Goal: Task Accomplishment & Management: Use online tool/utility

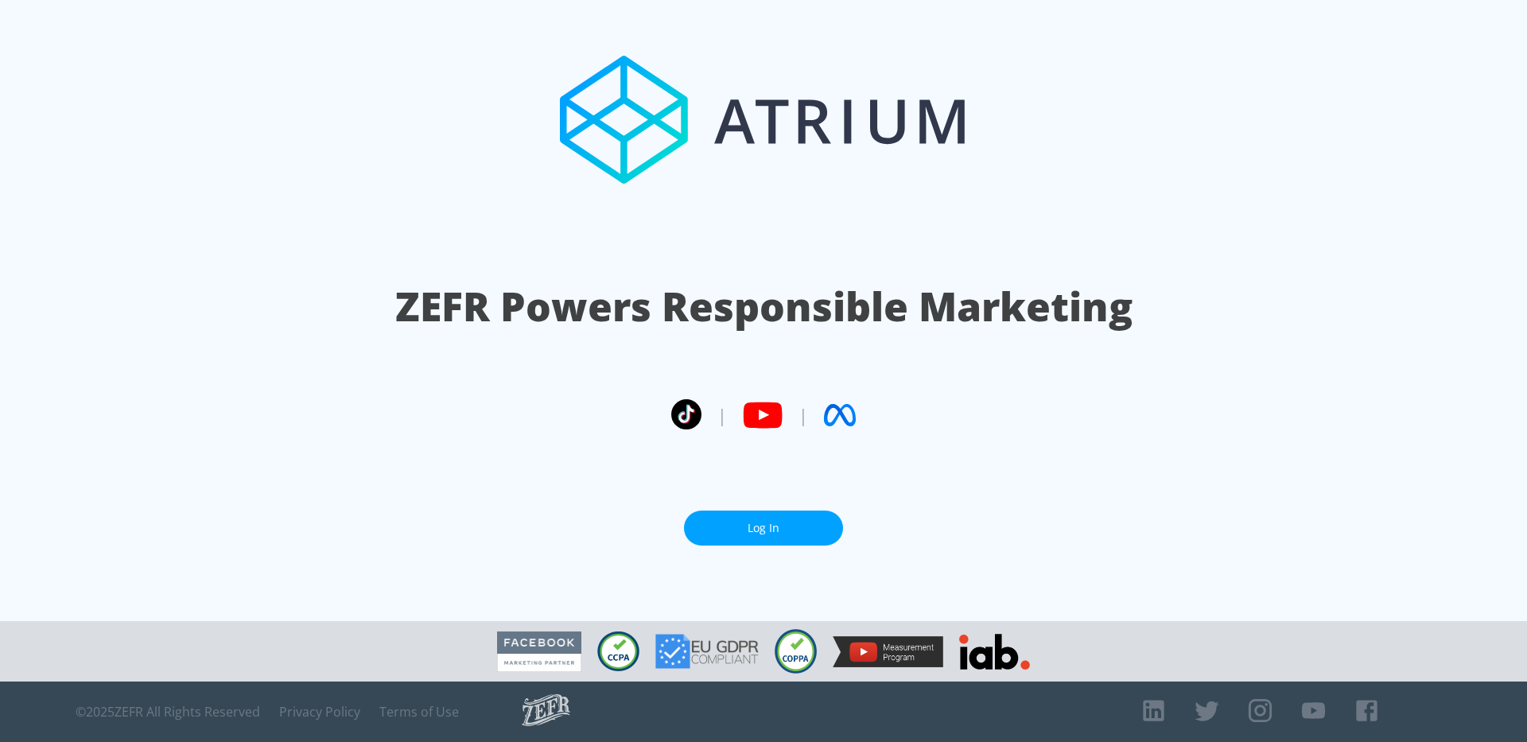
click at [768, 524] on link "Log In" at bounding box center [763, 529] width 159 height 36
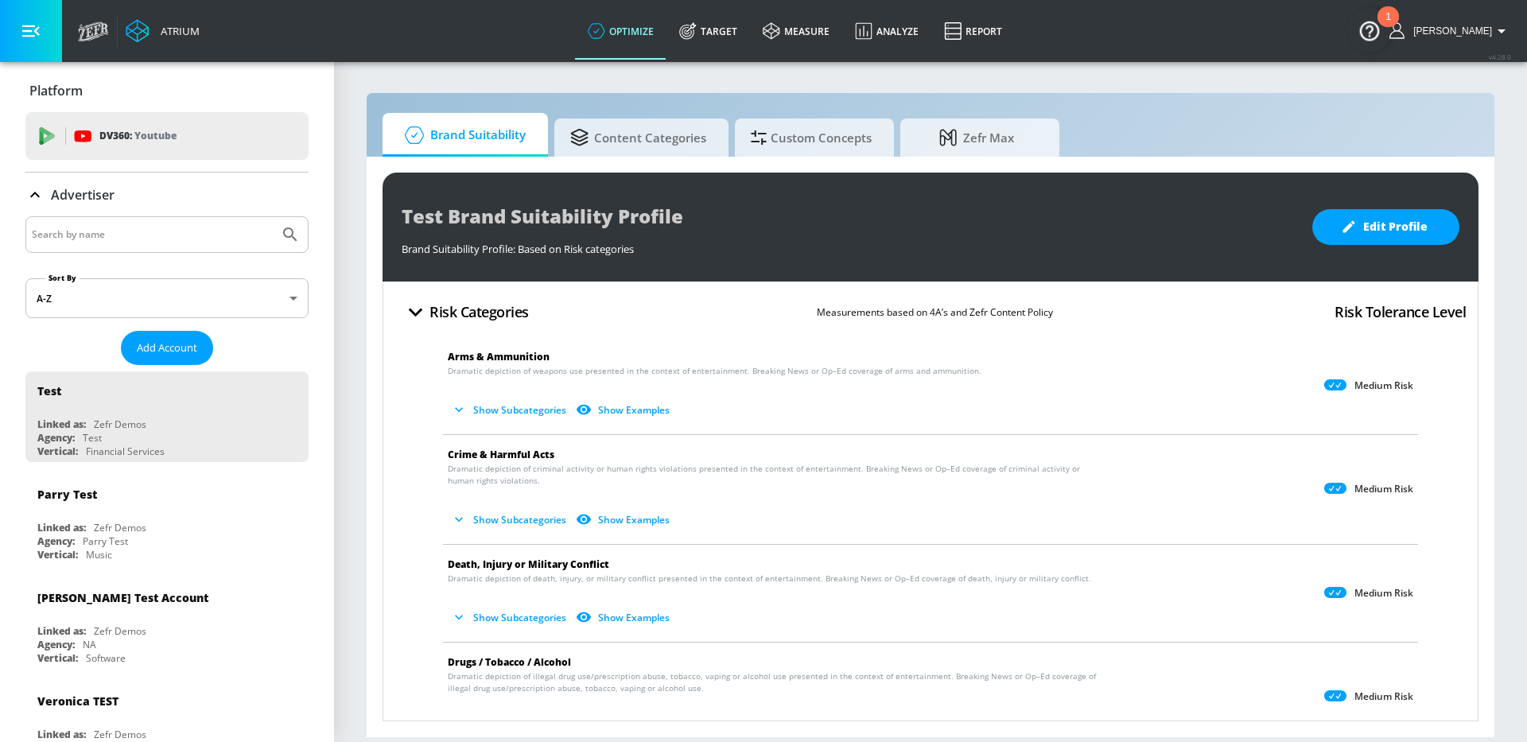
click at [147, 235] on input "Search by name" at bounding box center [152, 234] width 241 height 21
type input "mattel"
click at [273, 217] on button "Submit Search" at bounding box center [290, 234] width 35 height 35
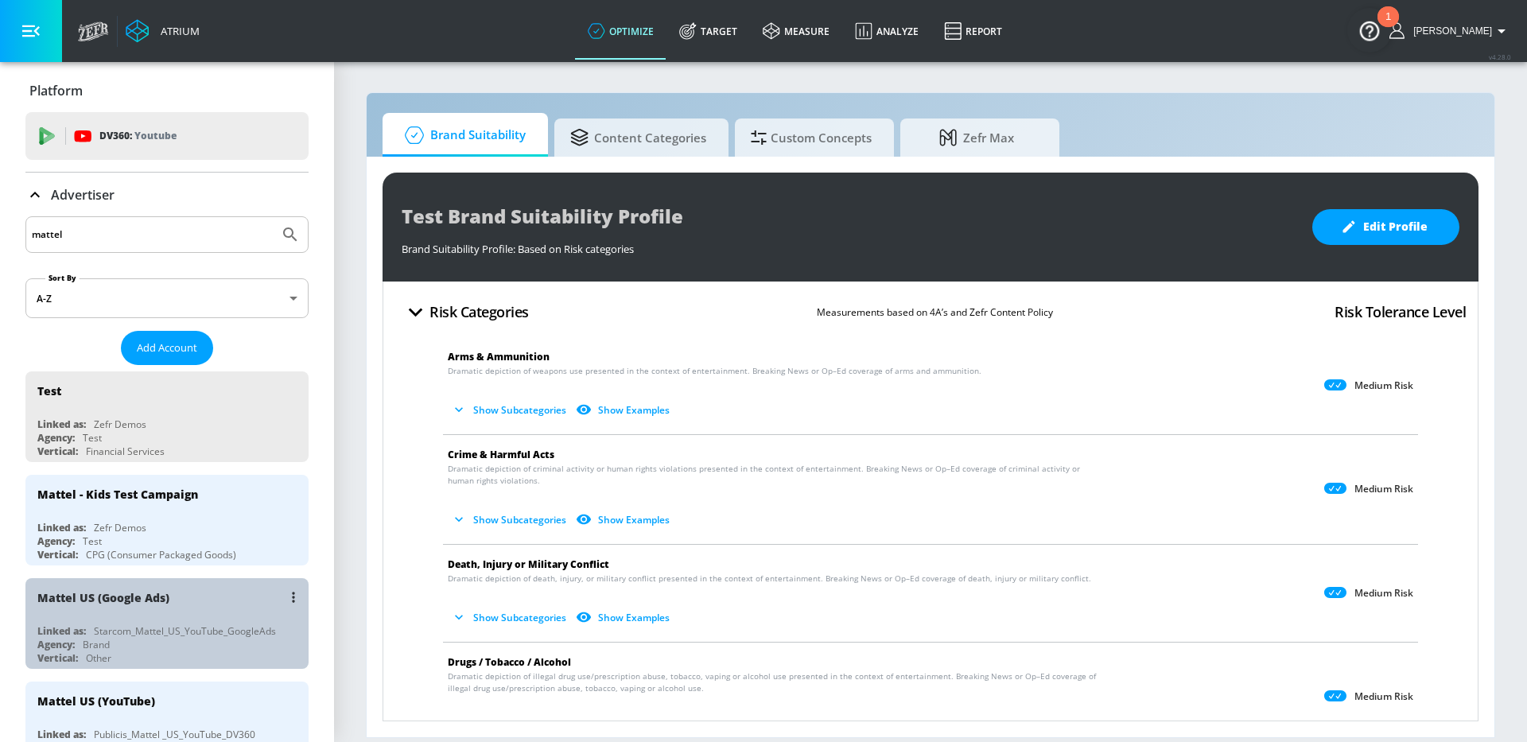
click at [217, 606] on div "Mattel US (Google Ads)" at bounding box center [170, 597] width 267 height 38
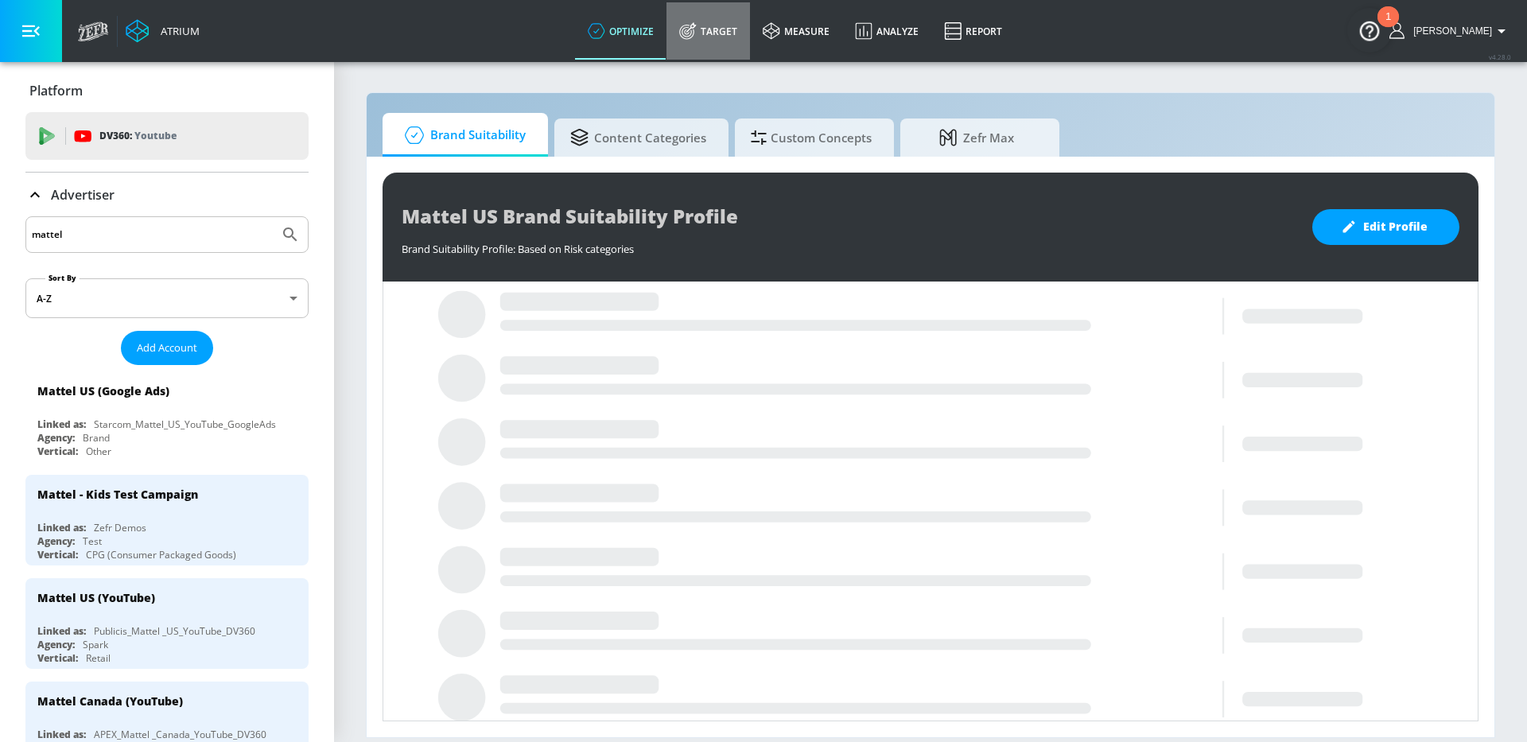
drag, startPoint x: 730, startPoint y: 33, endPoint x: 625, endPoint y: 2, distance: 109.3
click at [729, 33] on link "Target" at bounding box center [709, 30] width 84 height 57
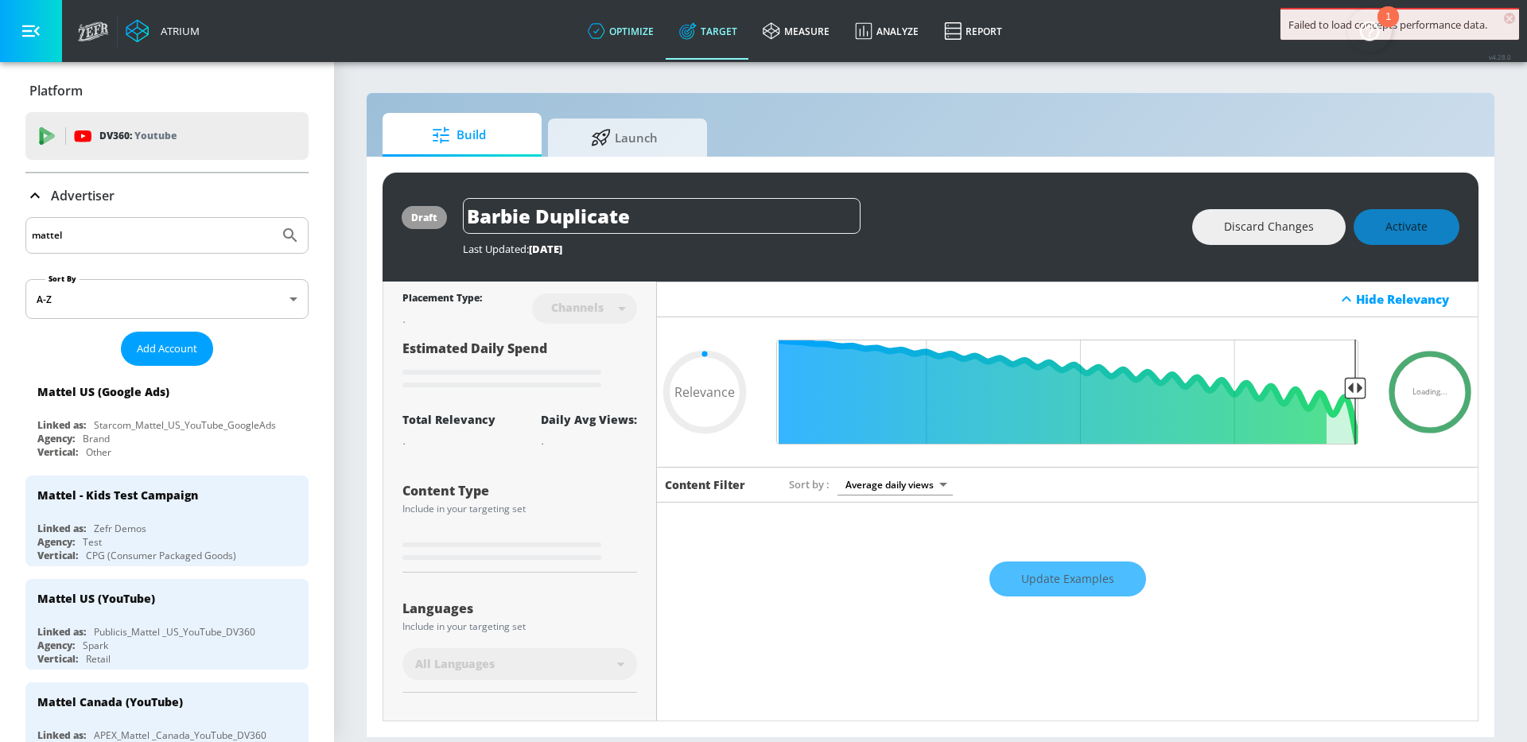
type input "0.65"
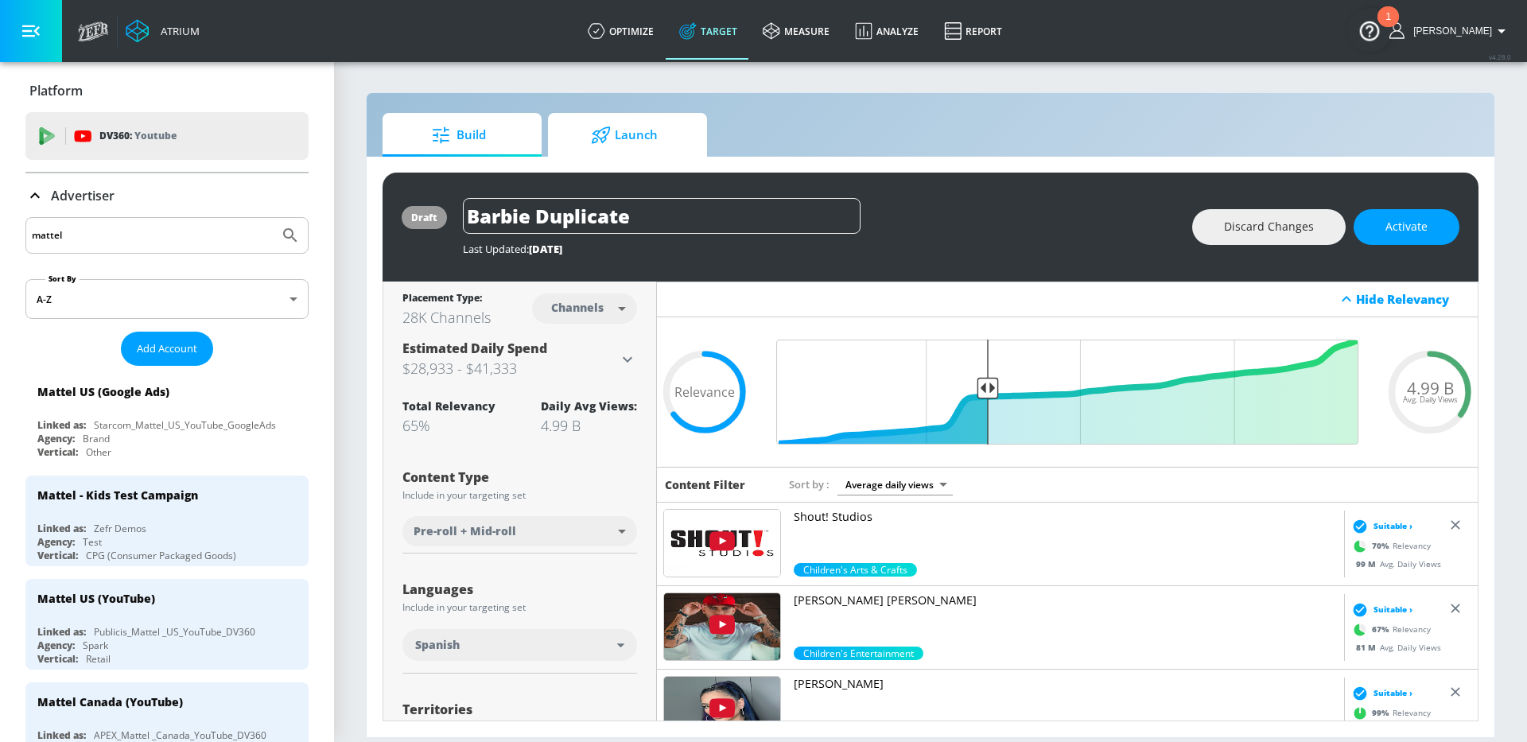
click at [623, 142] on span "Launch" at bounding box center [624, 135] width 121 height 38
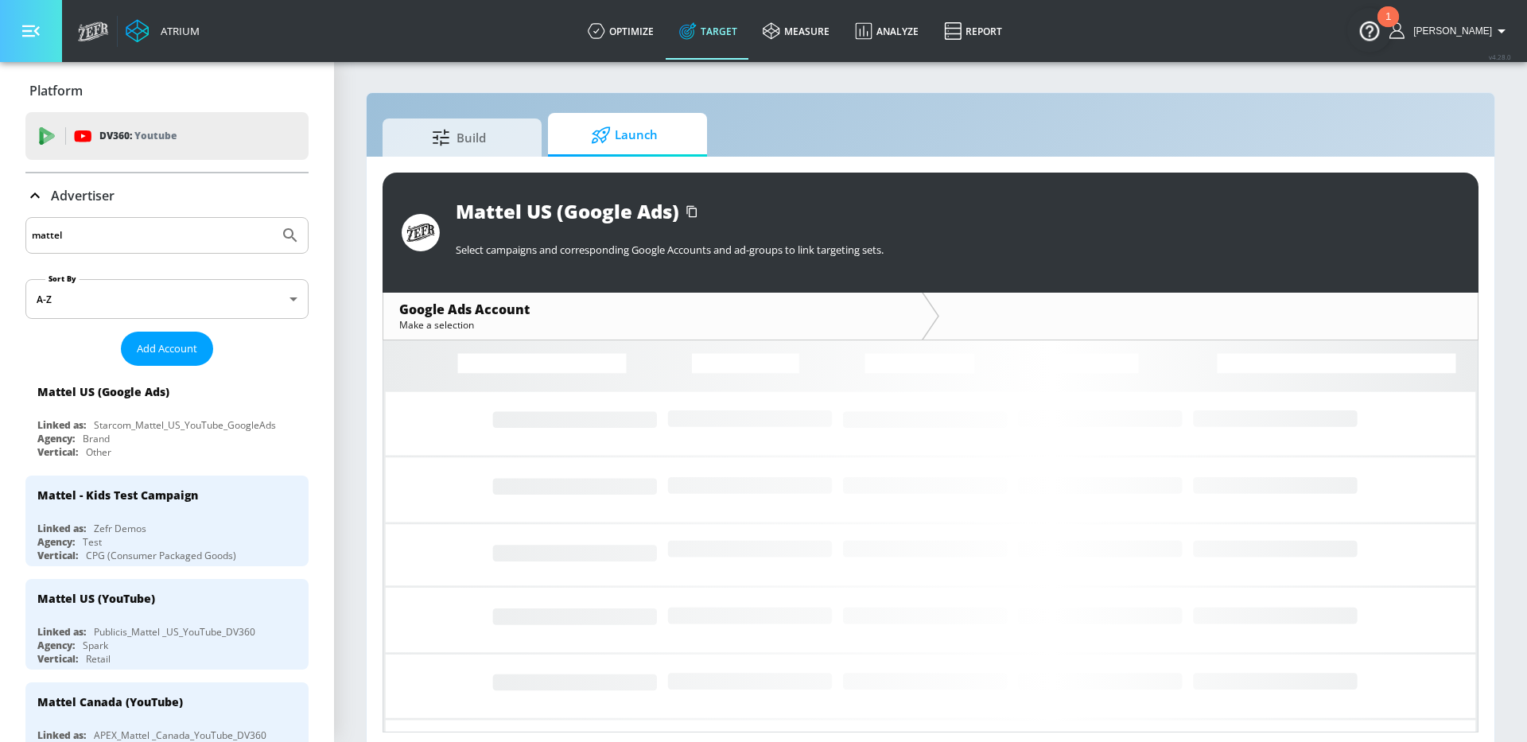
click at [32, 34] on icon "button" at bounding box center [31, 31] width 18 height 18
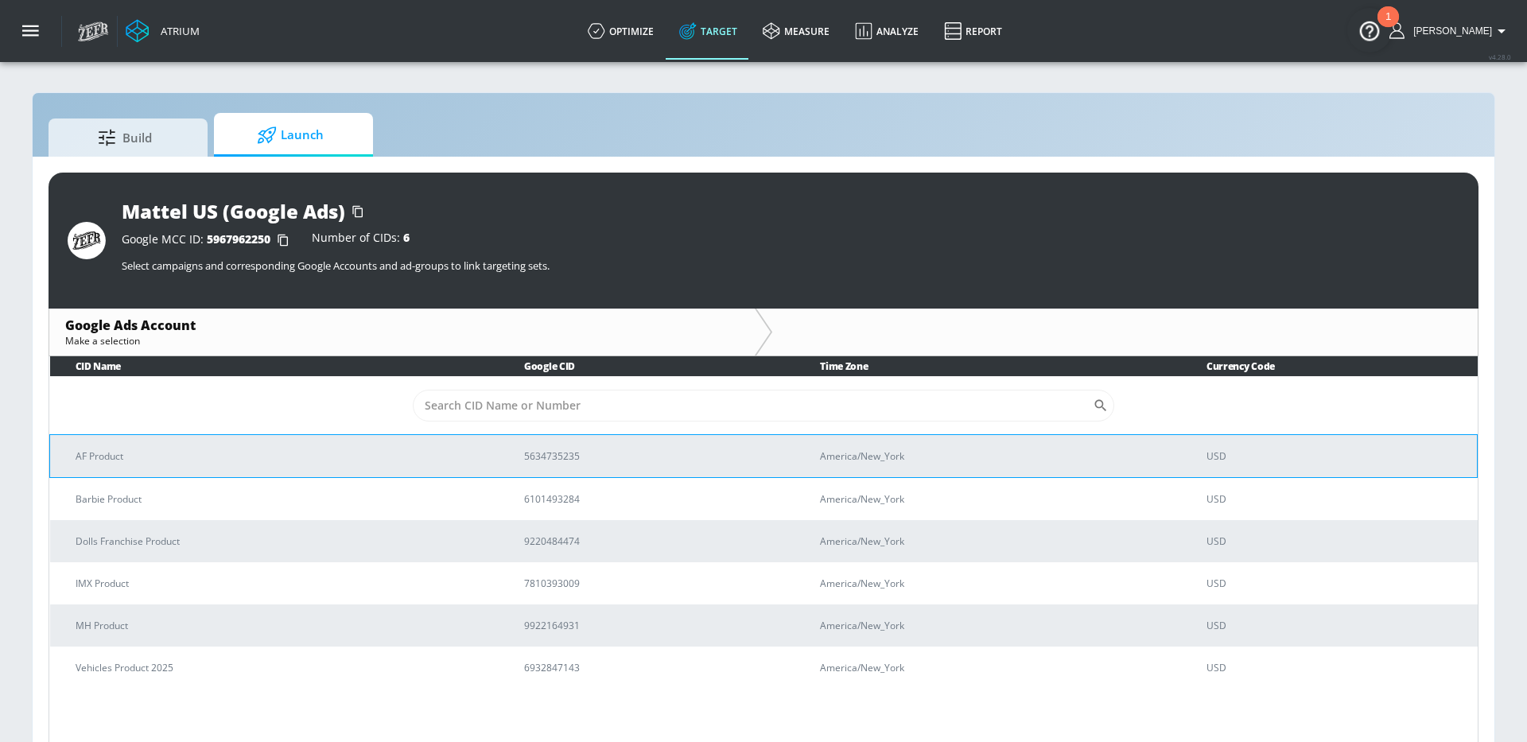
click at [456, 469] on td "AF Product" at bounding box center [274, 455] width 449 height 43
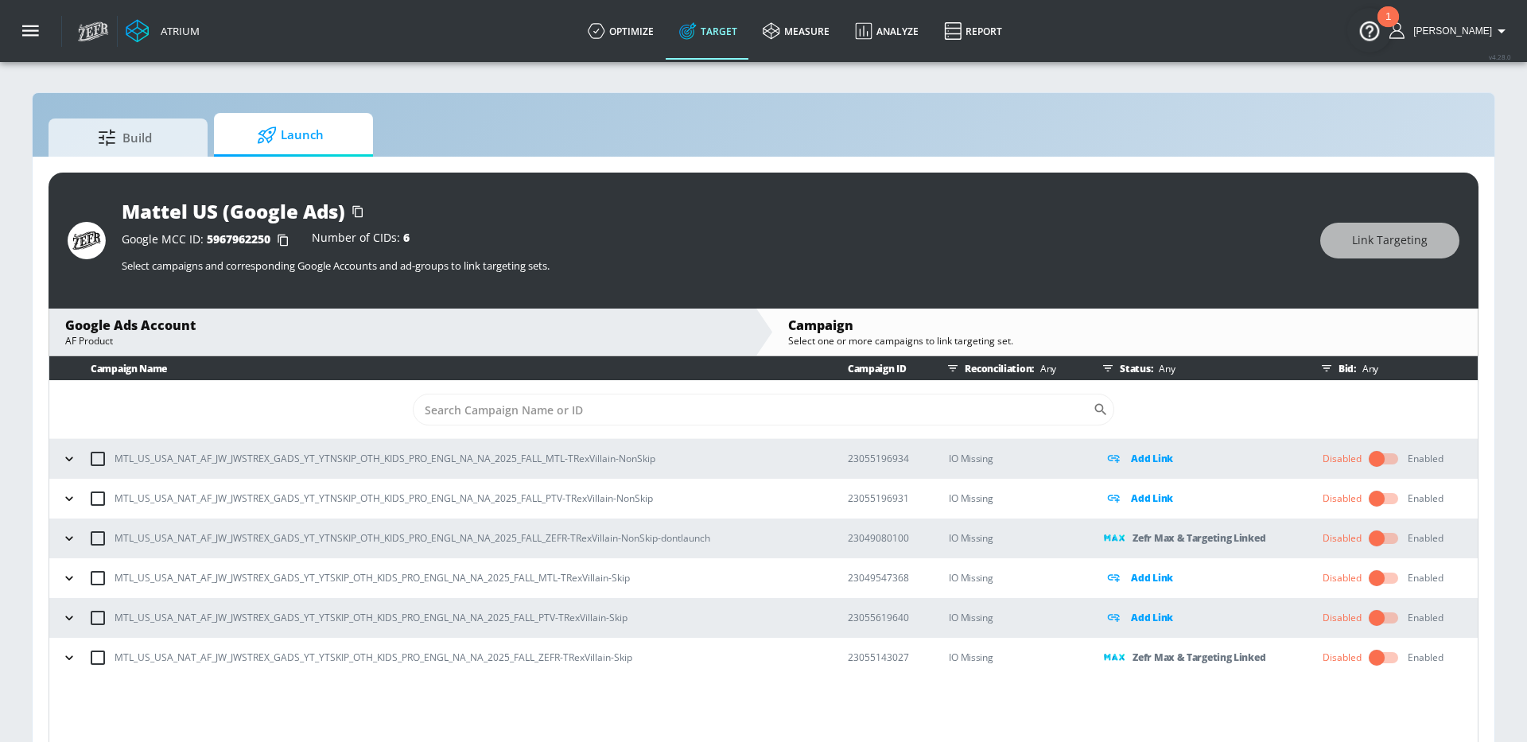
click at [63, 541] on icon "button" at bounding box center [69, 539] width 16 height 16
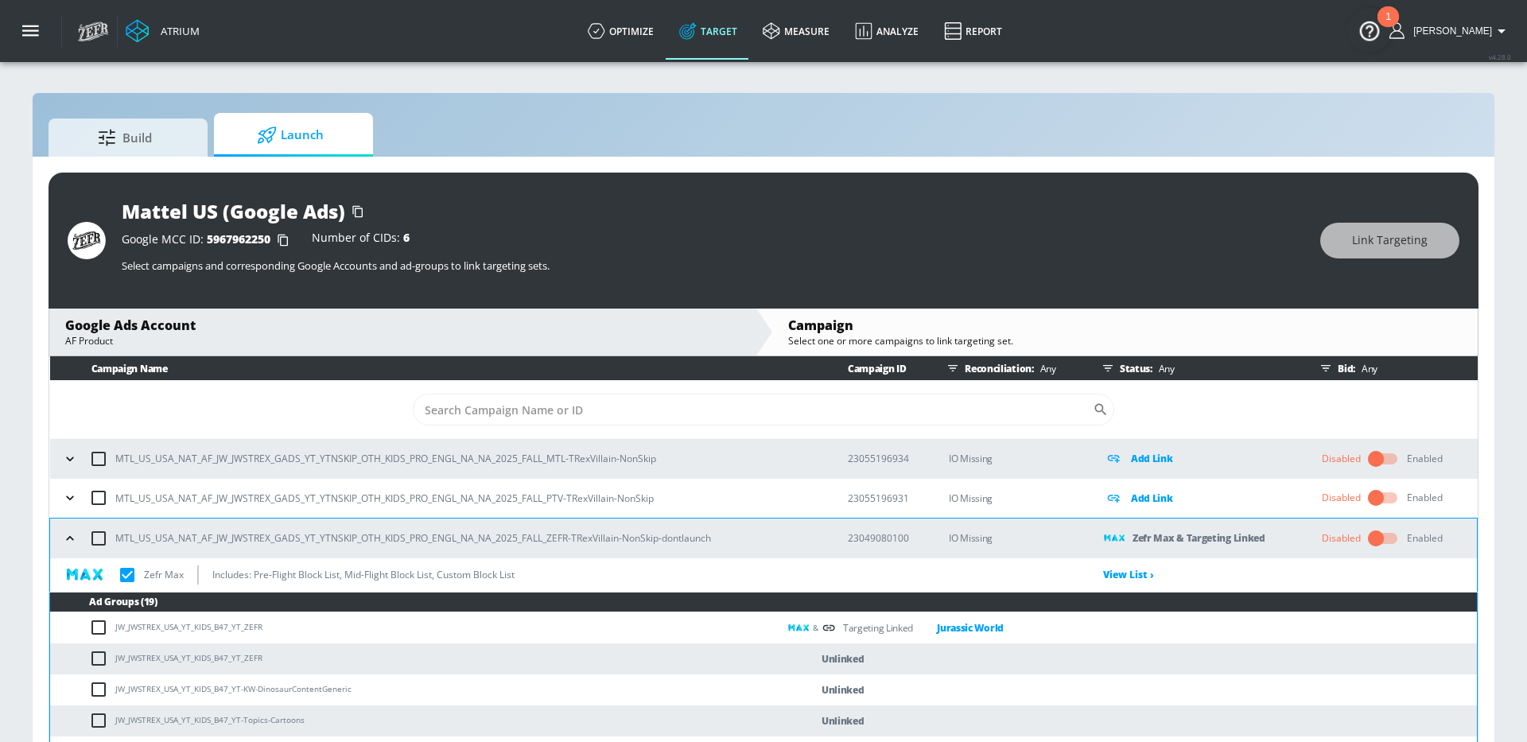
click at [71, 542] on icon "button" at bounding box center [70, 539] width 16 height 16
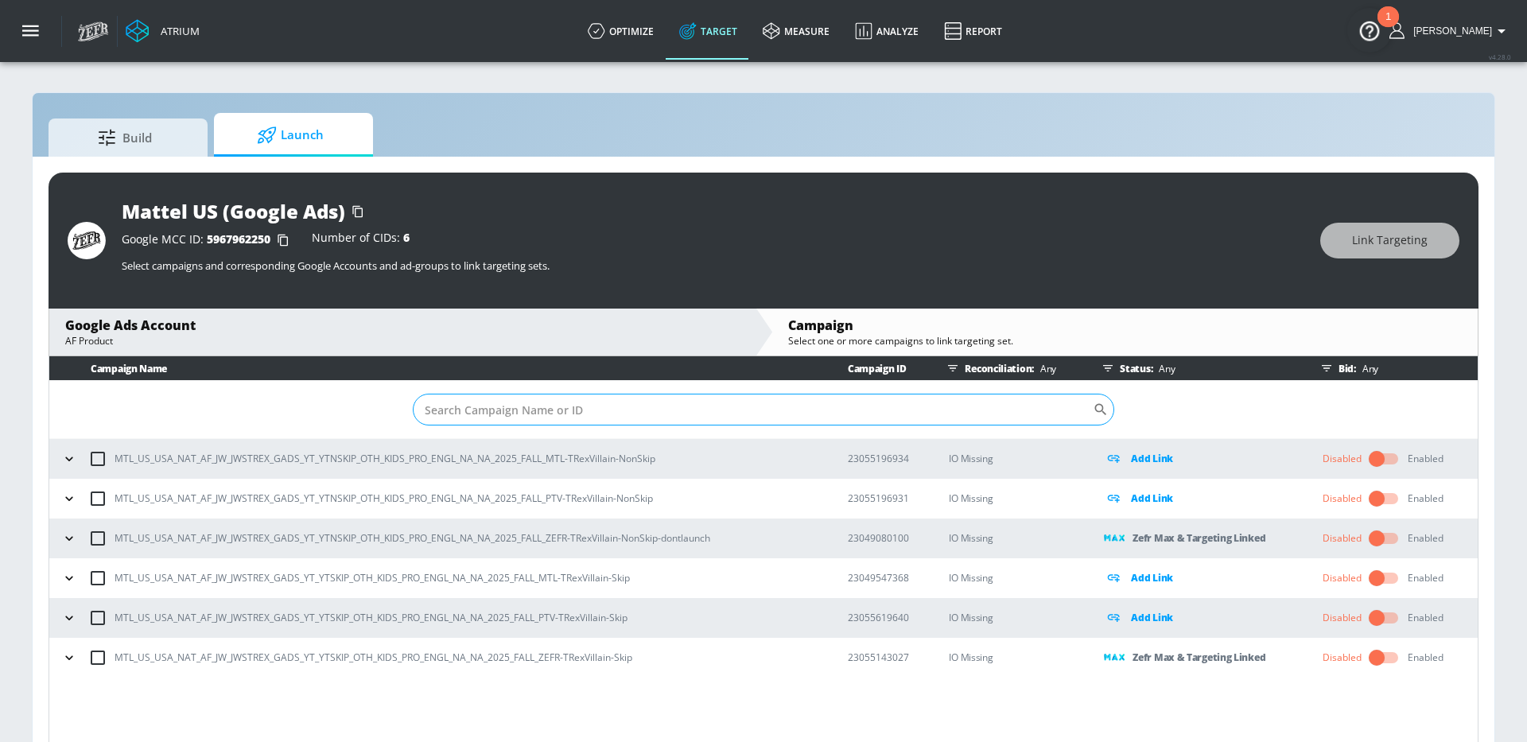
click at [484, 395] on input "Sort By" at bounding box center [753, 410] width 680 height 32
paste input "23049080100"
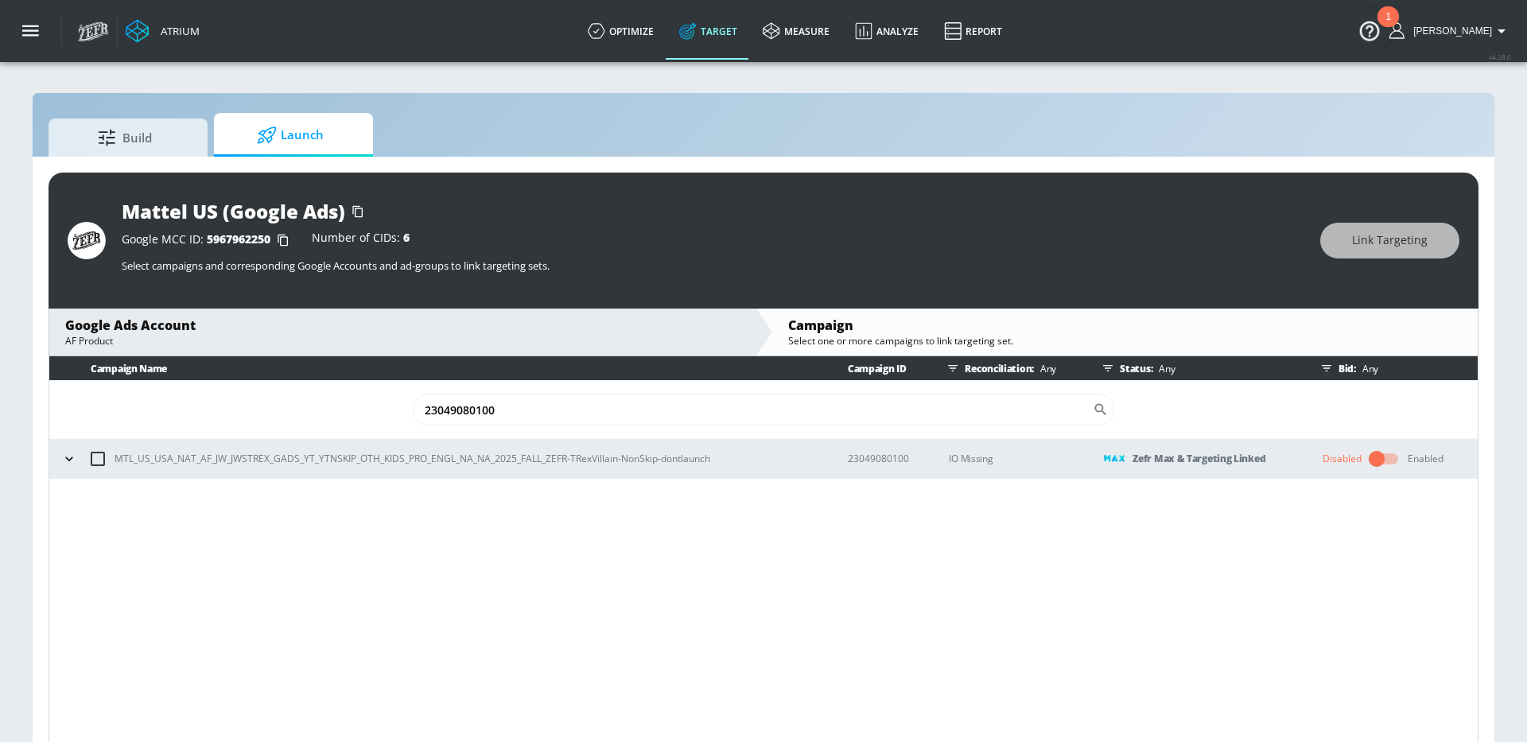
type input "23049080100"
click at [74, 457] on icon "button" at bounding box center [69, 459] width 16 height 16
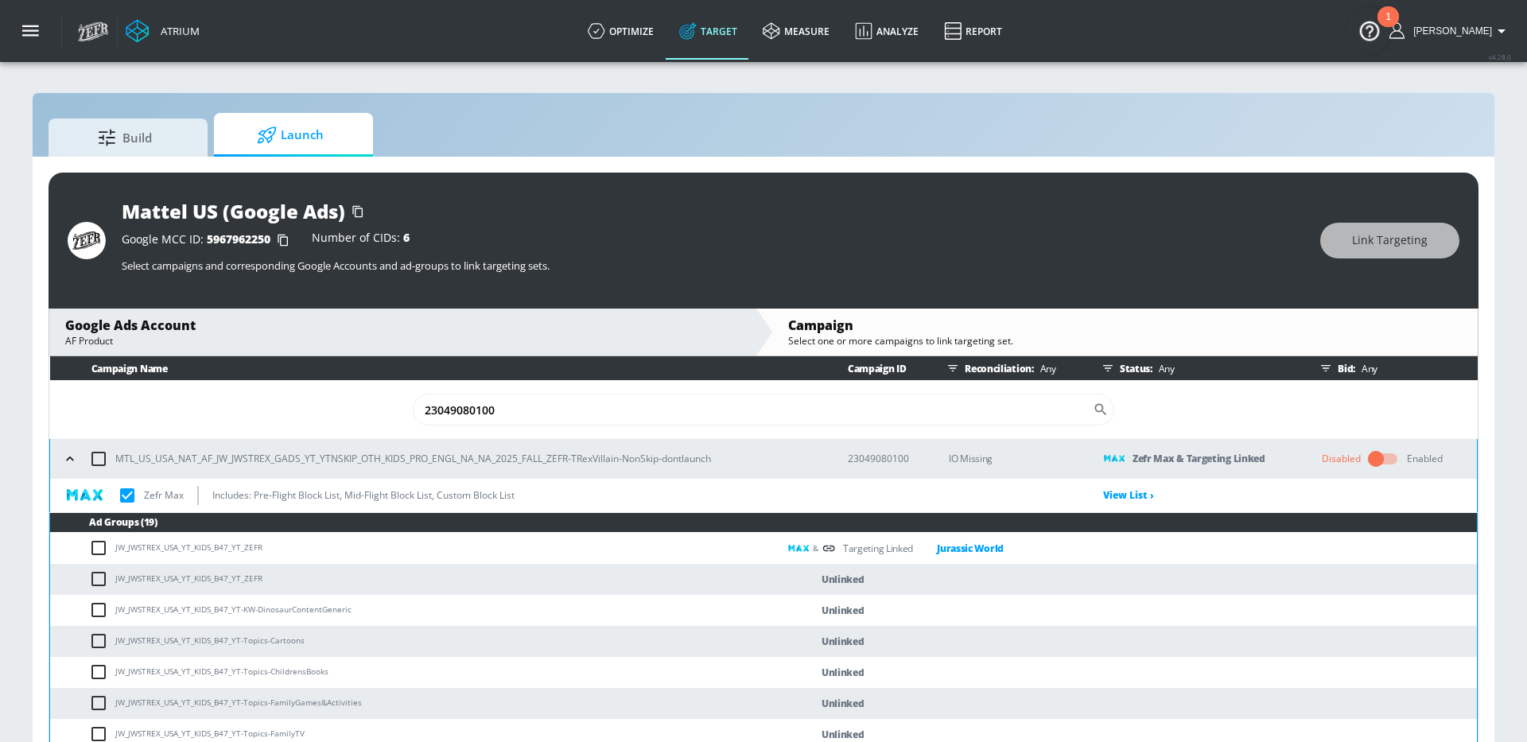
click at [117, 460] on p "MTL_US_USA_NAT_AF_JW_JWSTREX_GADS_YT_YTNSKIP_OTH_KIDS_PRO_ENGL_NA_NA_2025_FALL_…" at bounding box center [413, 458] width 596 height 17
click at [100, 458] on input "checkbox" at bounding box center [98, 458] width 33 height 33
checkbox input "true"
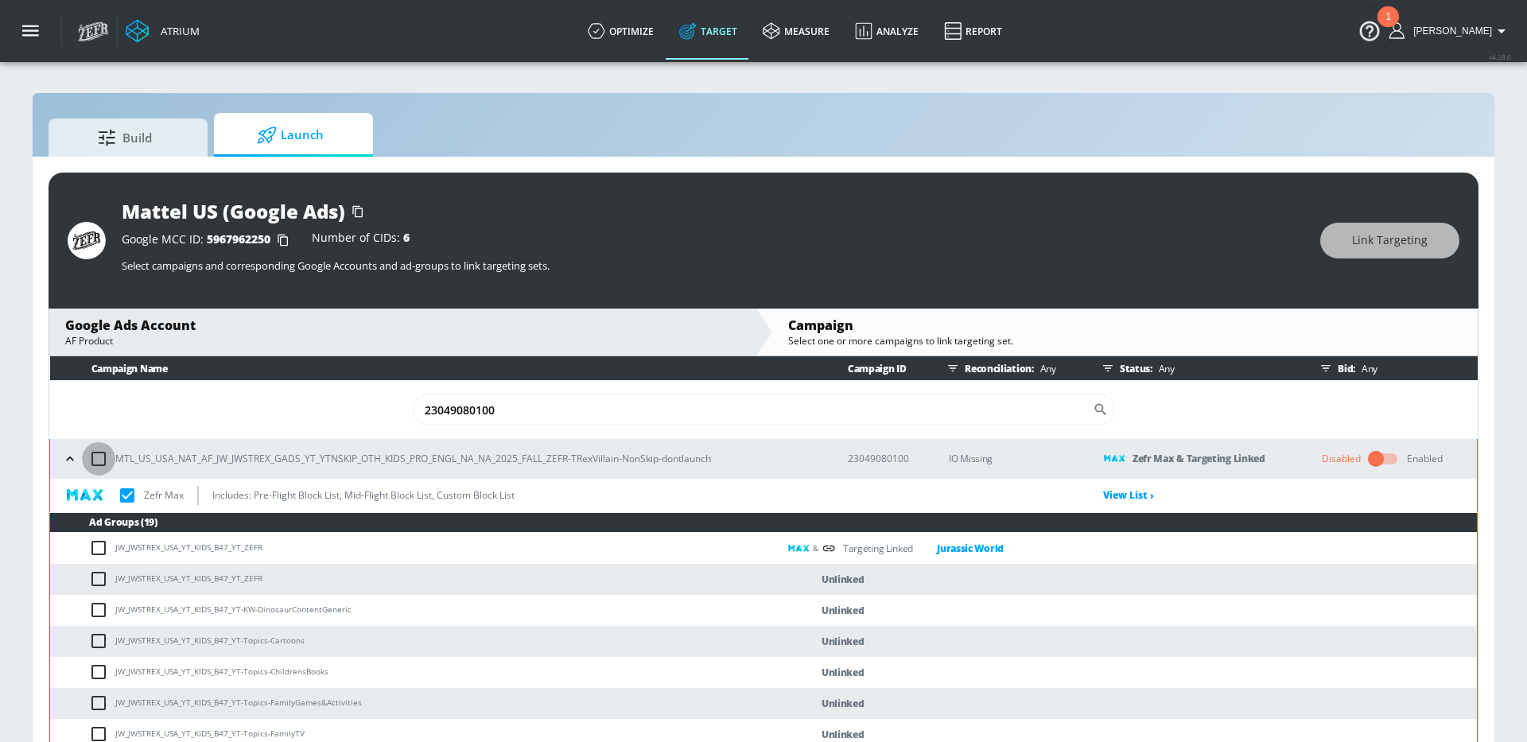
checkbox input "true"
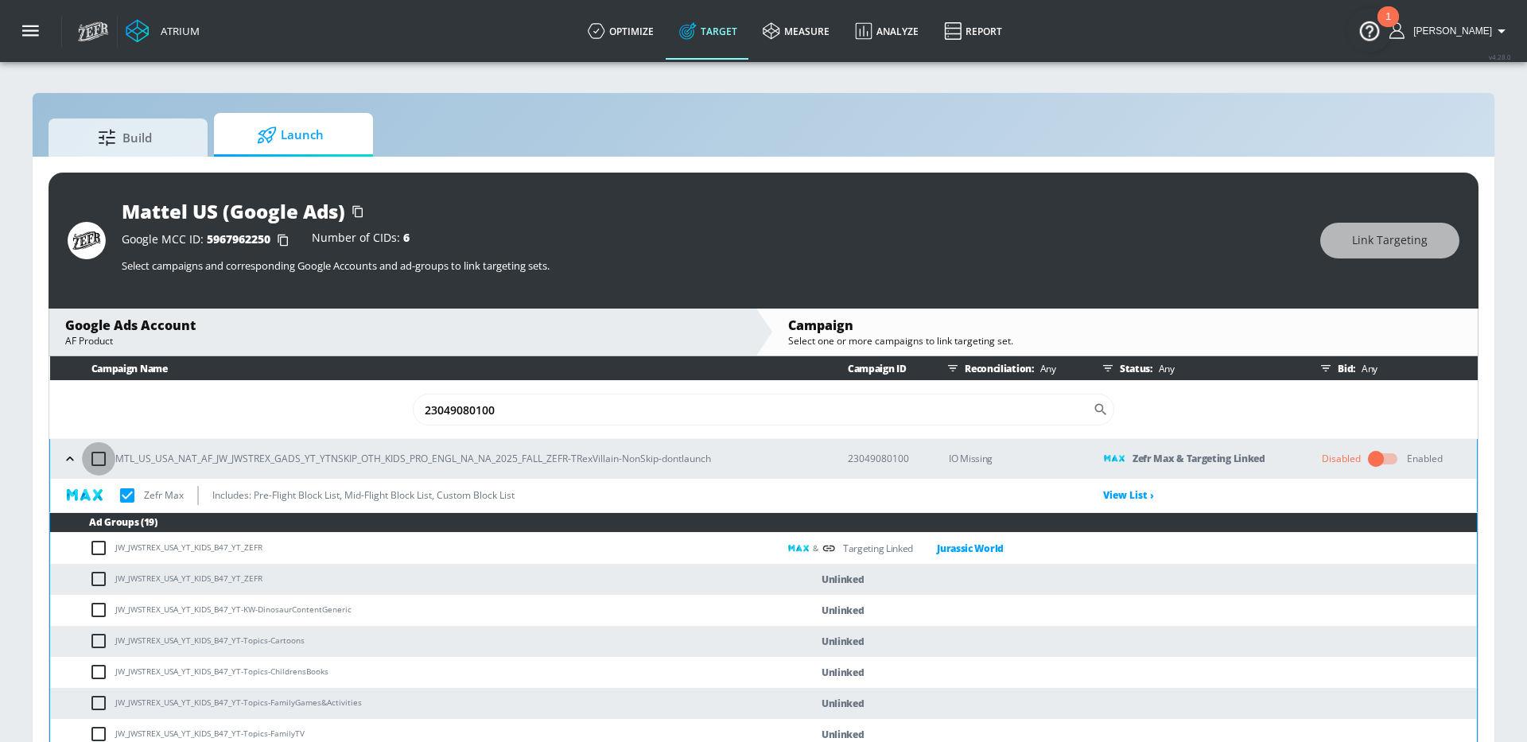
checkbox input "true"
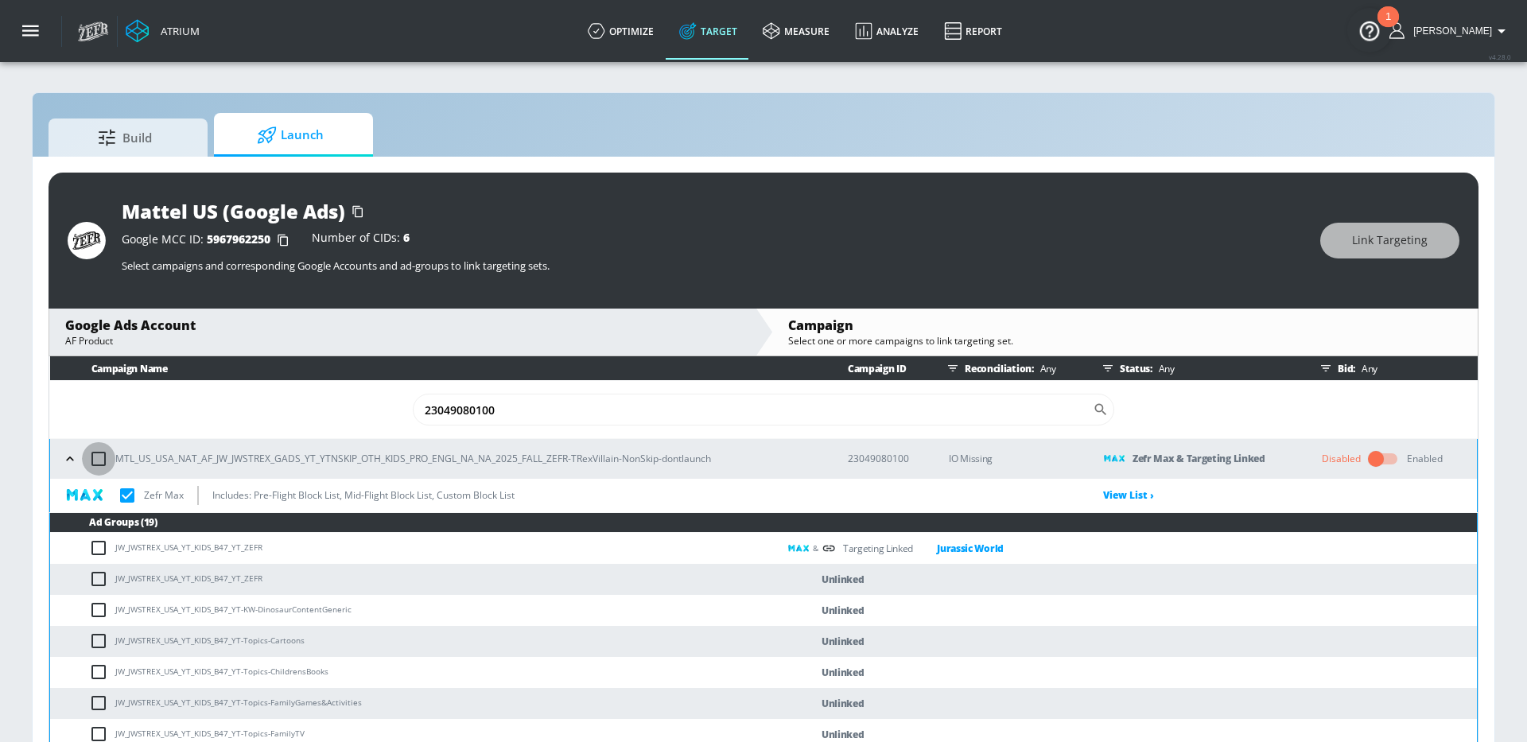
checkbox input "true"
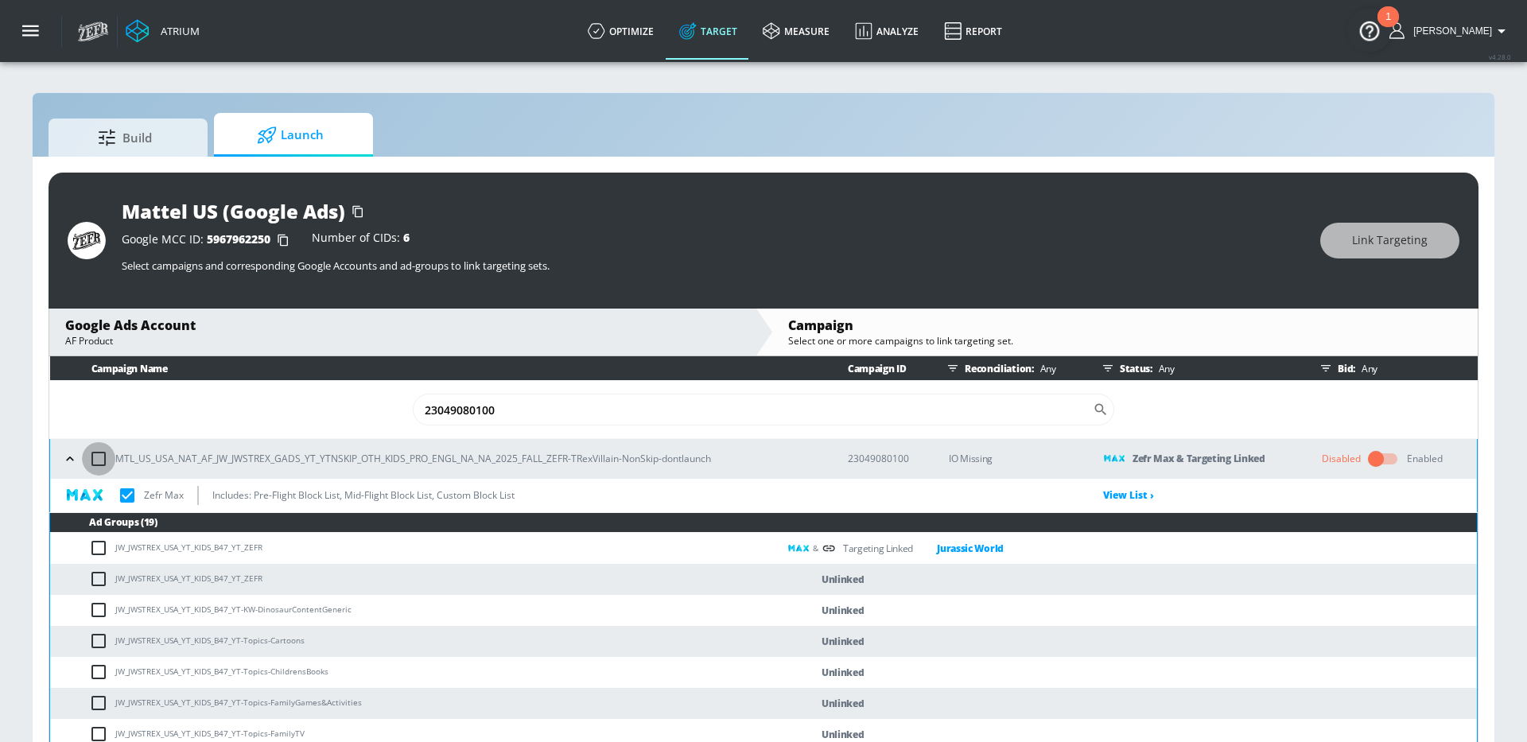
checkbox input "true"
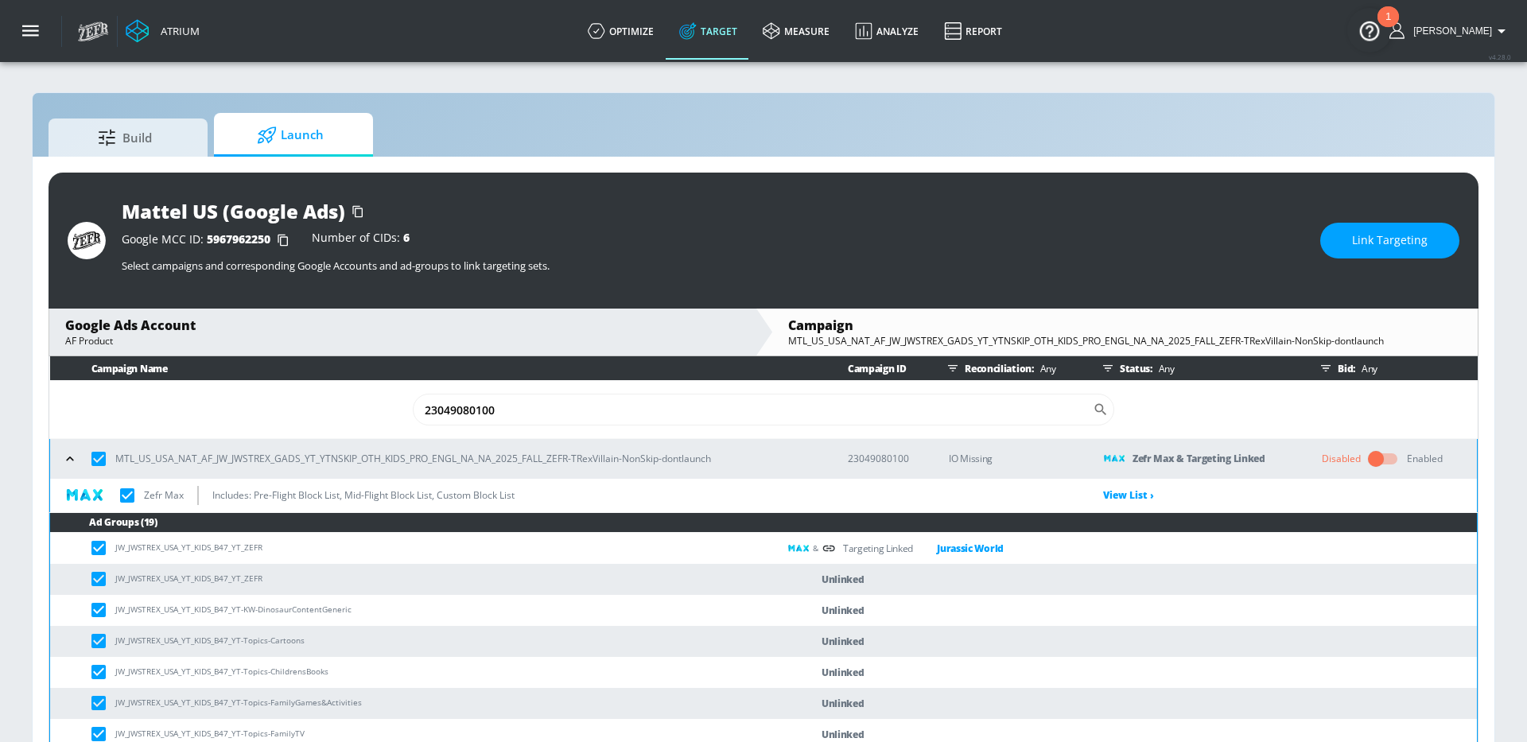
click at [1379, 238] on span "Link Targeting" at bounding box center [1390, 241] width 76 height 20
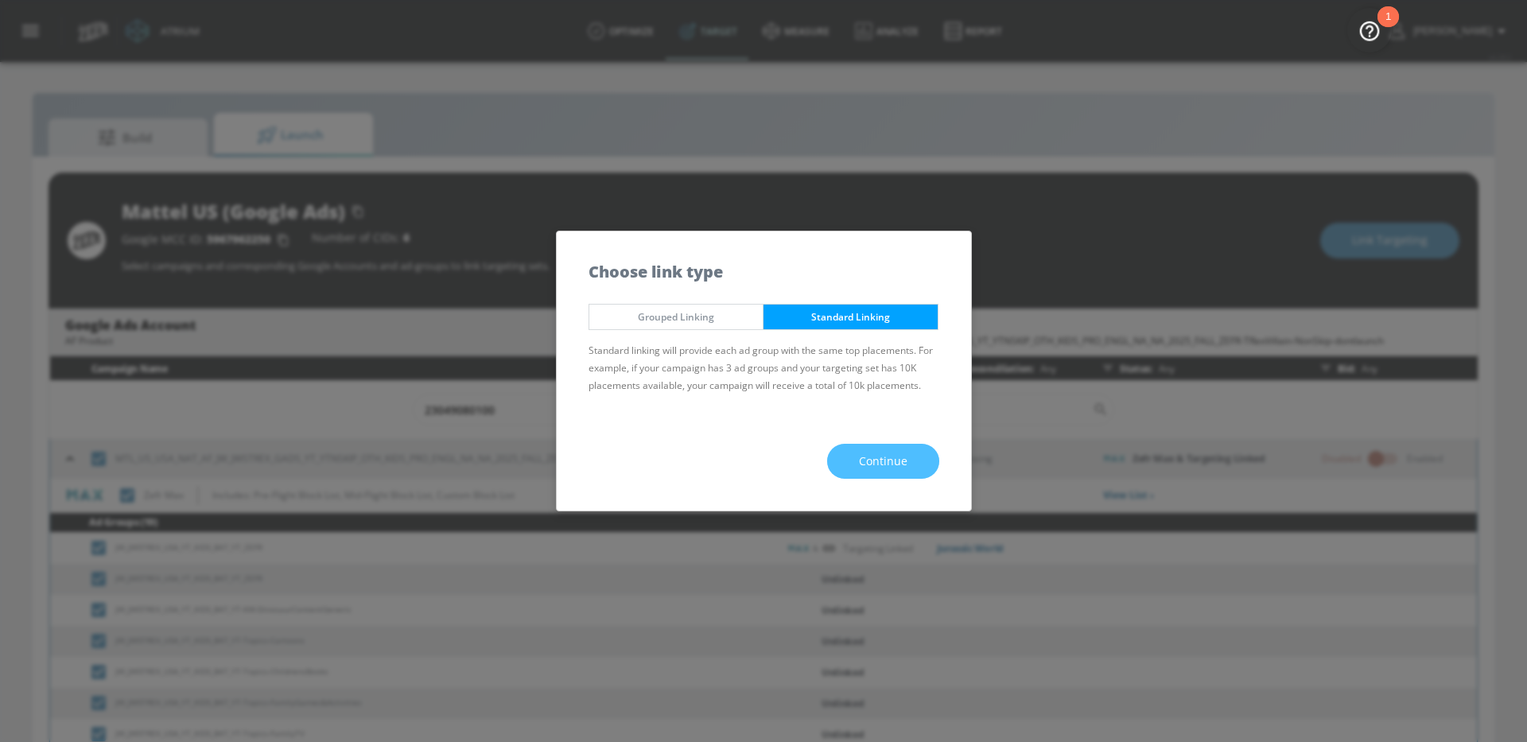
click at [881, 453] on span "Continue" at bounding box center [883, 462] width 49 height 20
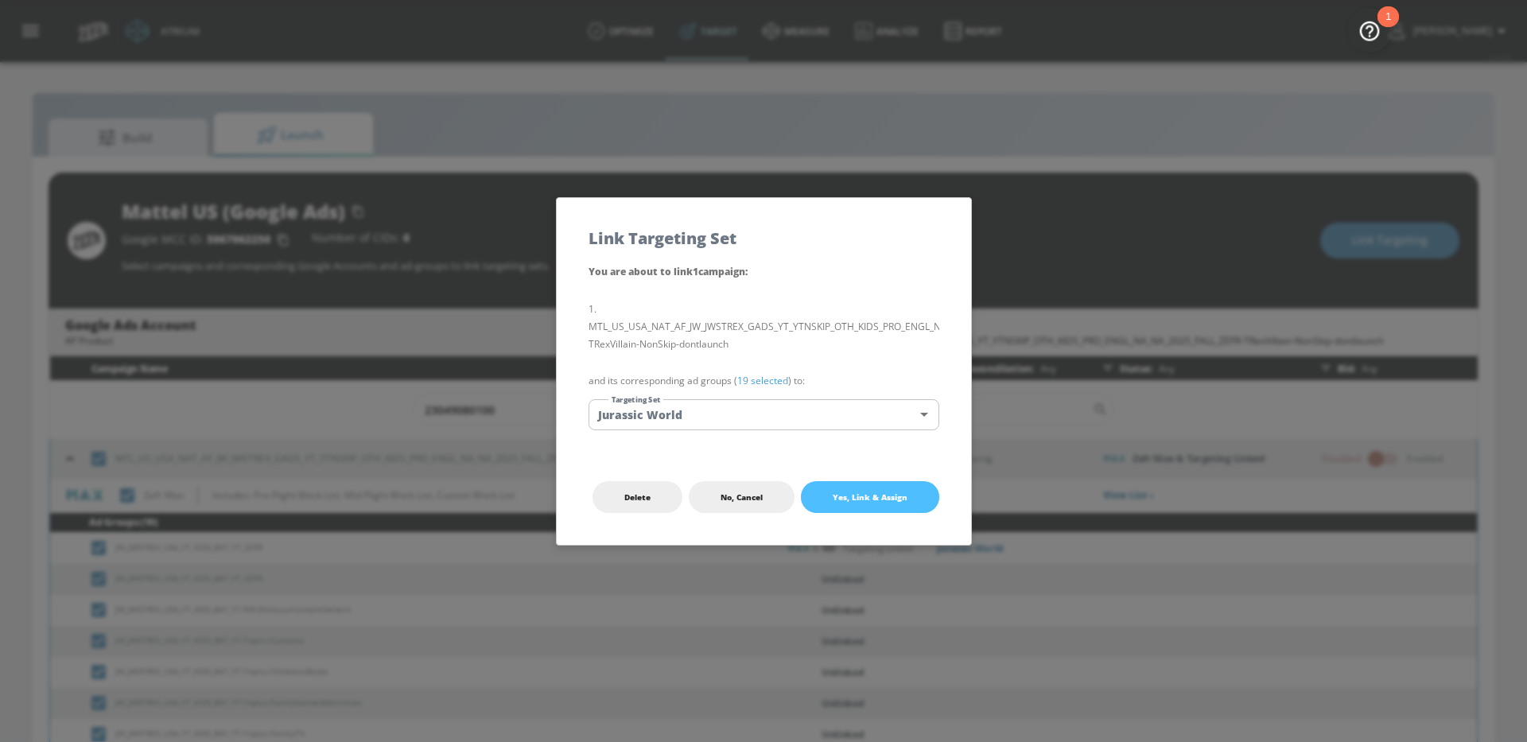
click at [873, 502] on span "Yes, Link & Assign" at bounding box center [870, 497] width 75 height 13
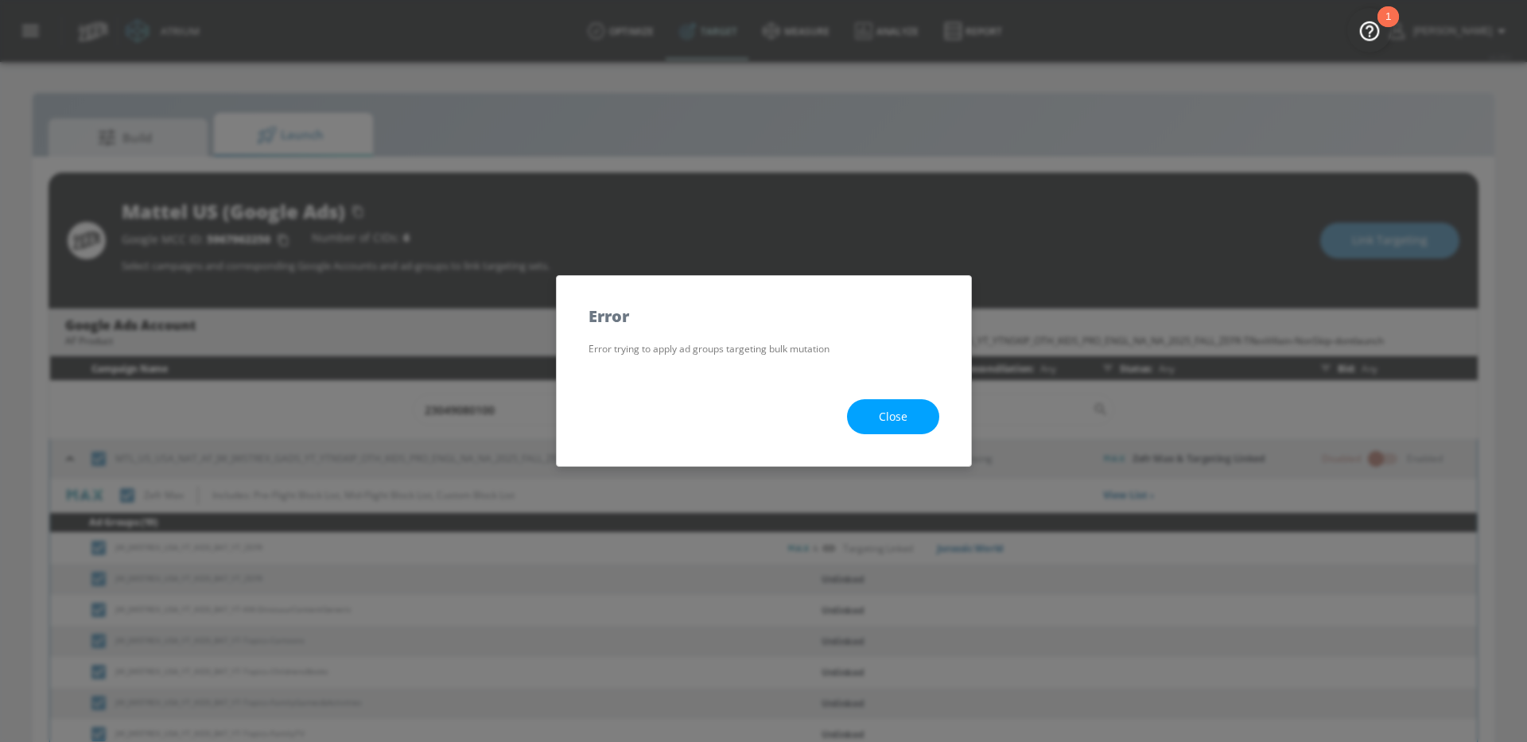
click at [883, 413] on span "Close" at bounding box center [893, 417] width 29 height 20
checkbox input "true"
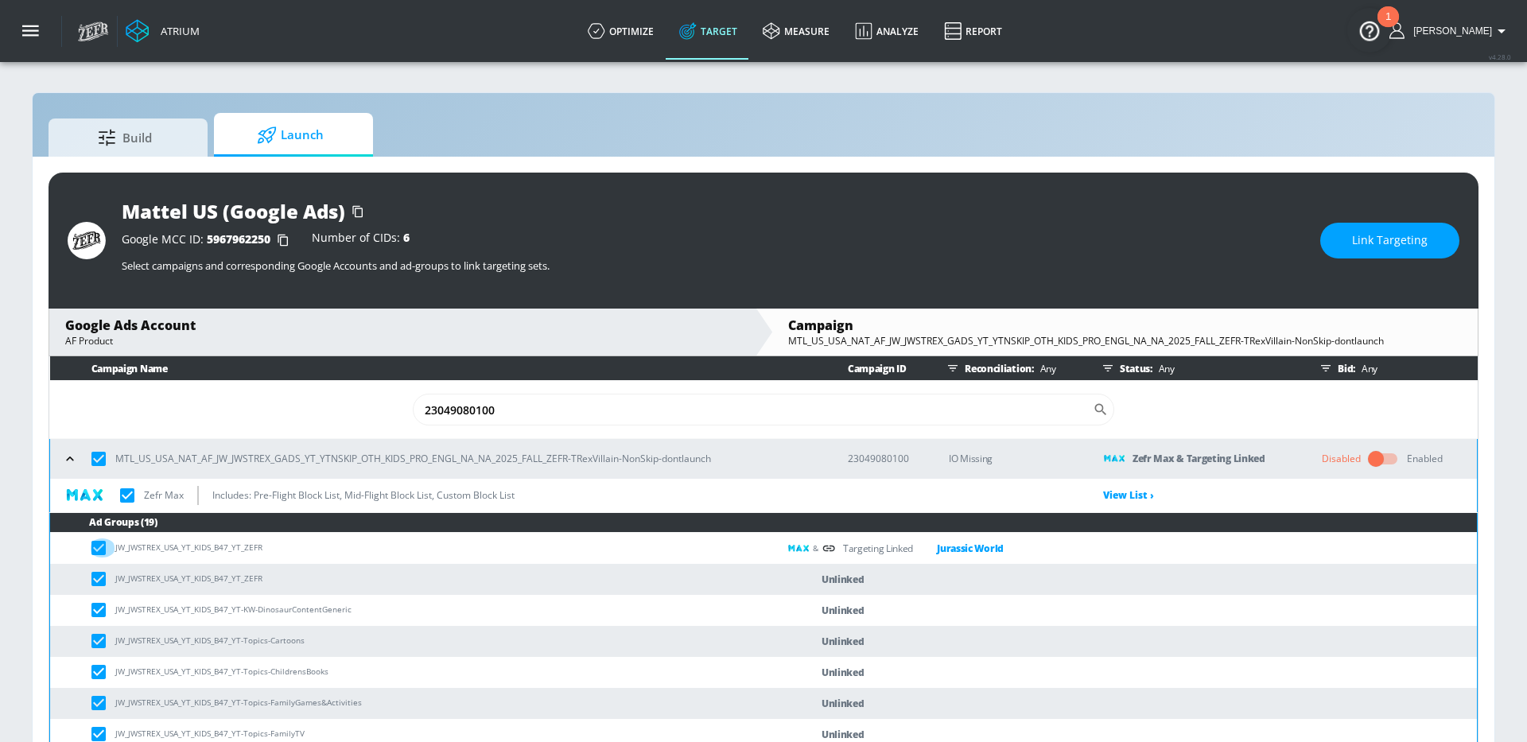
drag, startPoint x: 101, startPoint y: 551, endPoint x: 123, endPoint y: 547, distance: 22.6
click at [101, 551] on input "checkbox" at bounding box center [102, 548] width 26 height 19
checkbox input "false"
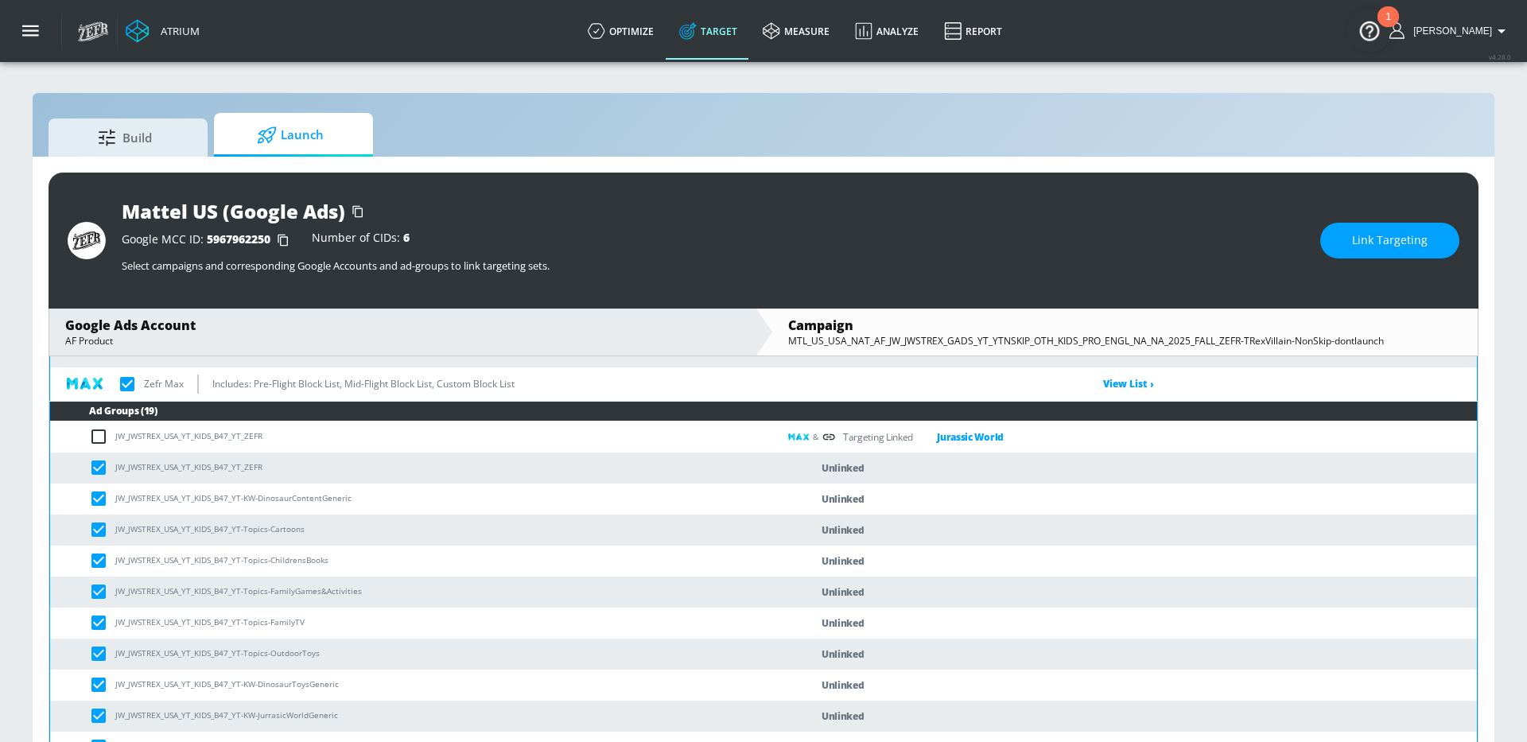
scroll to position [114, 0]
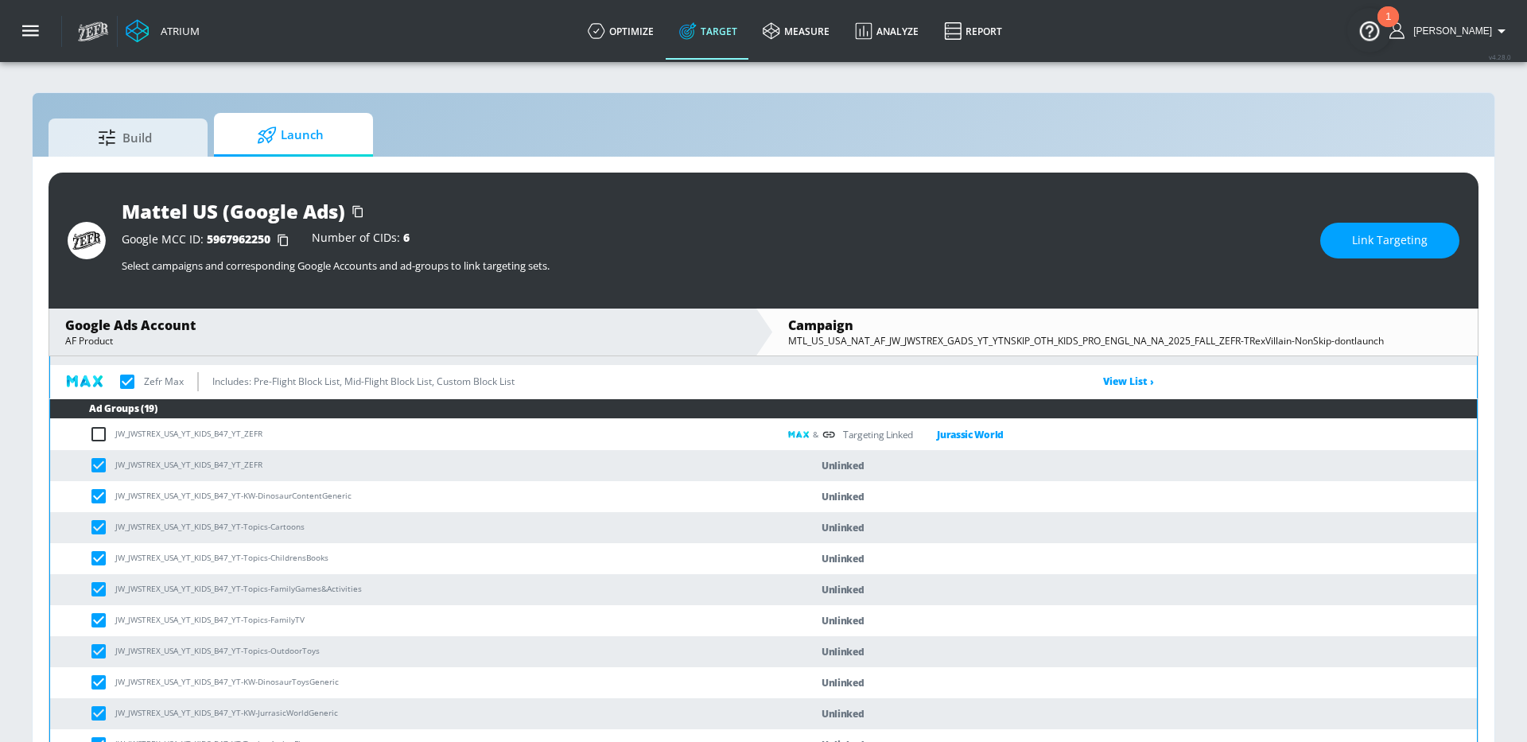
click at [123, 380] on input "checkbox" at bounding box center [127, 381] width 33 height 33
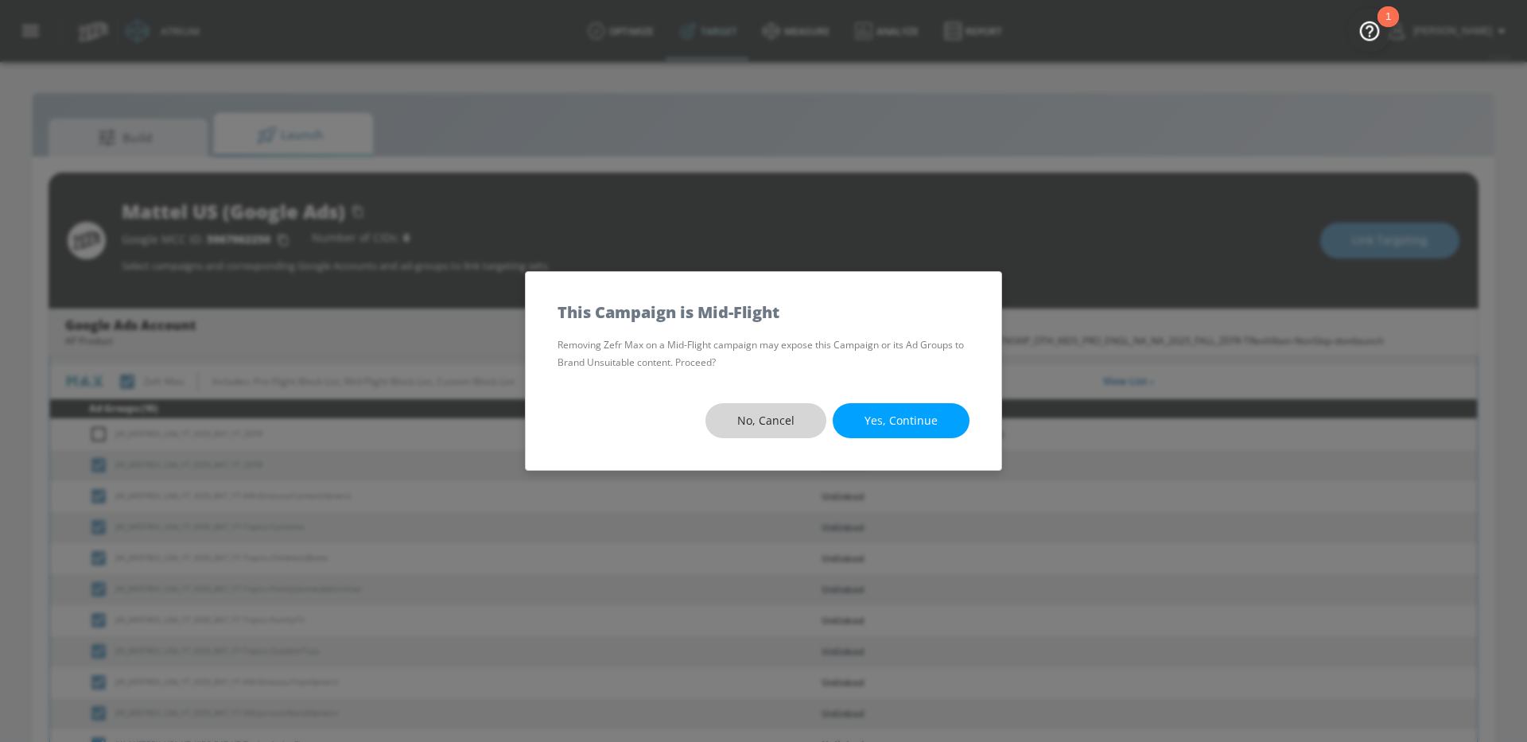
click at [776, 417] on span "No, Cancel" at bounding box center [765, 421] width 57 height 20
checkbox input "true"
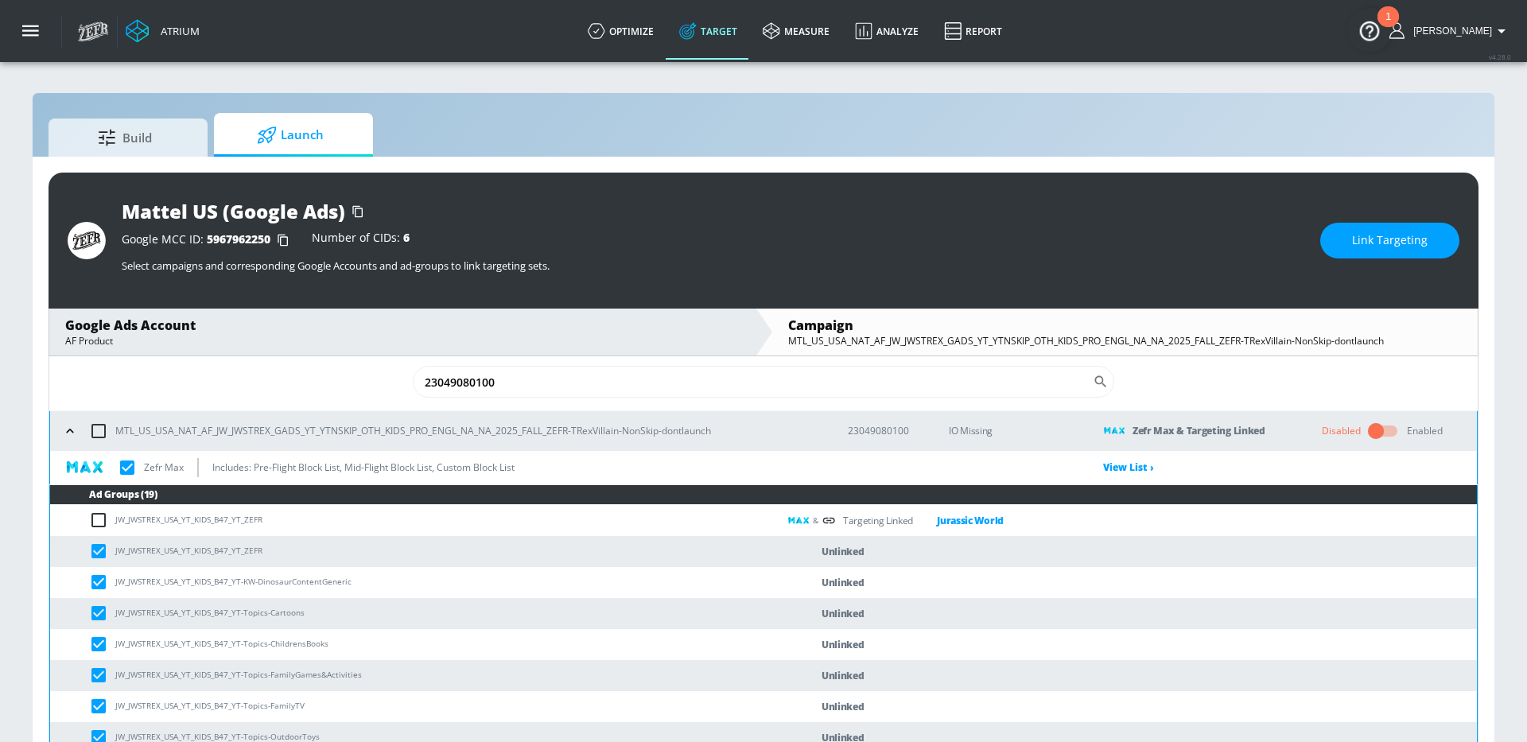
scroll to position [17, 0]
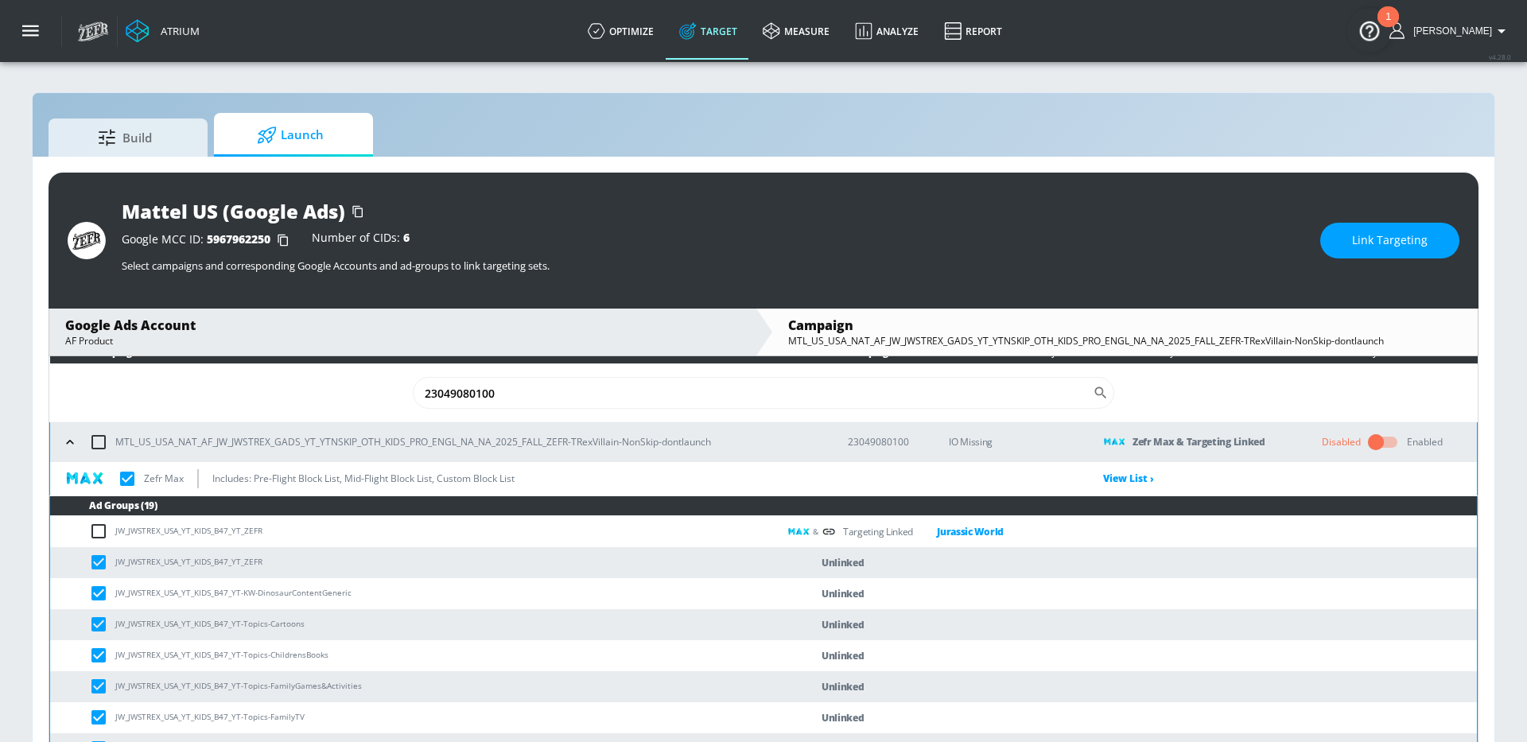
click at [93, 444] on input "checkbox" at bounding box center [98, 442] width 33 height 33
checkbox input "true"
click at [96, 443] on input "checkbox" at bounding box center [98, 442] width 33 height 33
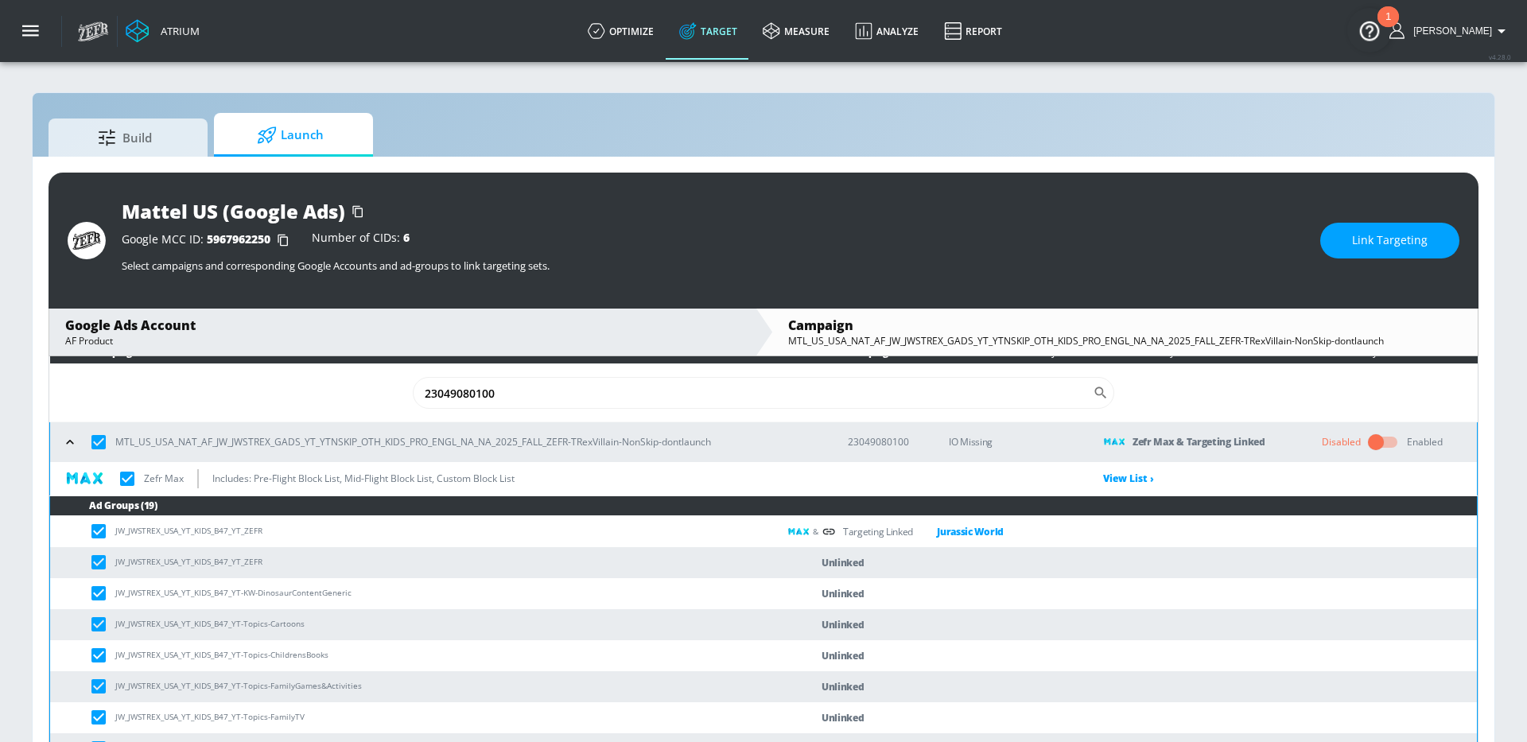
checkbox input "false"
checkbox input "true"
checkbox input "false"
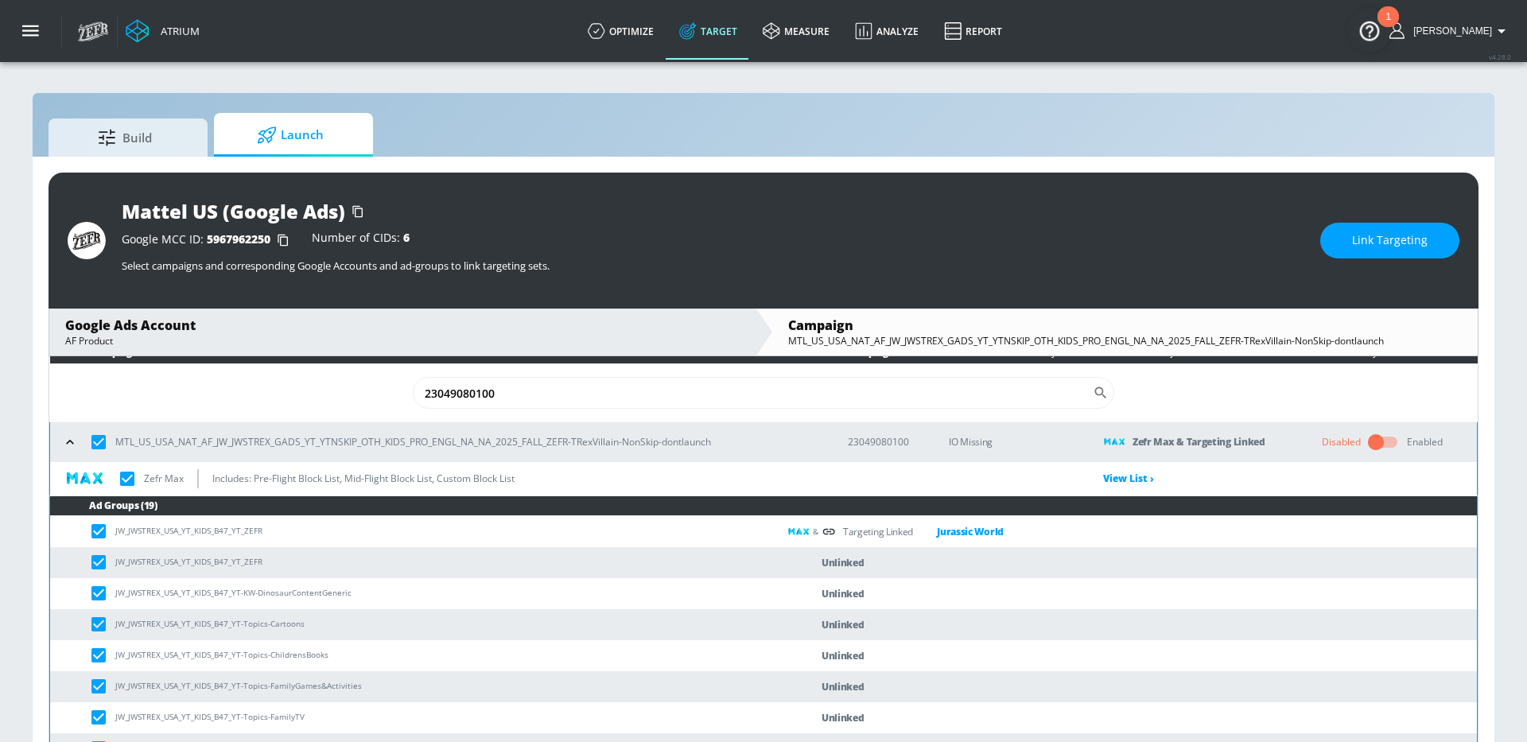
checkbox input "false"
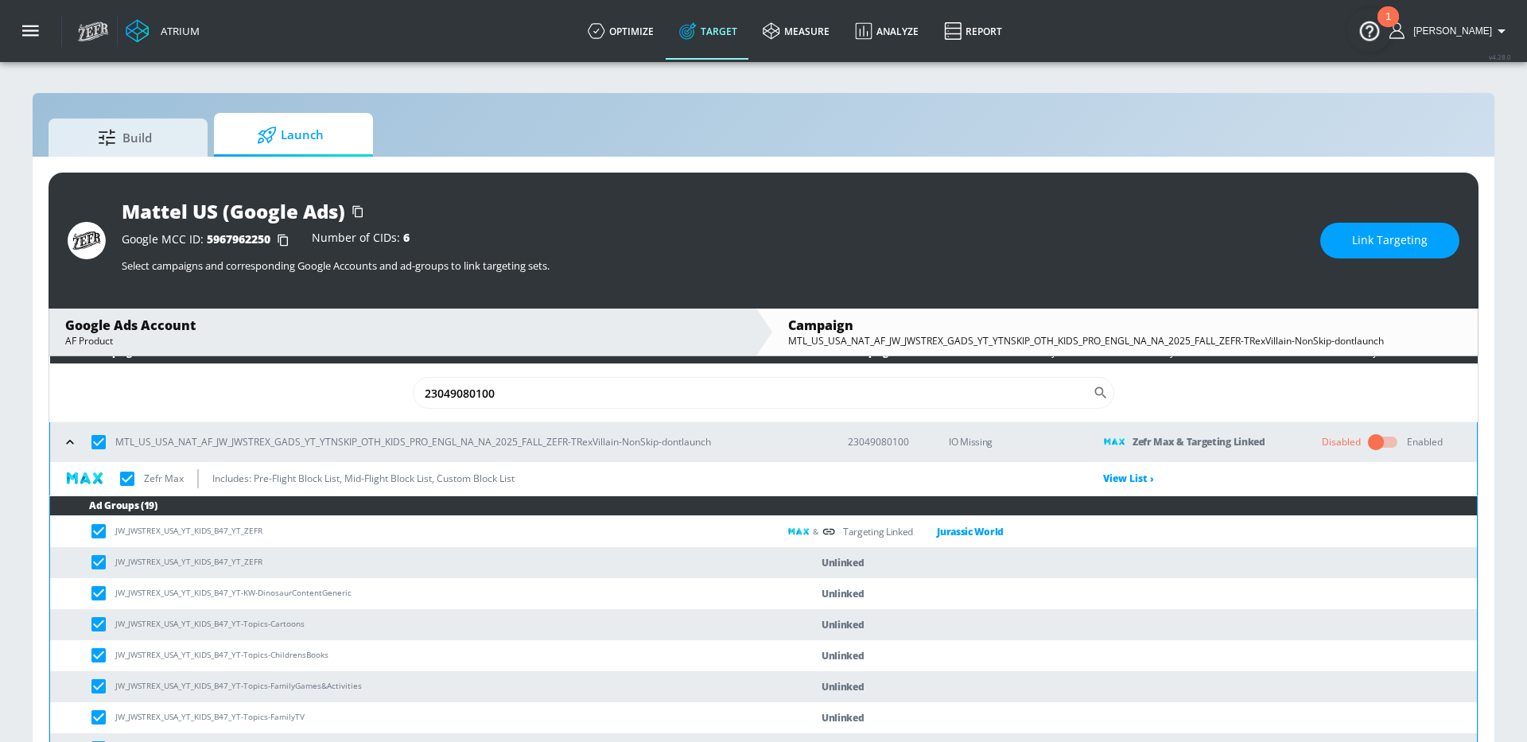
checkbox input "false"
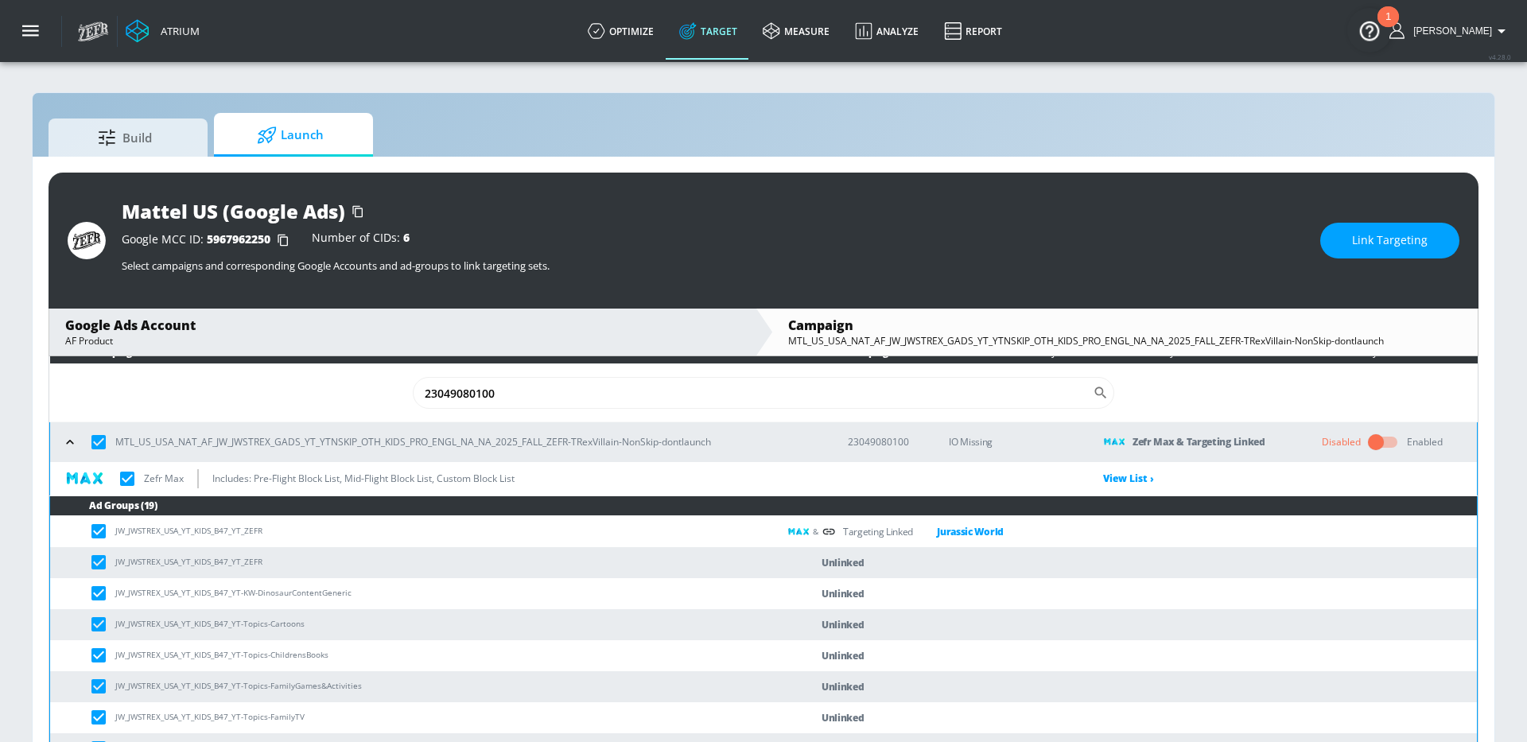
checkbox input "false"
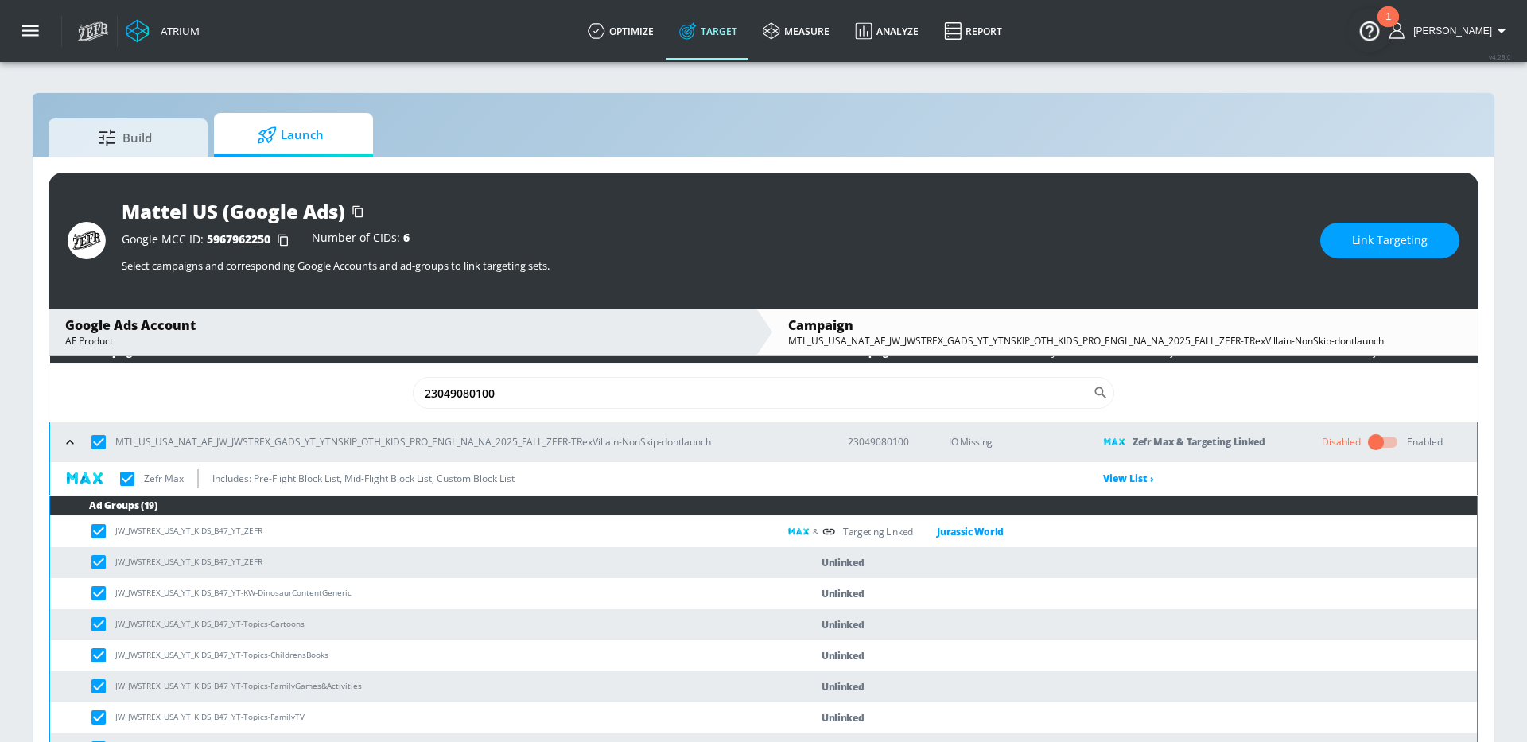
checkbox input "false"
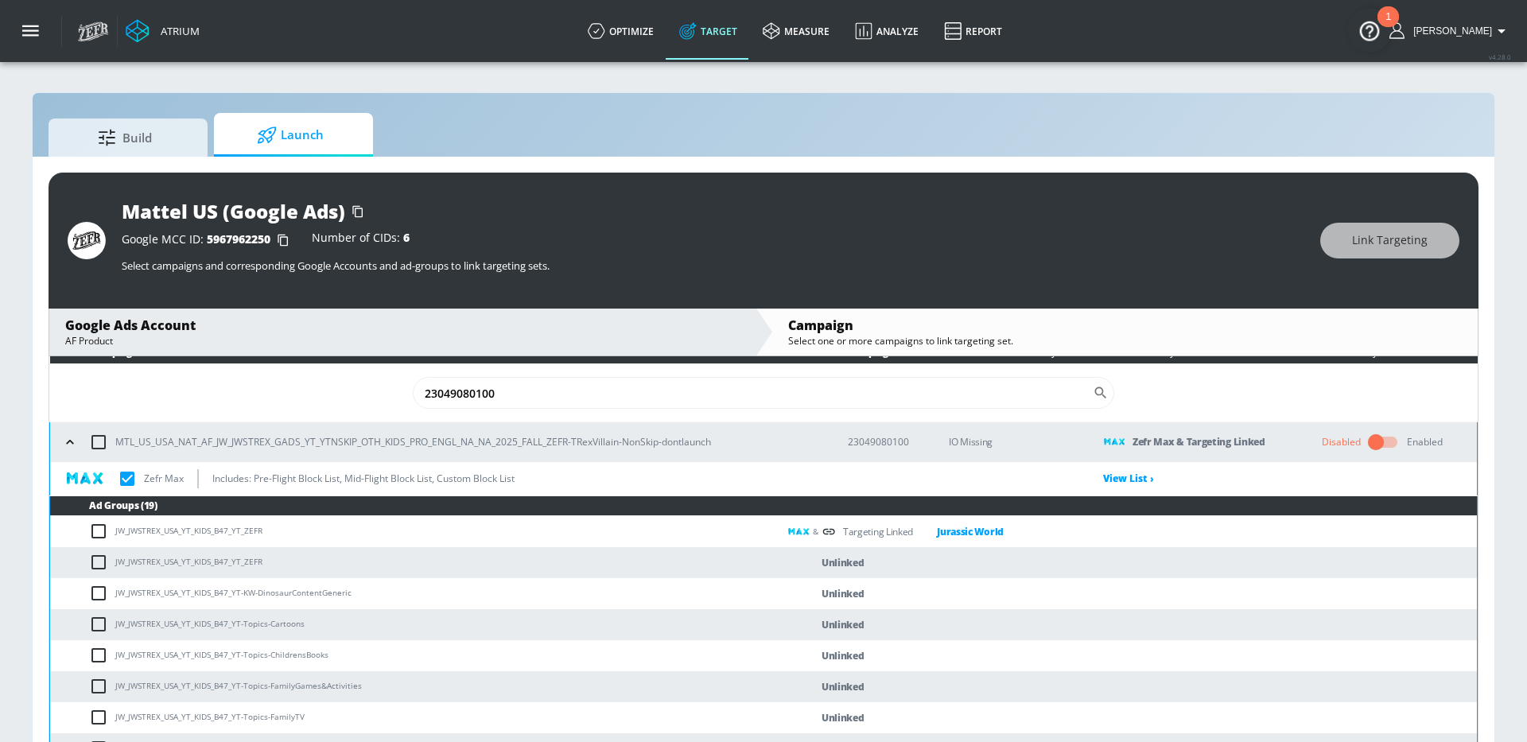
scroll to position [13, 0]
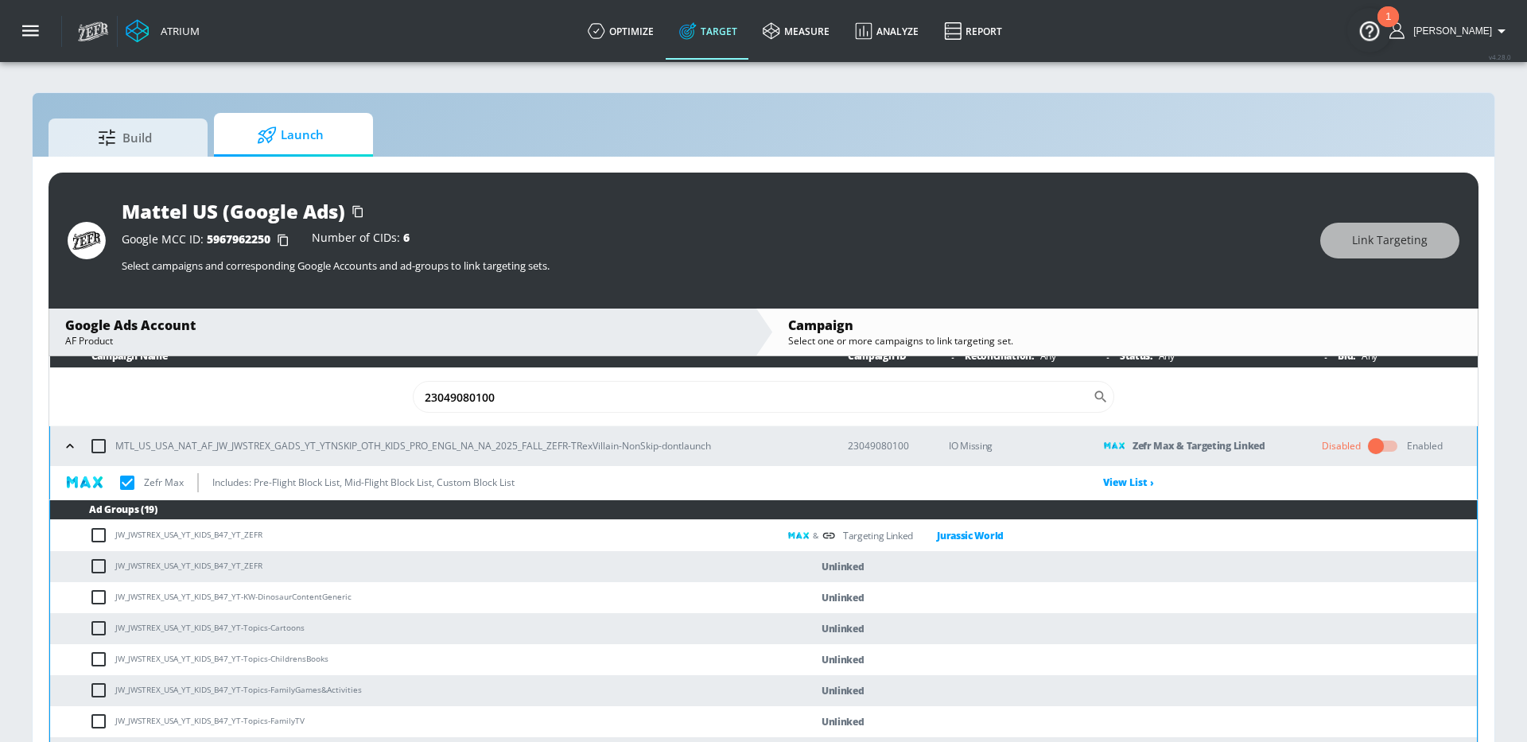
click at [94, 566] on input "checkbox" at bounding box center [102, 566] width 26 height 19
checkbox input "true"
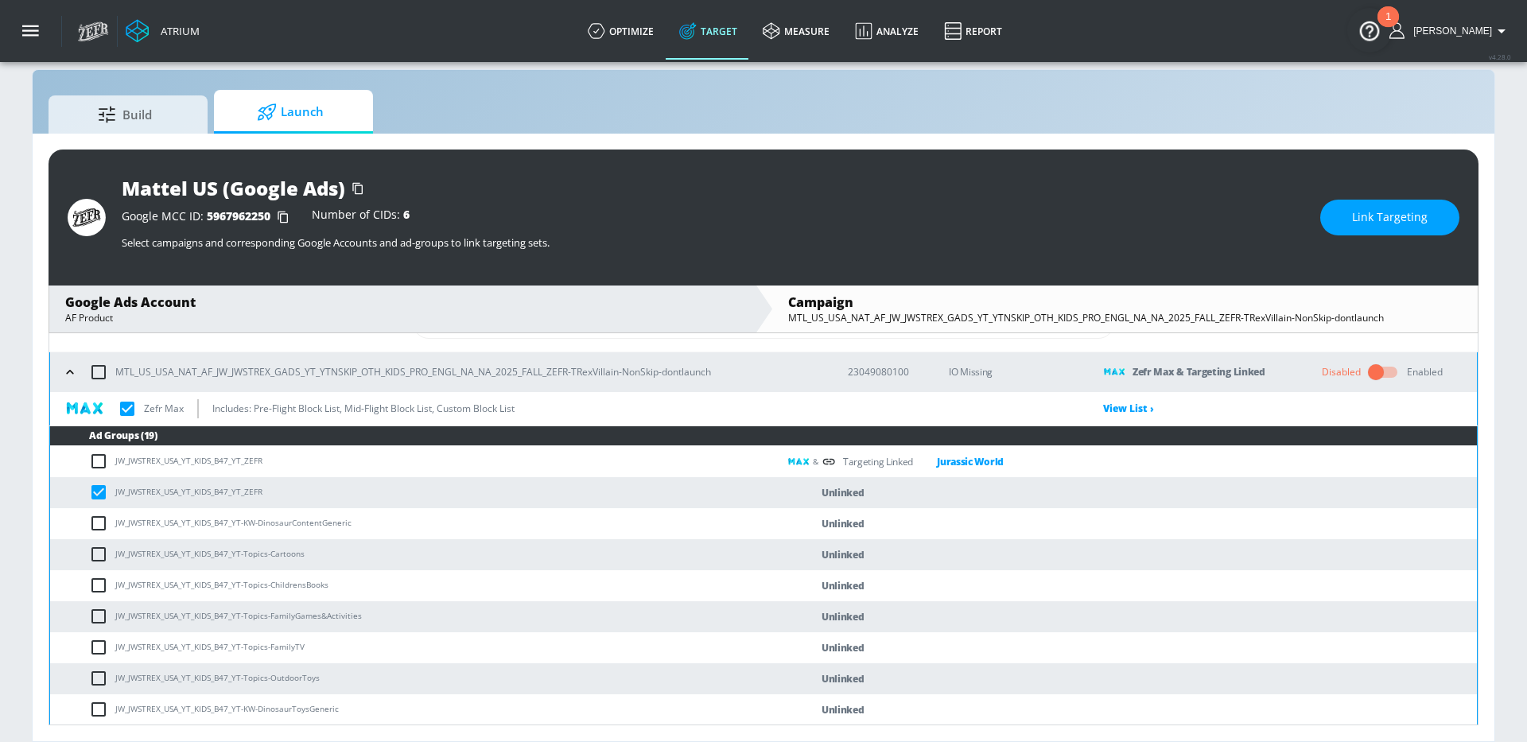
scroll to position [55, 0]
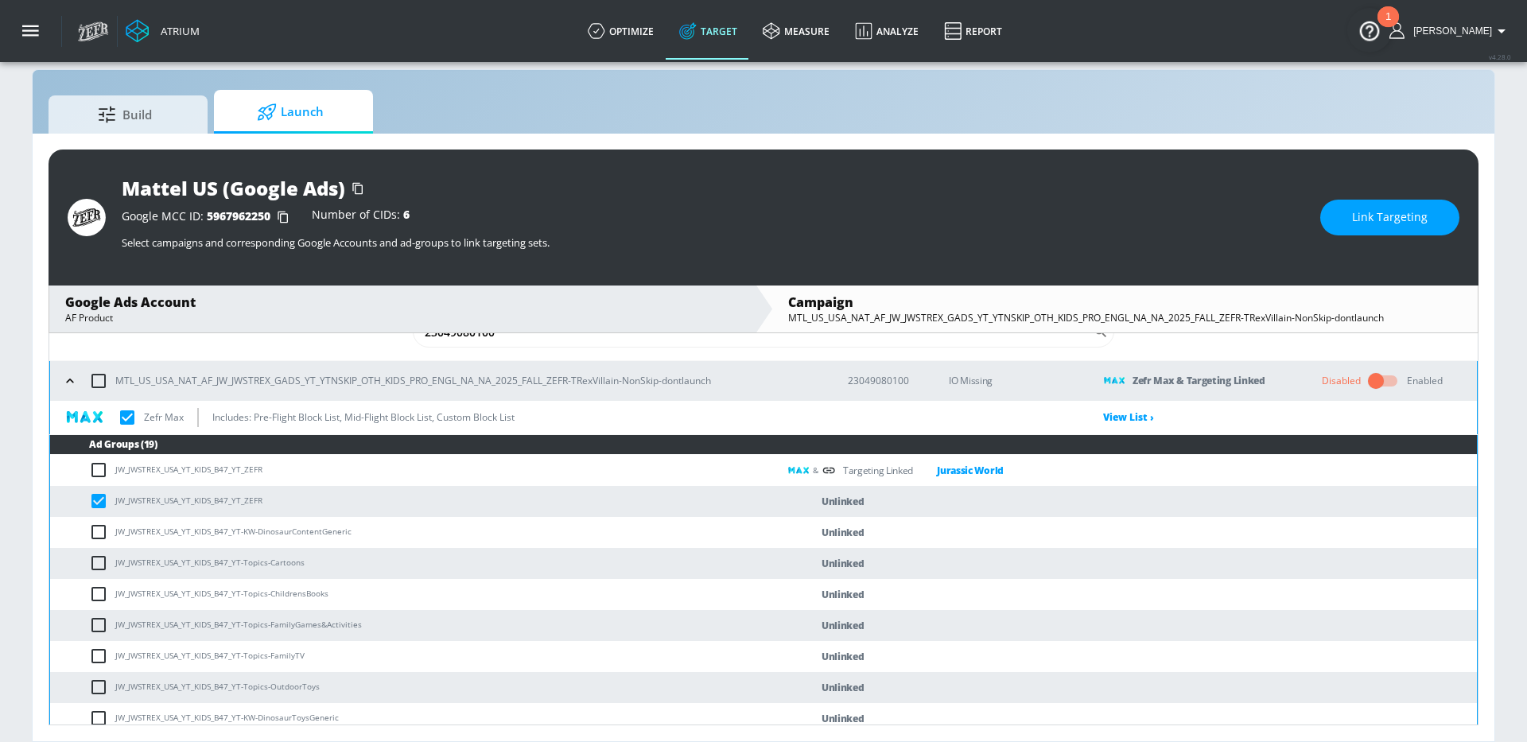
click at [1386, 219] on span "Link Targeting" at bounding box center [1390, 218] width 76 height 20
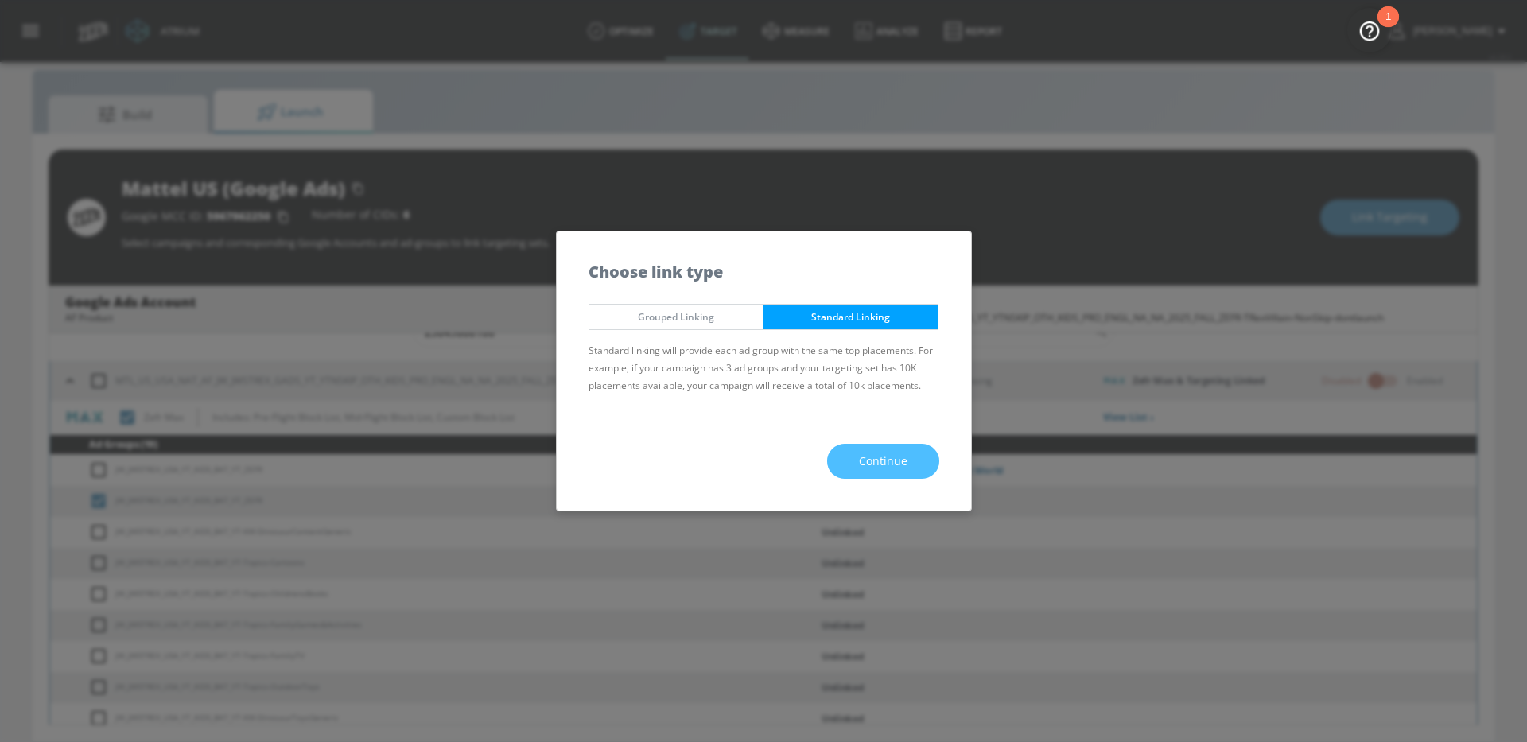
click at [876, 465] on span "Continue" at bounding box center [883, 462] width 49 height 20
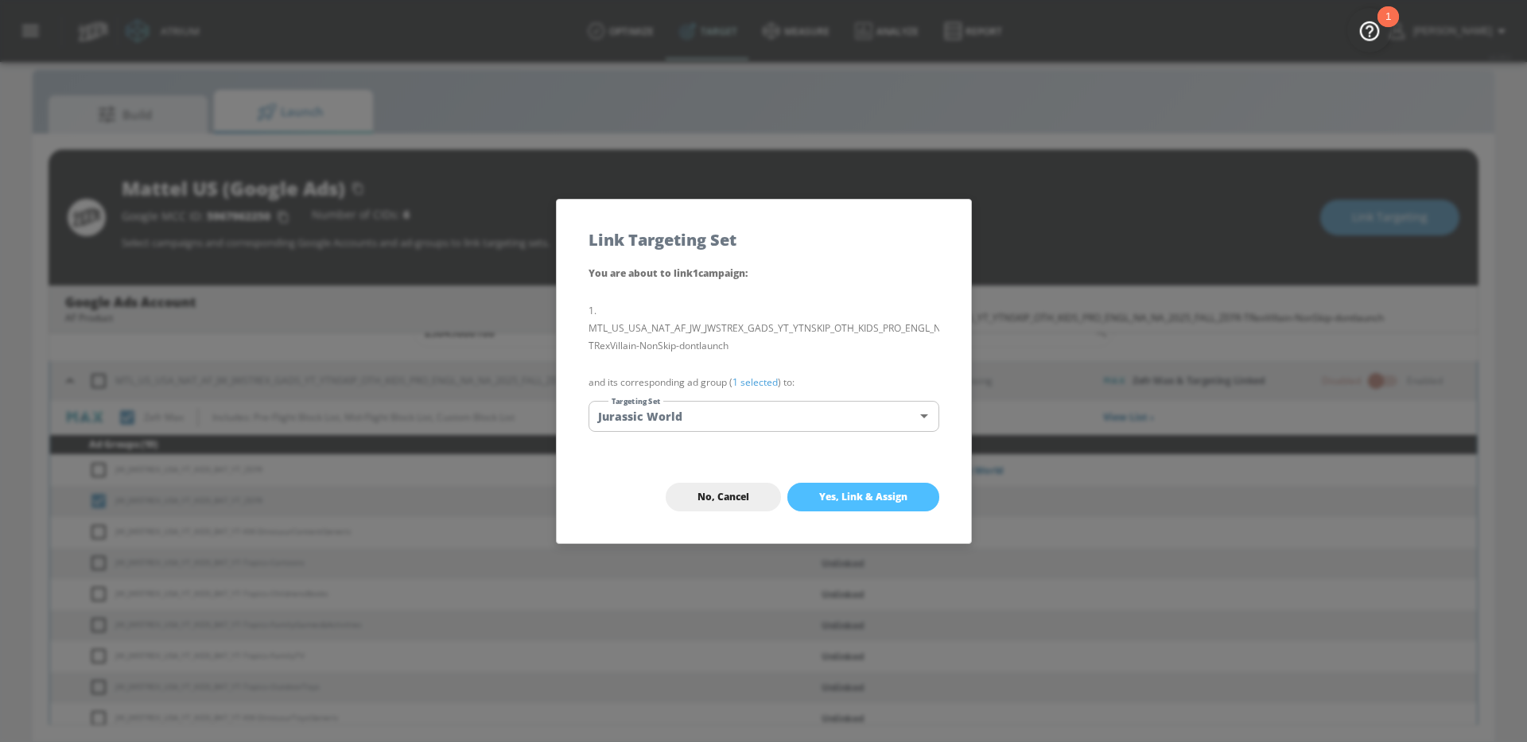
click at [868, 497] on span "Yes, Link & Assign" at bounding box center [863, 497] width 88 height 13
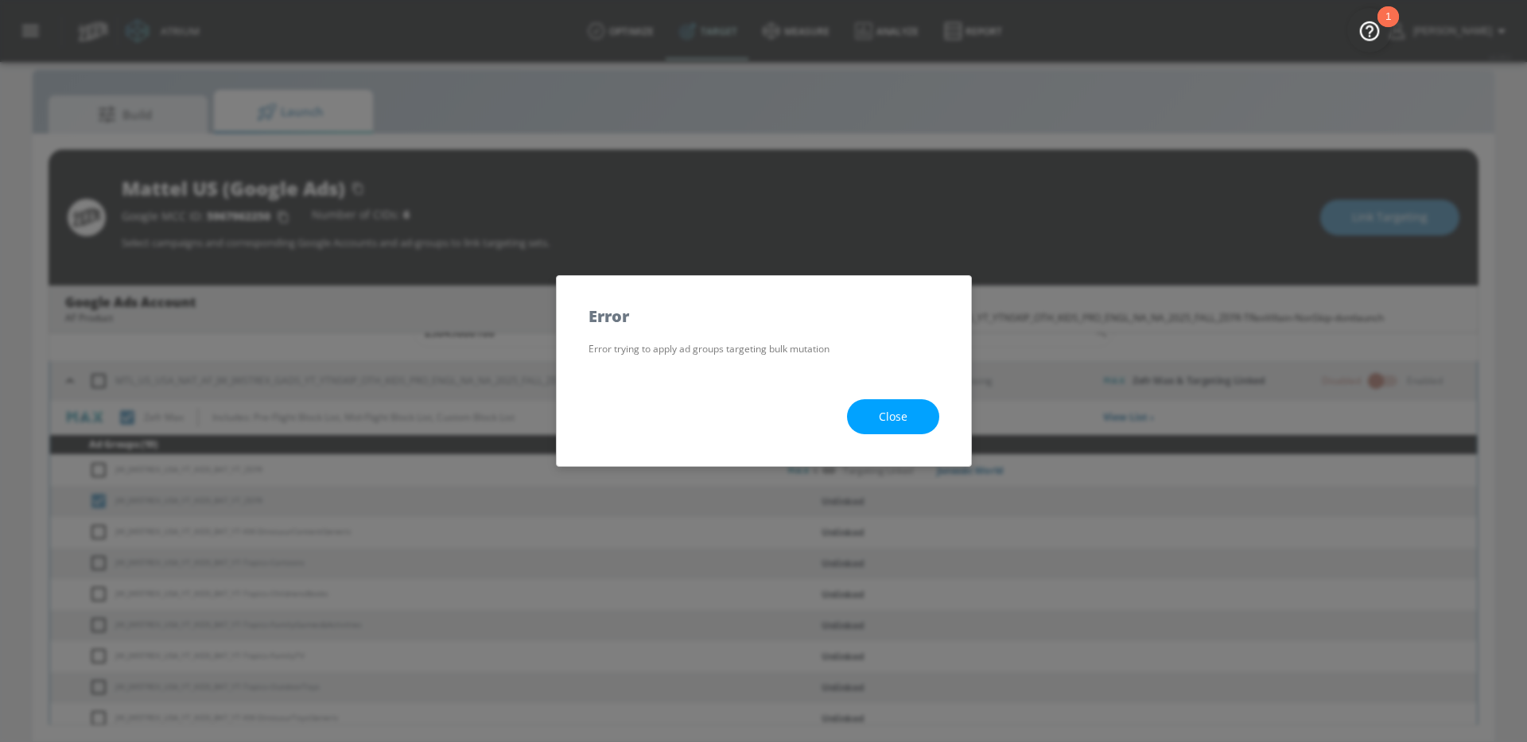
click at [879, 420] on span "Close" at bounding box center [893, 417] width 29 height 20
checkbox input "true"
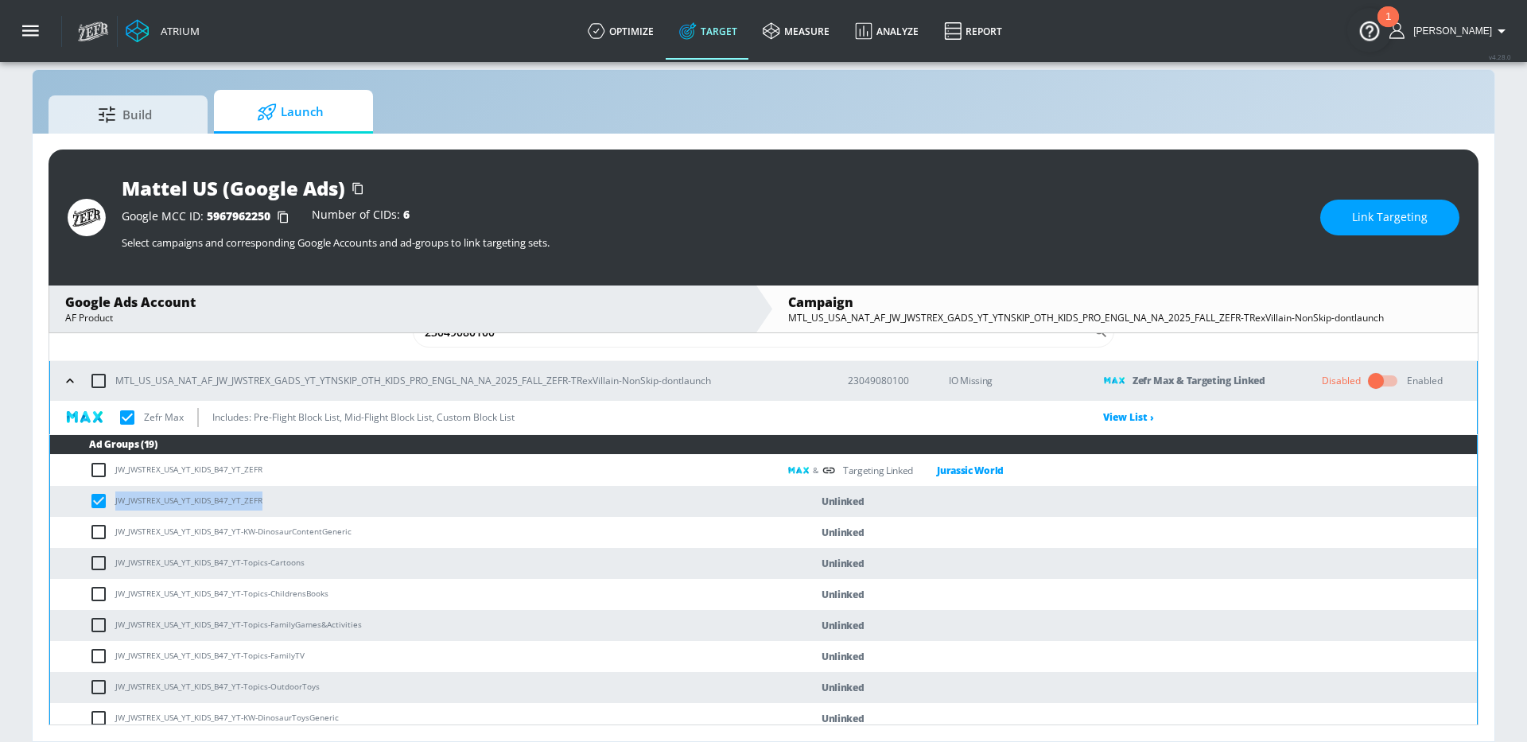
drag, startPoint x: 268, startPoint y: 500, endPoint x: 115, endPoint y: 495, distance: 152.8
click at [115, 496] on td "JW_JWSTREX_USA_YT_KIDS_B47_YT_ZEFR" at bounding box center [414, 501] width 728 height 31
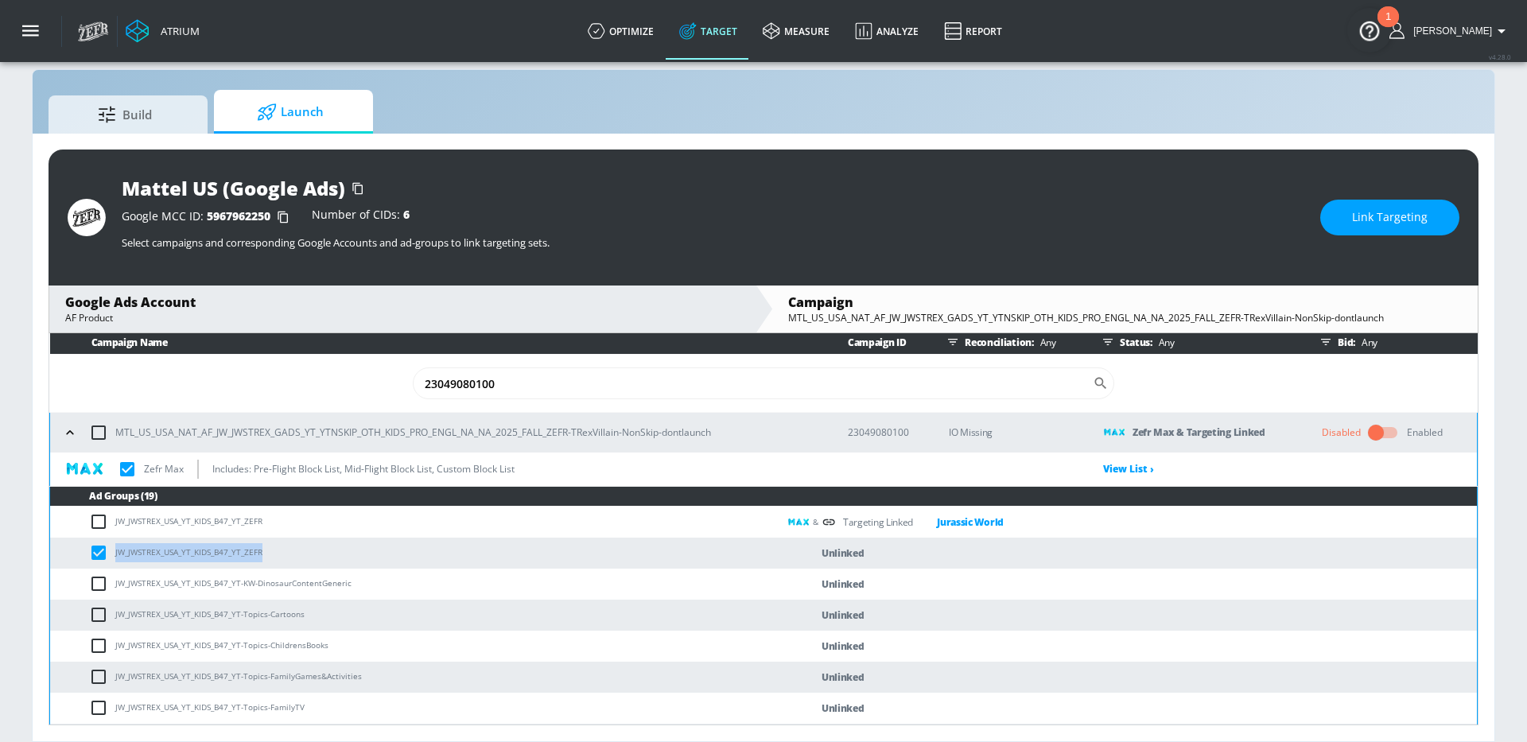
scroll to position [0, 0]
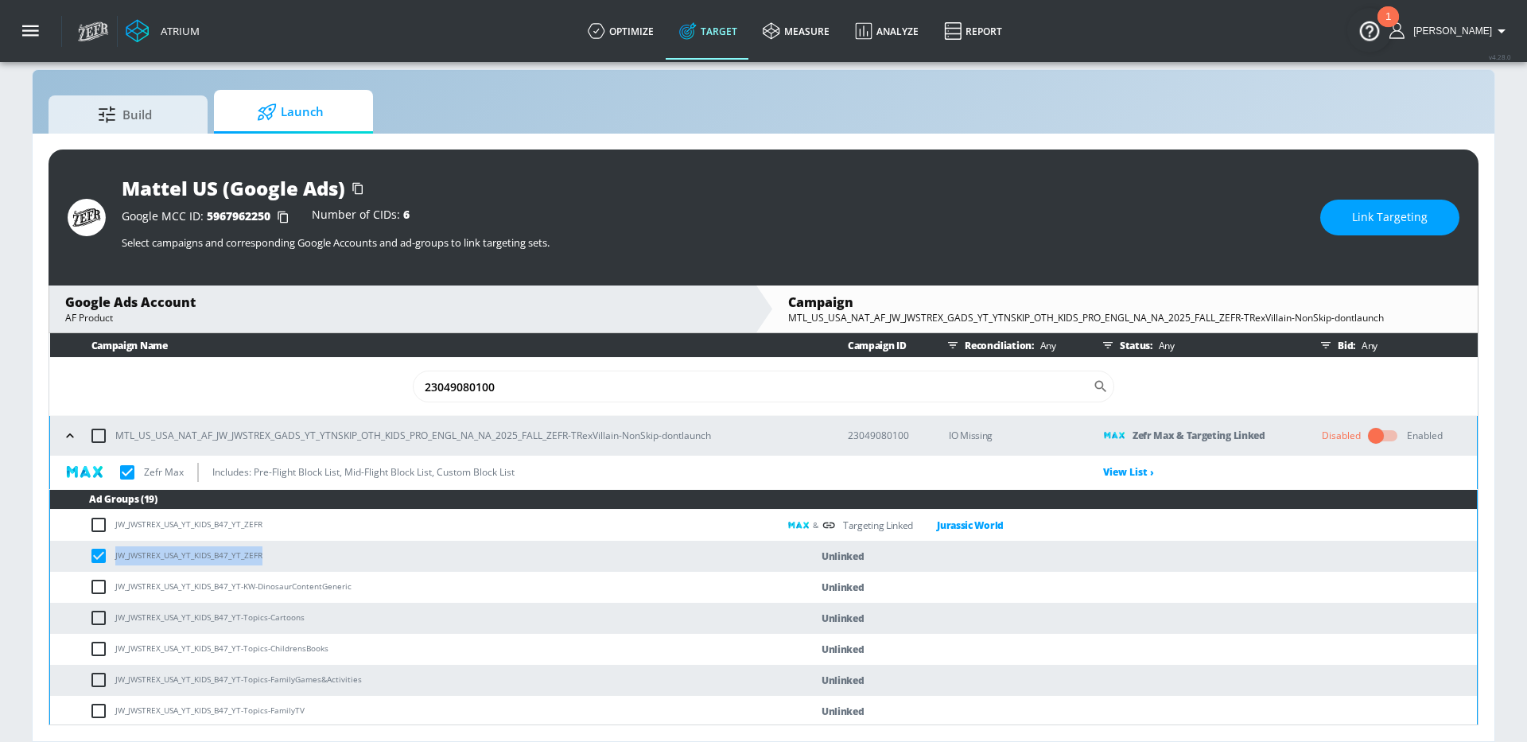
copy td "JW_JWSTREX_USA_YT_KIDS_B47_YT_ZEFR"
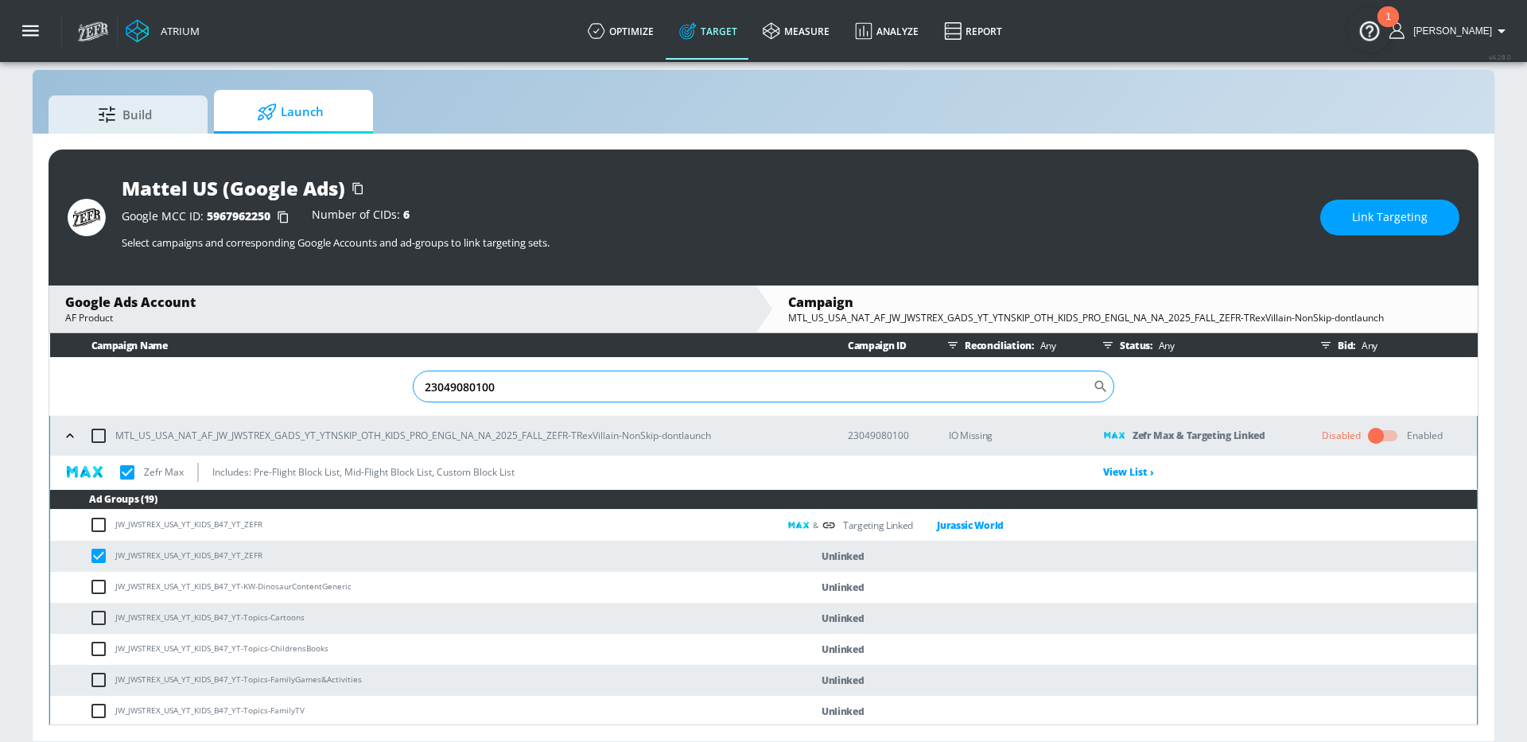
click at [472, 389] on input "23049080100" at bounding box center [753, 387] width 680 height 32
drag, startPoint x: 472, startPoint y: 389, endPoint x: 444, endPoint y: 371, distance: 33.3
click at [472, 388] on input "23049080100" at bounding box center [753, 387] width 680 height 32
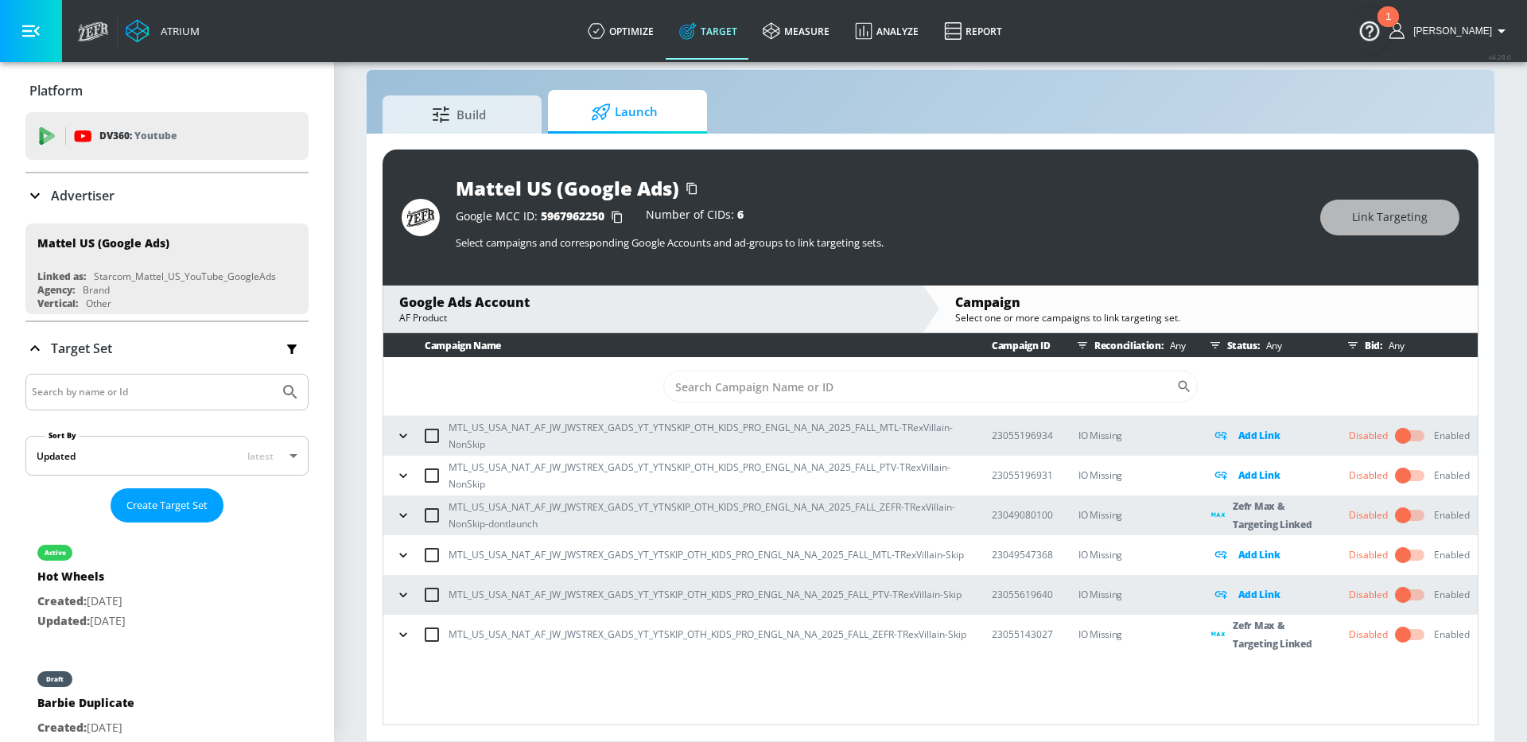
scroll to position [23, 0]
click at [781, 384] on input "Sort By" at bounding box center [919, 387] width 513 height 32
paste input "23049080100"
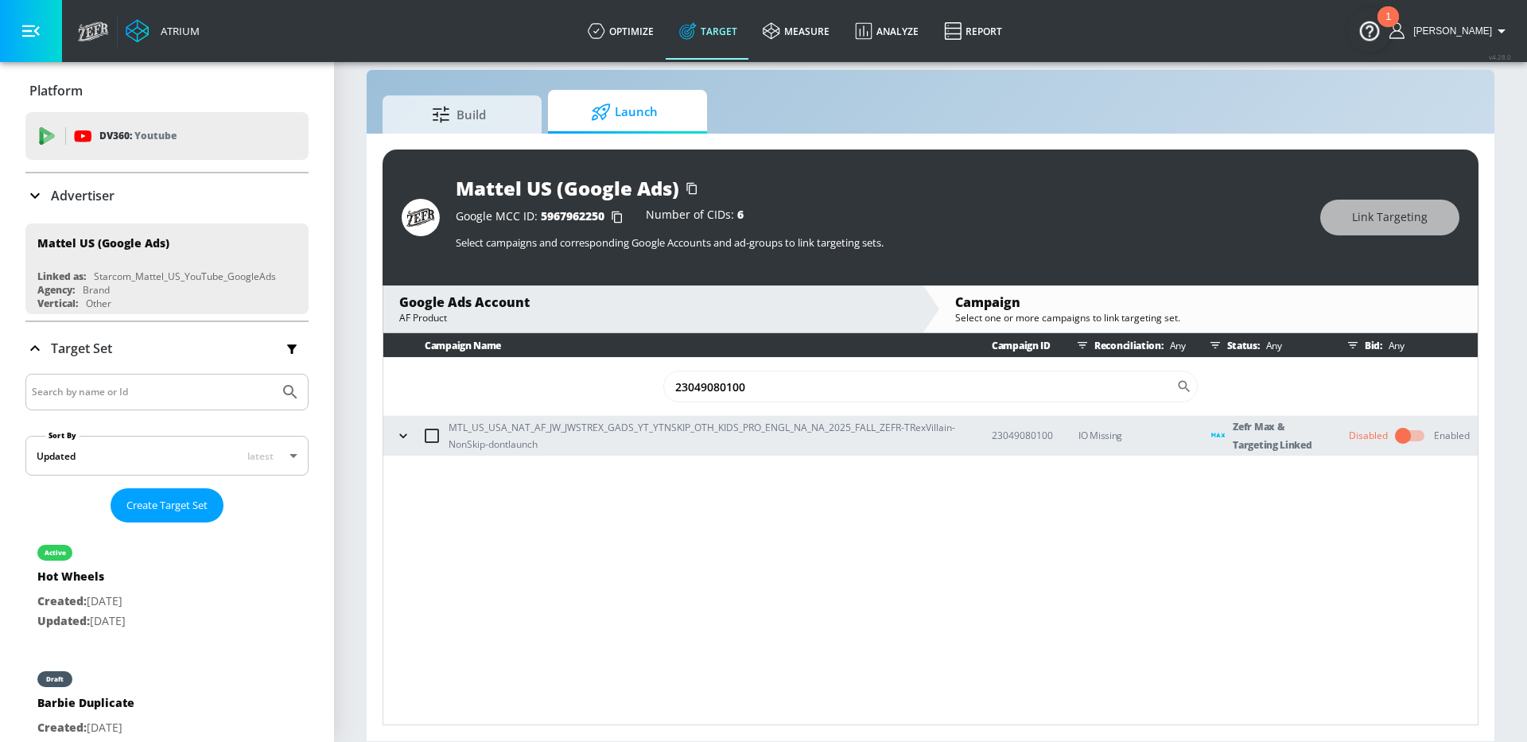
type input "23049080100"
click at [400, 430] on icon "button" at bounding box center [403, 436] width 16 height 16
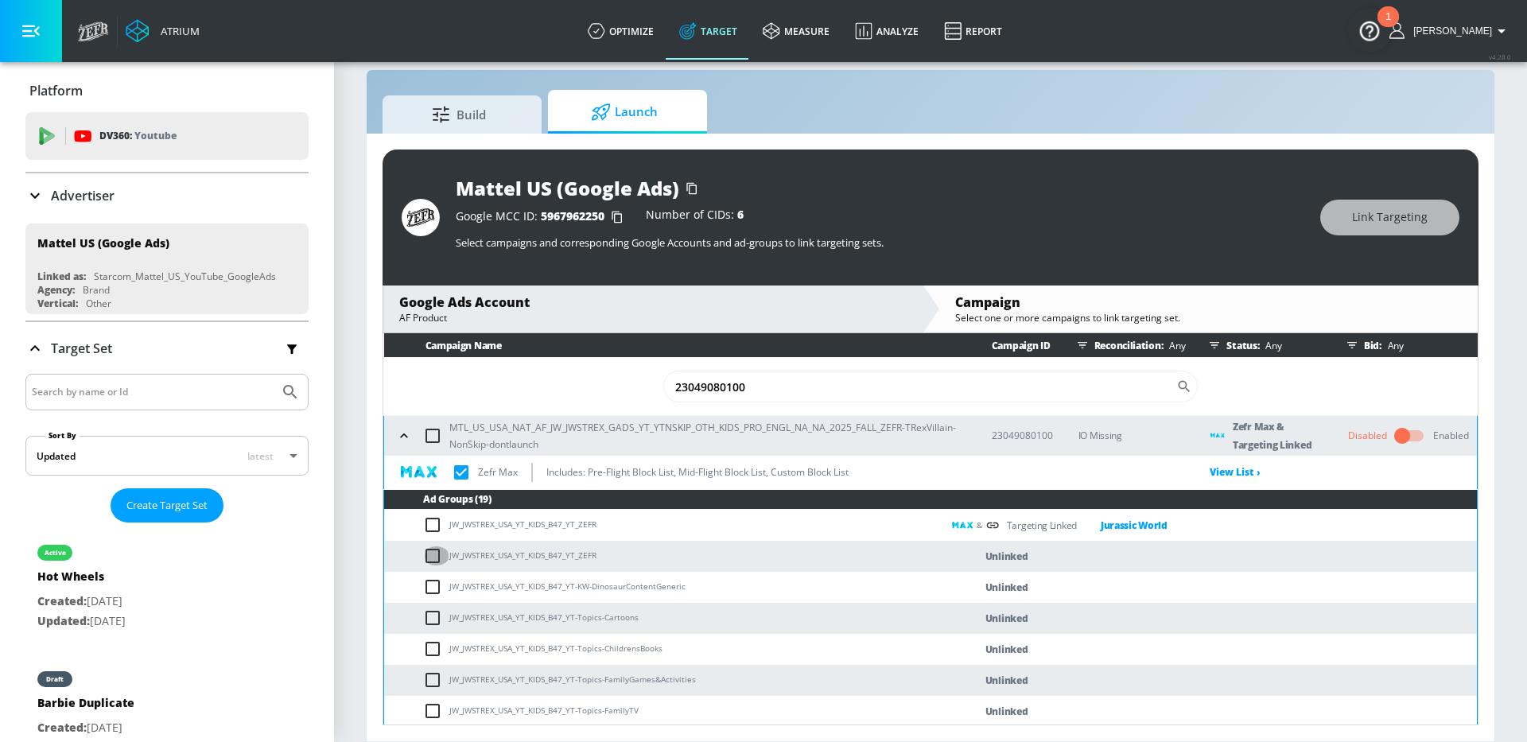
click at [434, 558] on input "checkbox" at bounding box center [436, 555] width 26 height 19
checkbox input "true"
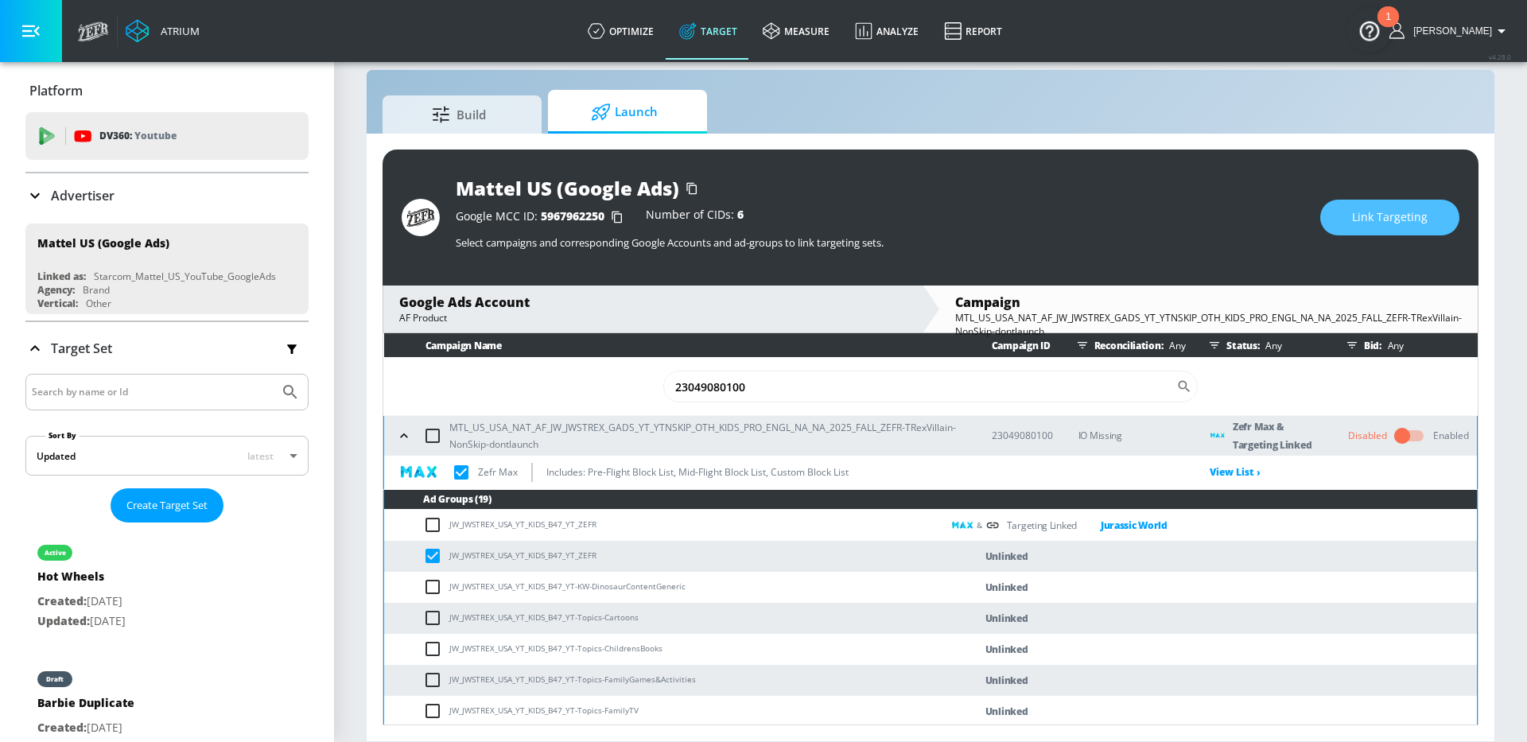
click at [1398, 217] on span "Link Targeting" at bounding box center [1390, 218] width 76 height 20
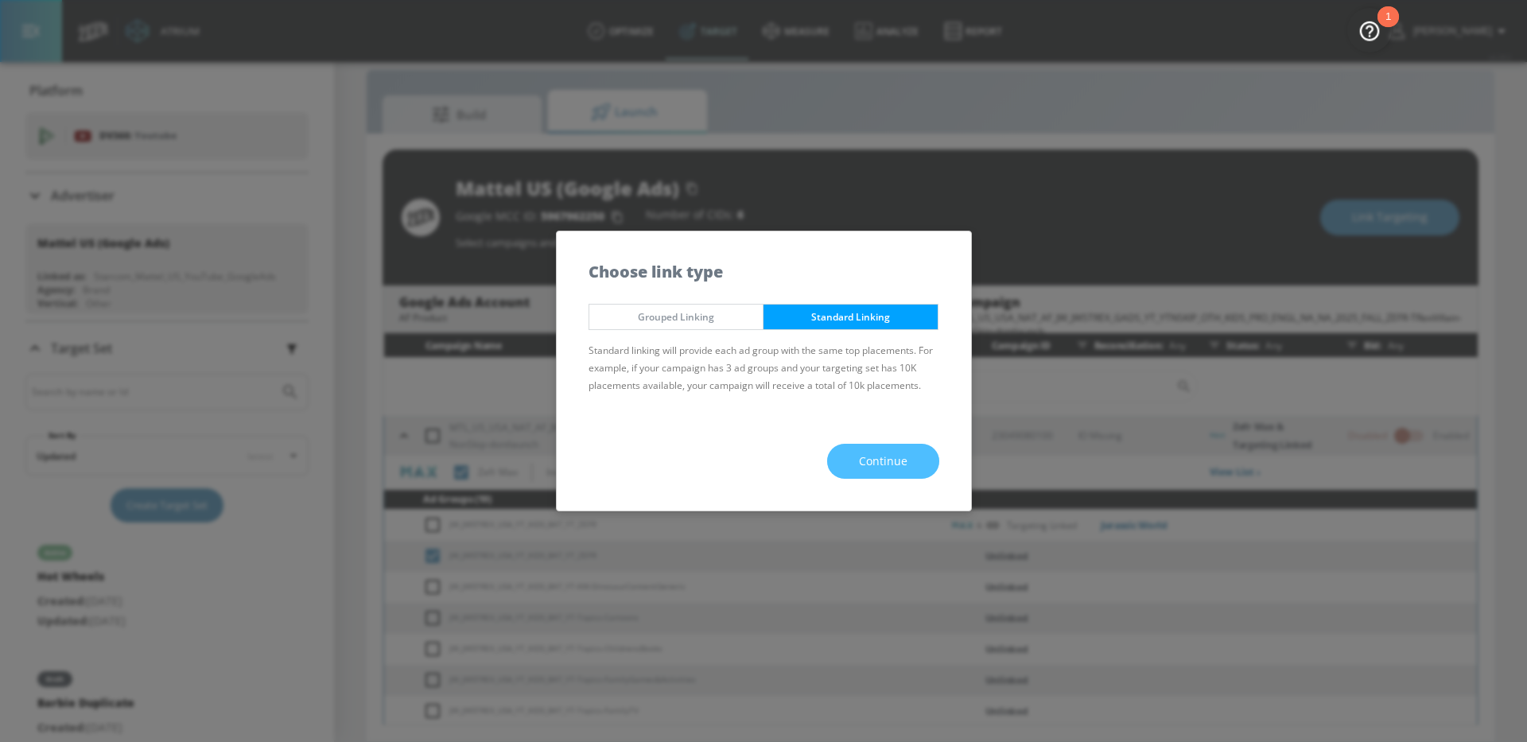
drag, startPoint x: 900, startPoint y: 457, endPoint x: 908, endPoint y: 470, distance: 15.3
click at [900, 457] on span "Continue" at bounding box center [883, 462] width 49 height 20
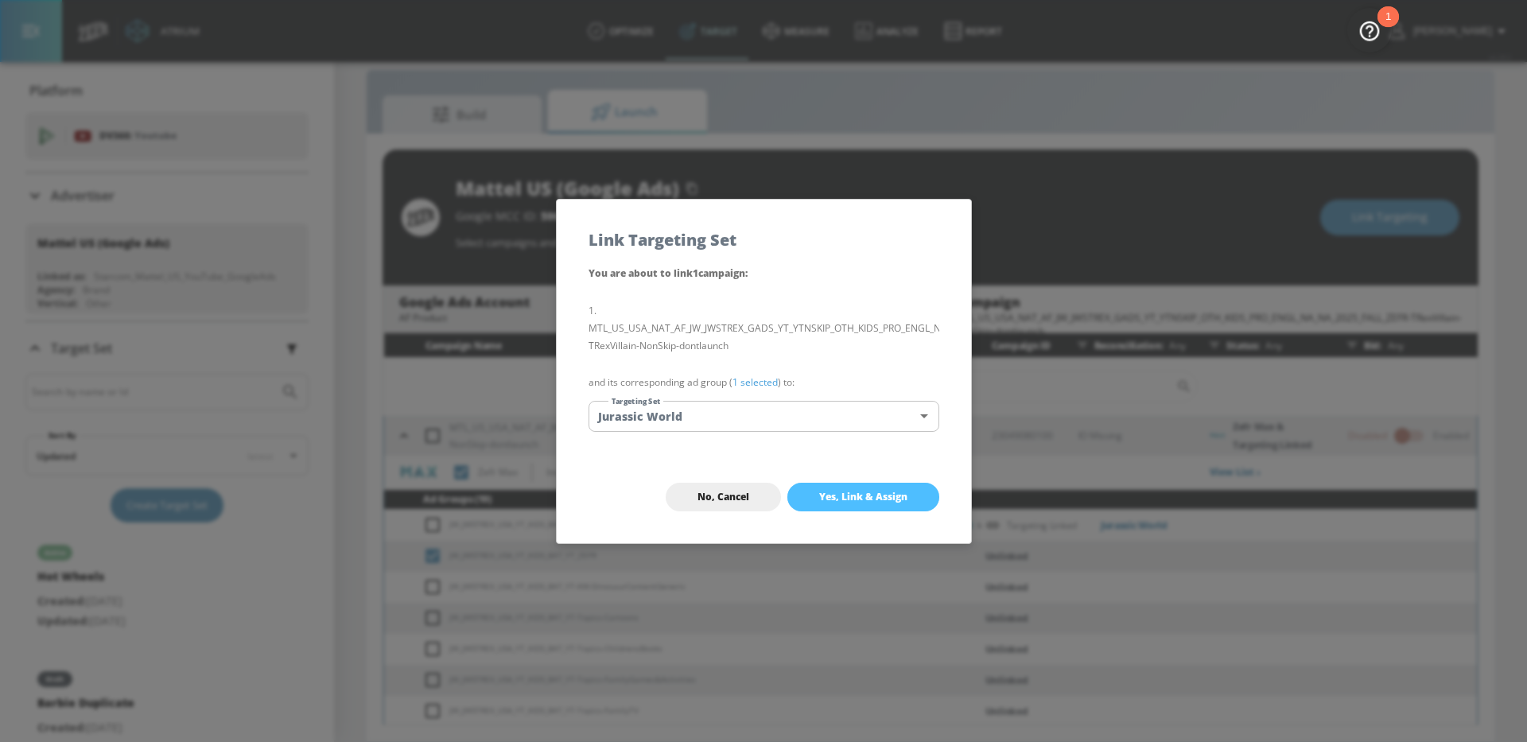
click at [888, 491] on span "Yes, Link & Assign" at bounding box center [863, 497] width 88 height 13
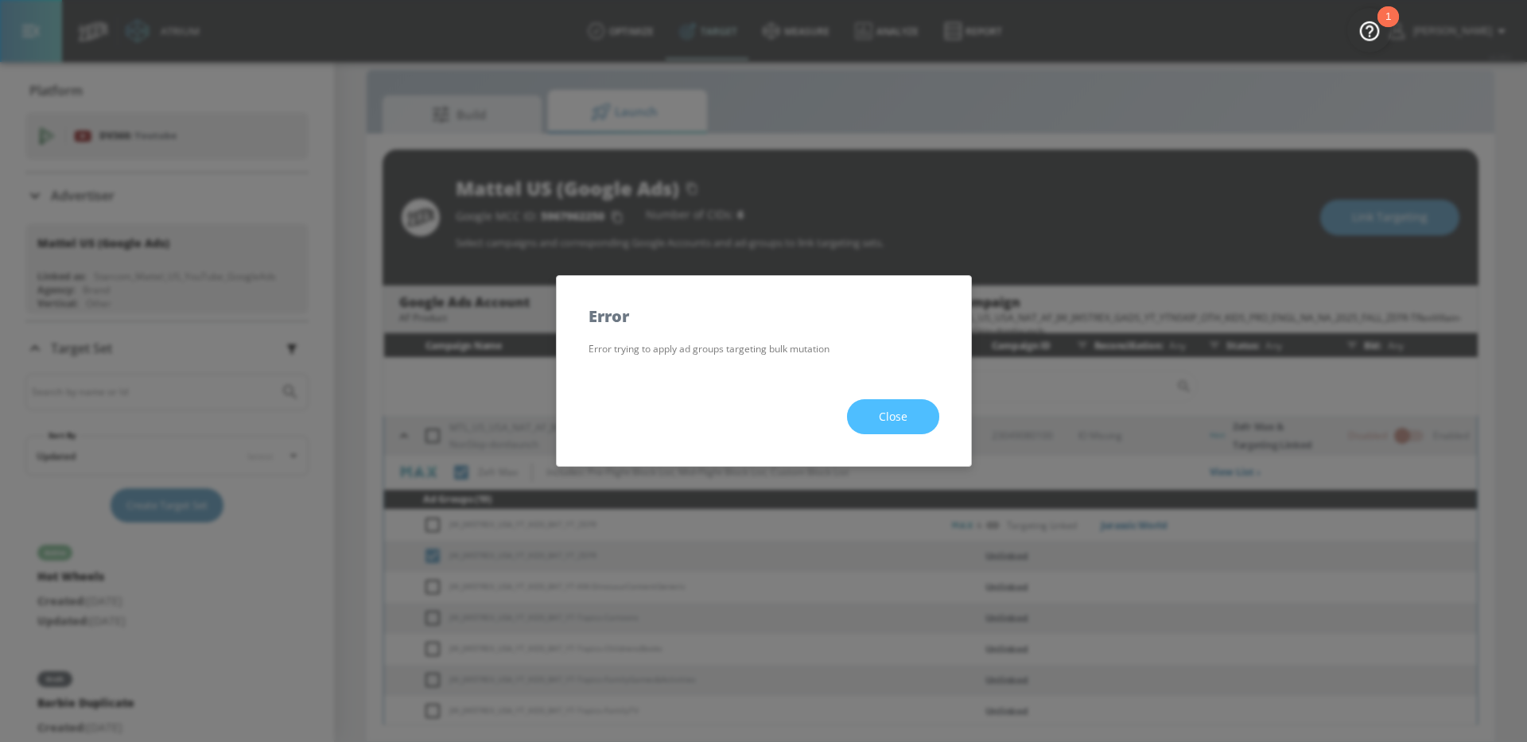
drag, startPoint x: 888, startPoint y: 406, endPoint x: 244, endPoint y: 6, distance: 757.8
click at [887, 407] on span "Close" at bounding box center [893, 417] width 29 height 20
checkbox input "true"
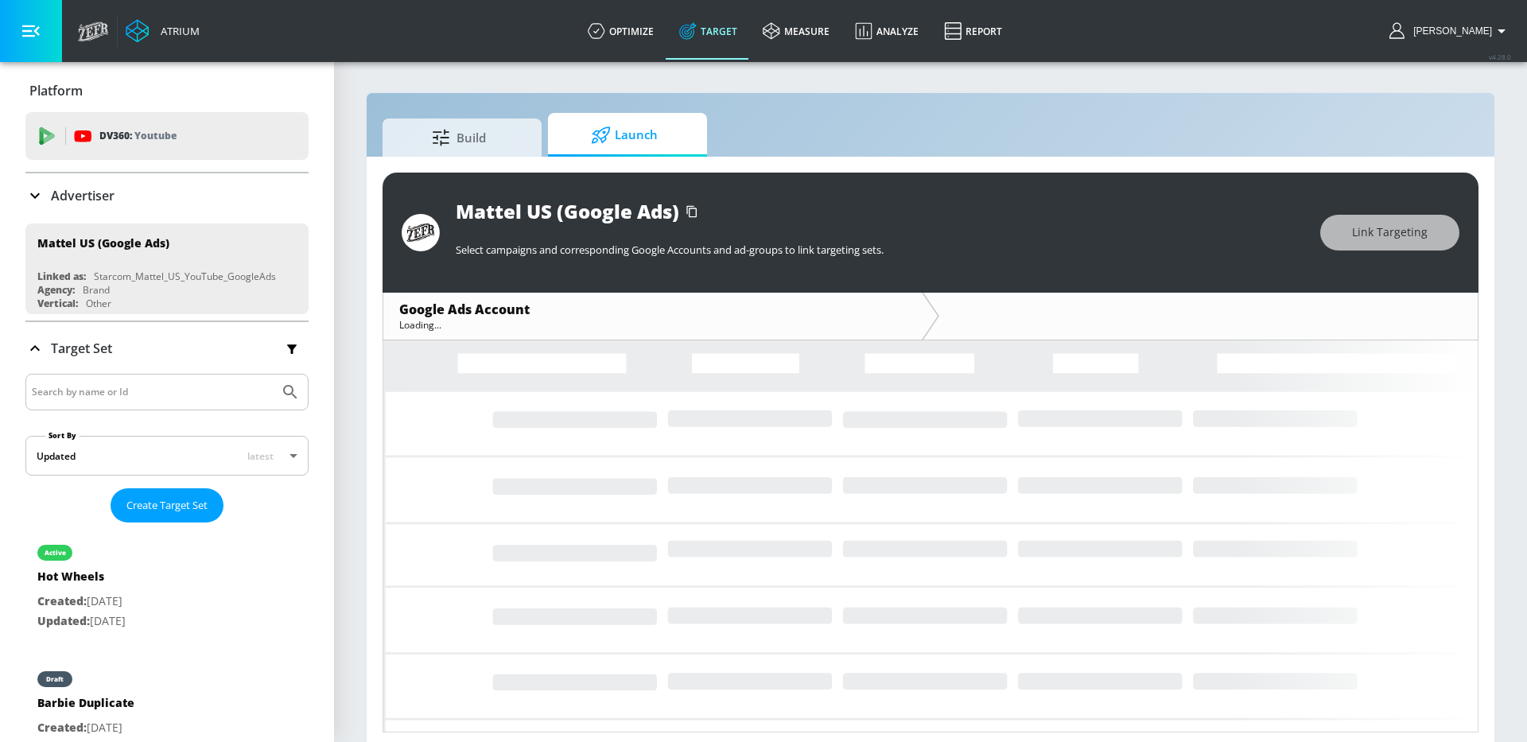
scroll to position [7, 0]
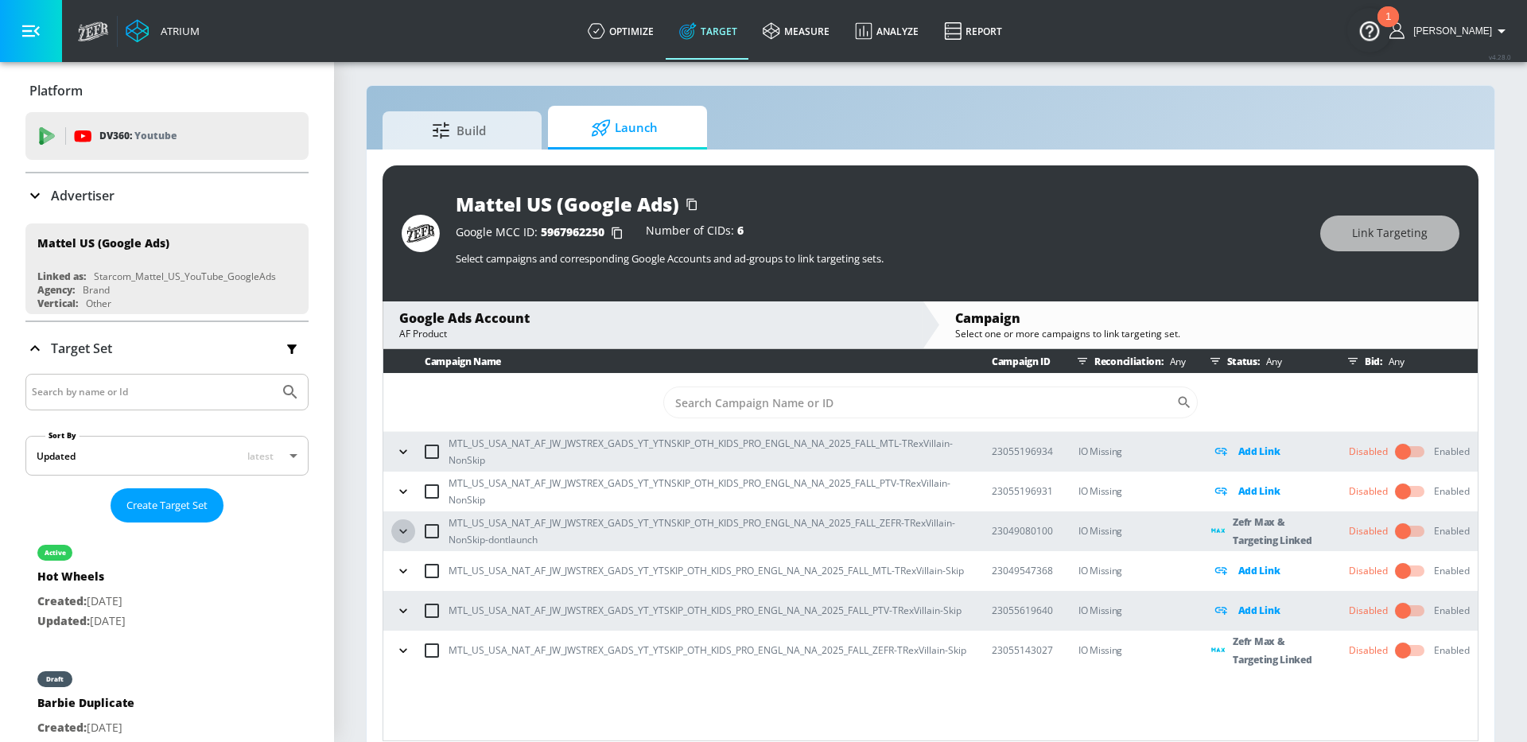
click at [403, 524] on icon "button" at bounding box center [403, 531] width 16 height 16
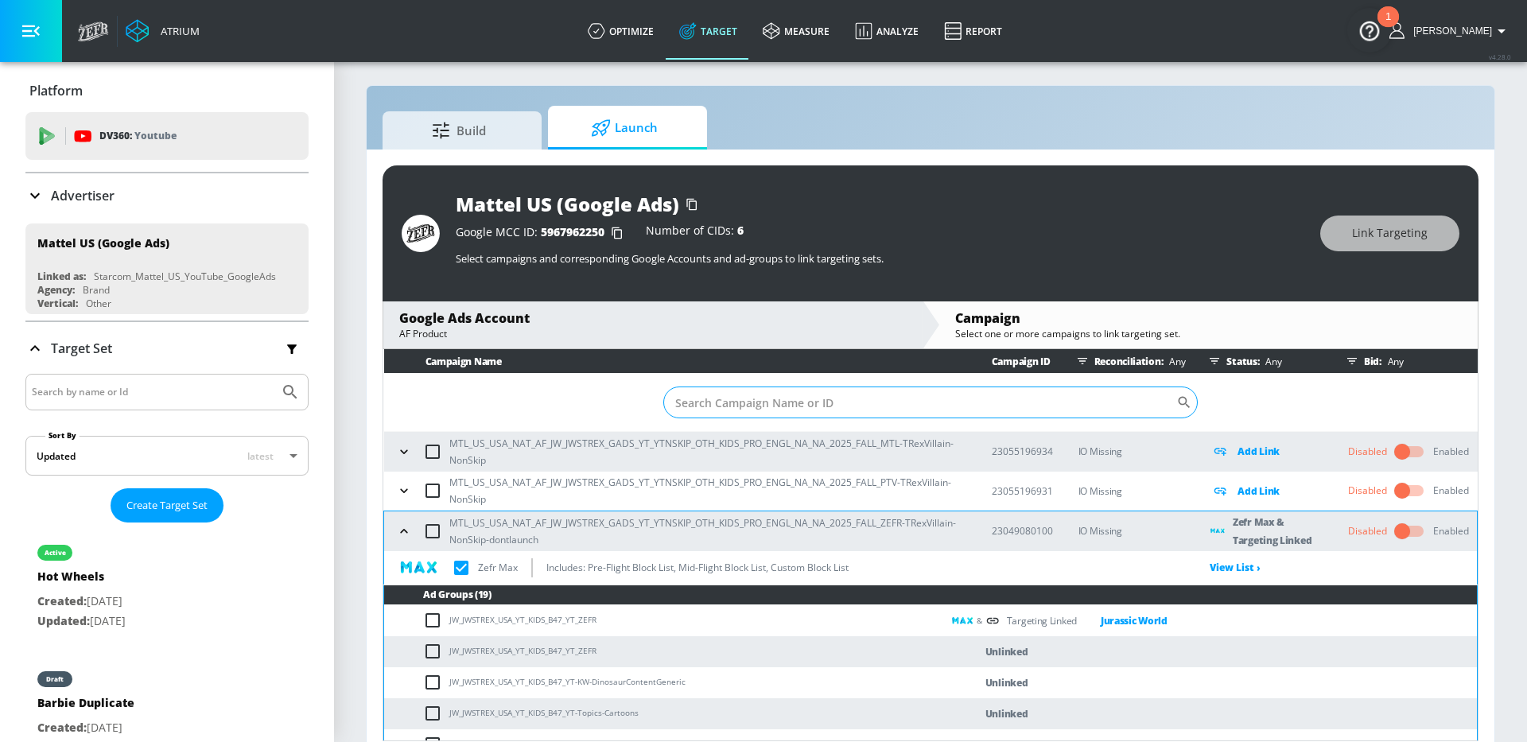
click at [808, 399] on input "Sort By" at bounding box center [919, 403] width 513 height 32
paste input "23049080100"
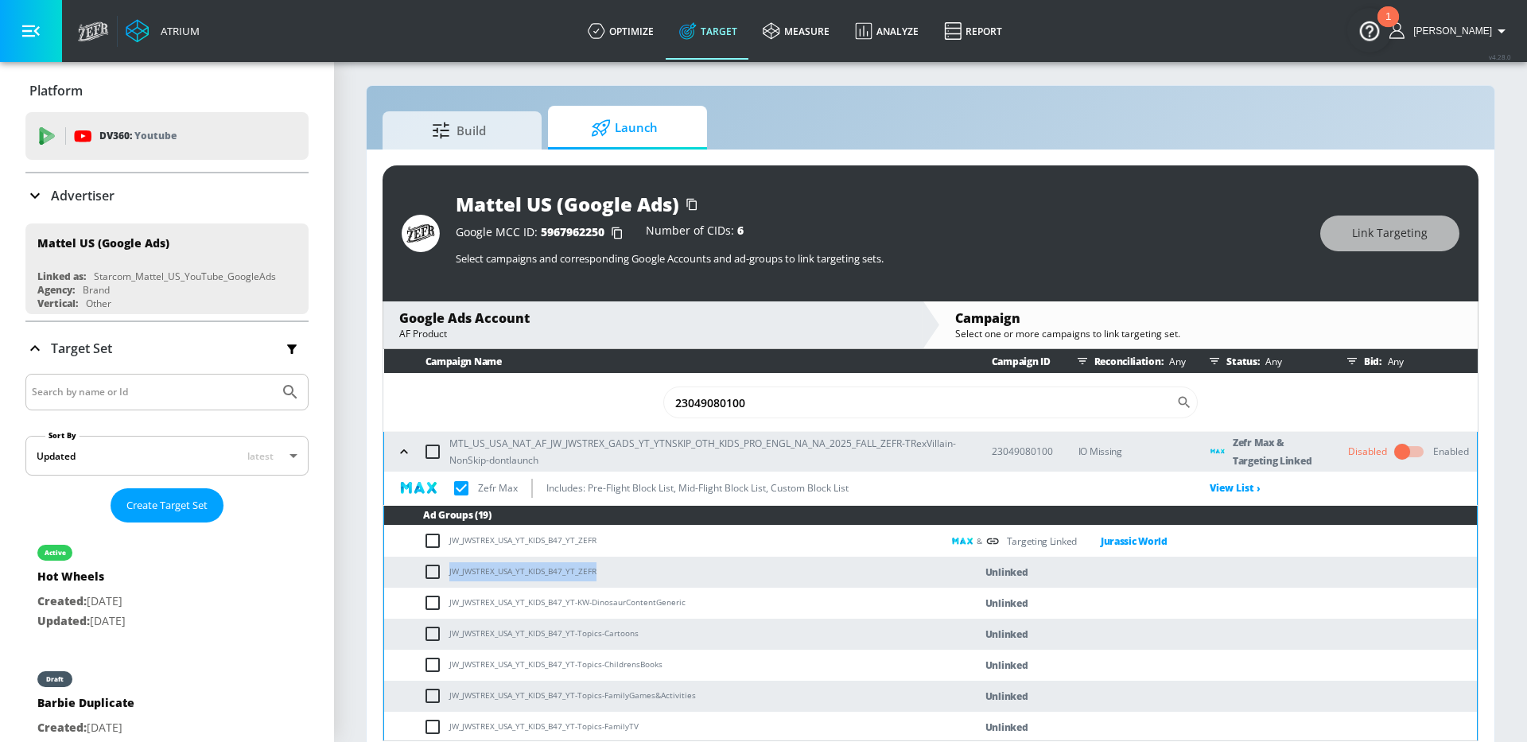
drag, startPoint x: 621, startPoint y: 570, endPoint x: 627, endPoint y: 547, distance: 23.7
click at [449, 571] on td "JW_JWSTREX_USA_YT_KIDS_B47_YT_ZEFR" at bounding box center [663, 572] width 558 height 31
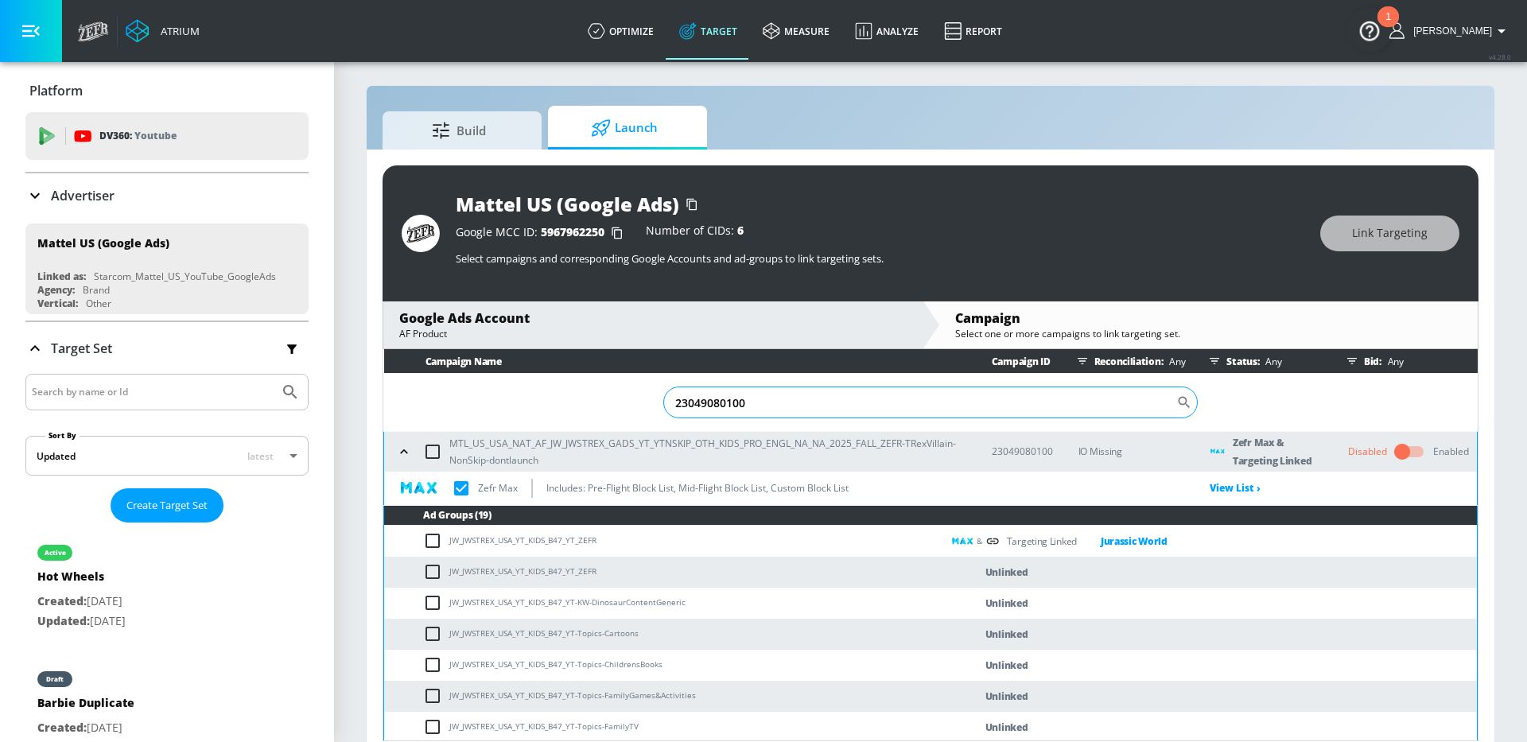
click at [765, 403] on input "23049080100" at bounding box center [919, 403] width 513 height 32
paste input "55143027"
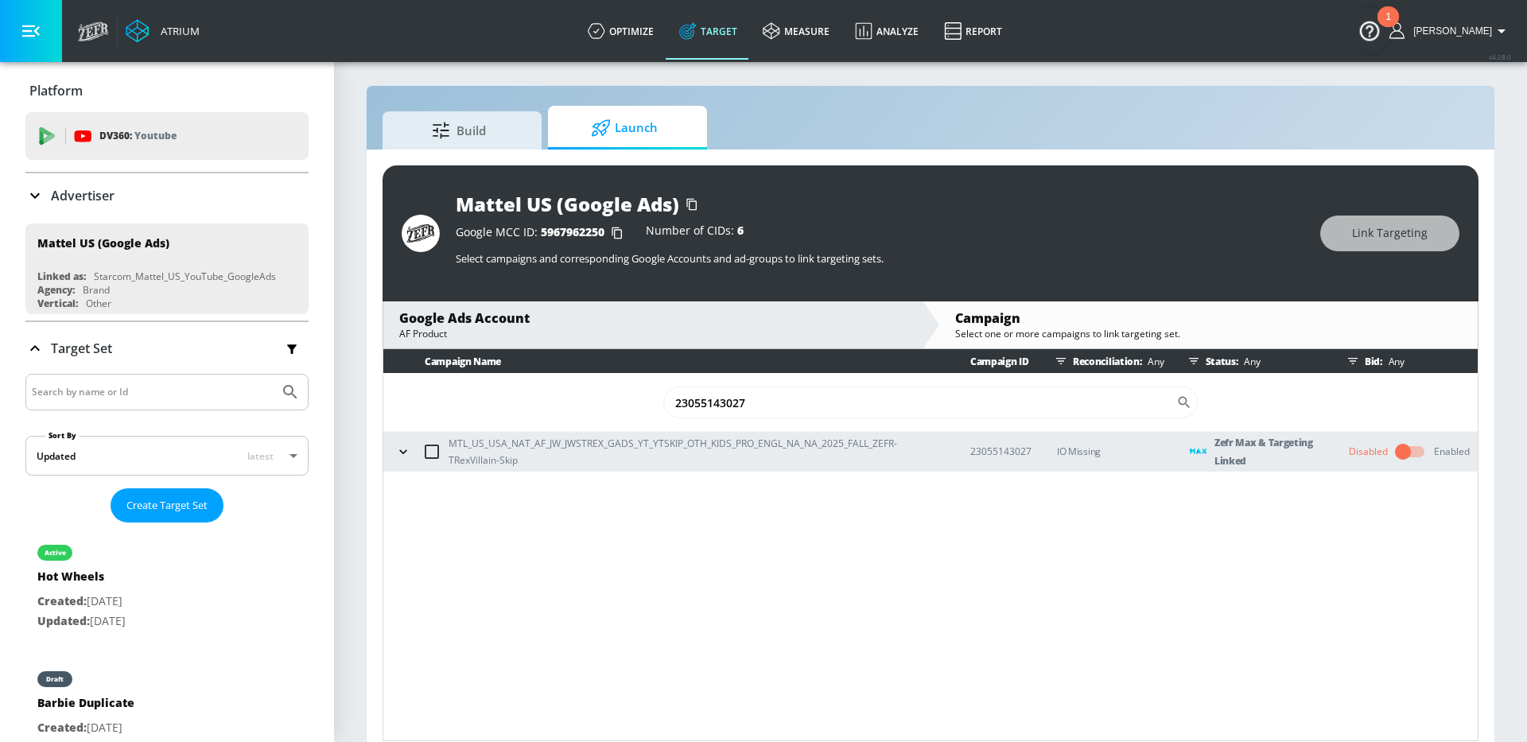
type input "23055143027"
click at [403, 452] on icon "button" at bounding box center [403, 452] width 16 height 16
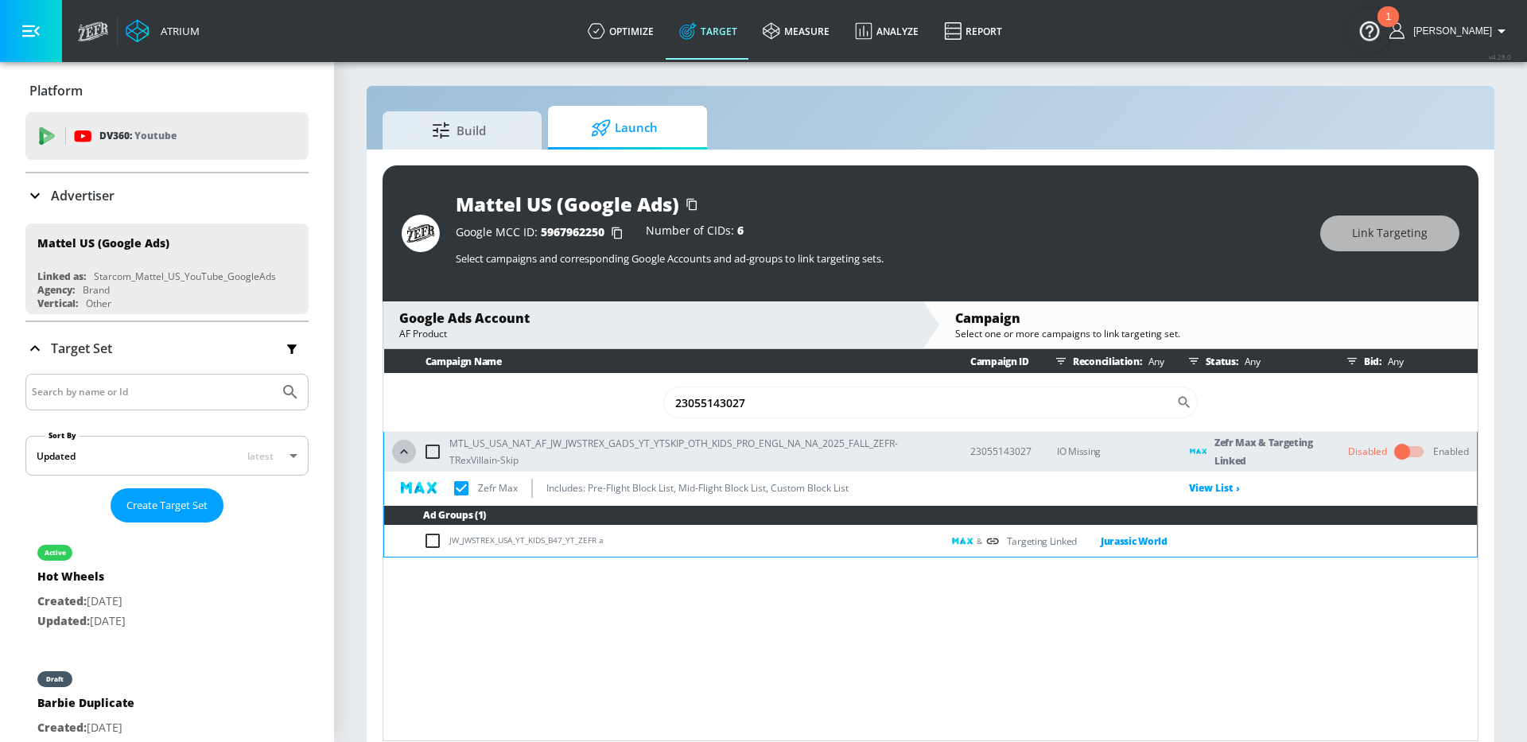
click at [406, 453] on icon "button" at bounding box center [404, 452] width 16 height 16
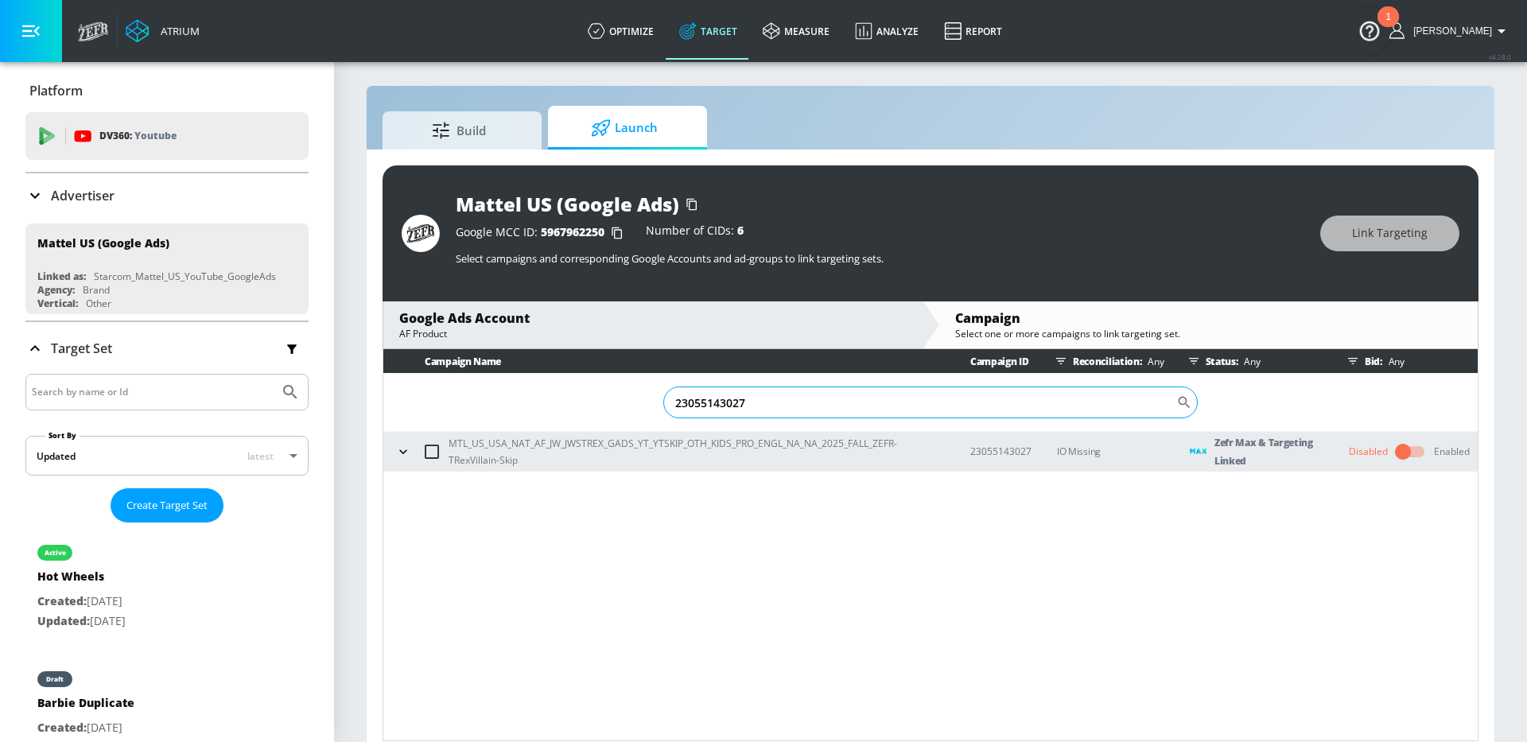
click at [770, 404] on input "23055143027" at bounding box center [919, 403] width 513 height 32
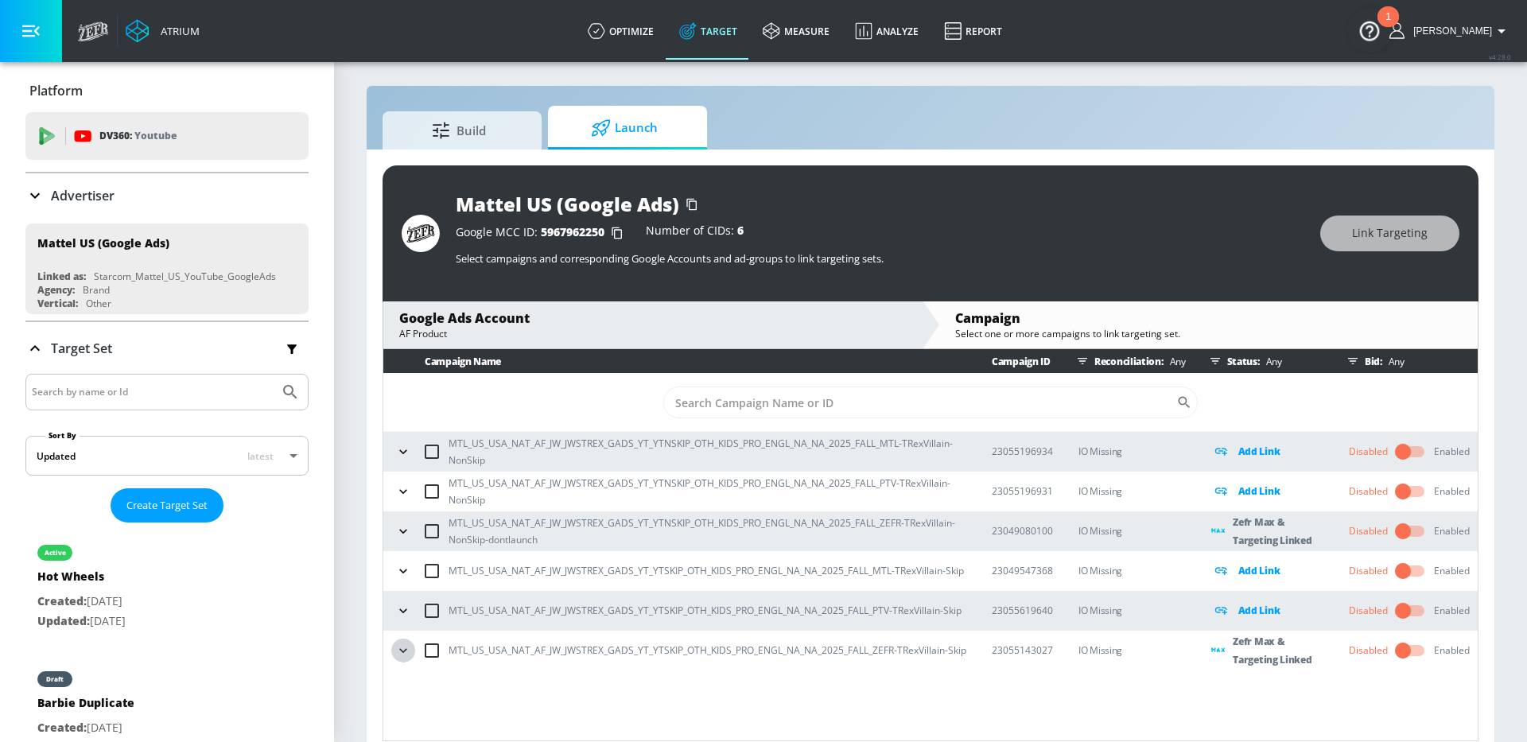
click at [410, 655] on icon "button" at bounding box center [403, 651] width 16 height 16
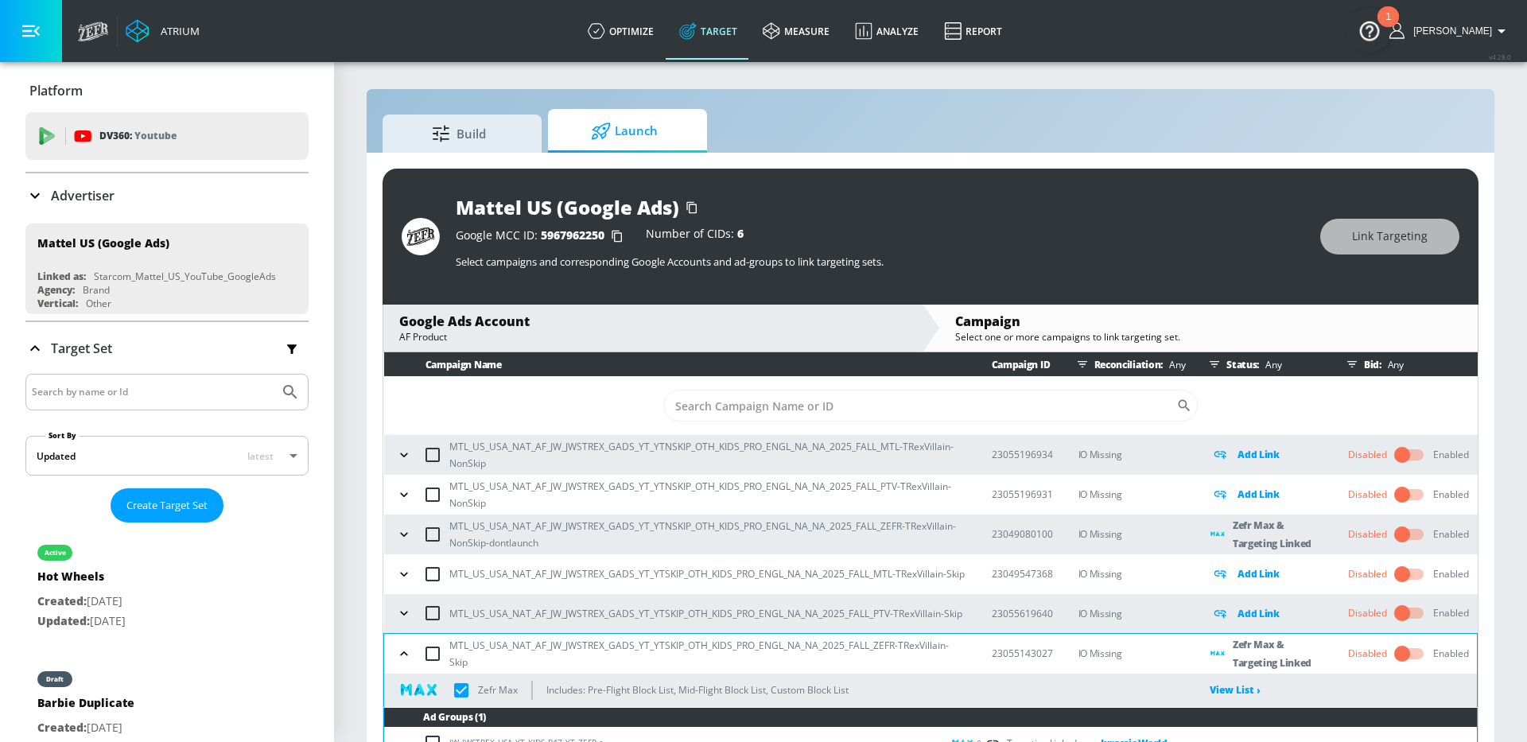
scroll to position [16, 0]
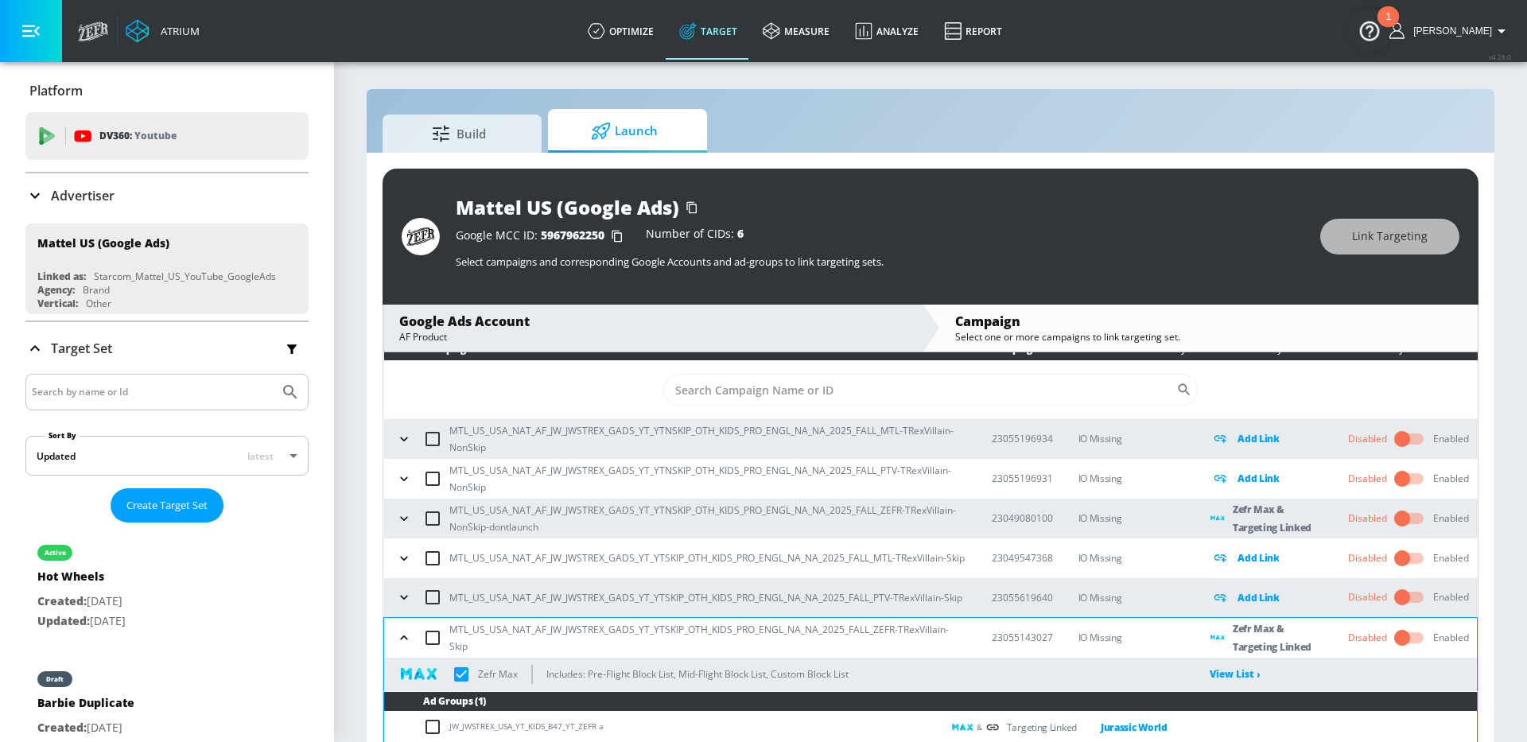
click at [403, 511] on icon "button" at bounding box center [404, 519] width 16 height 16
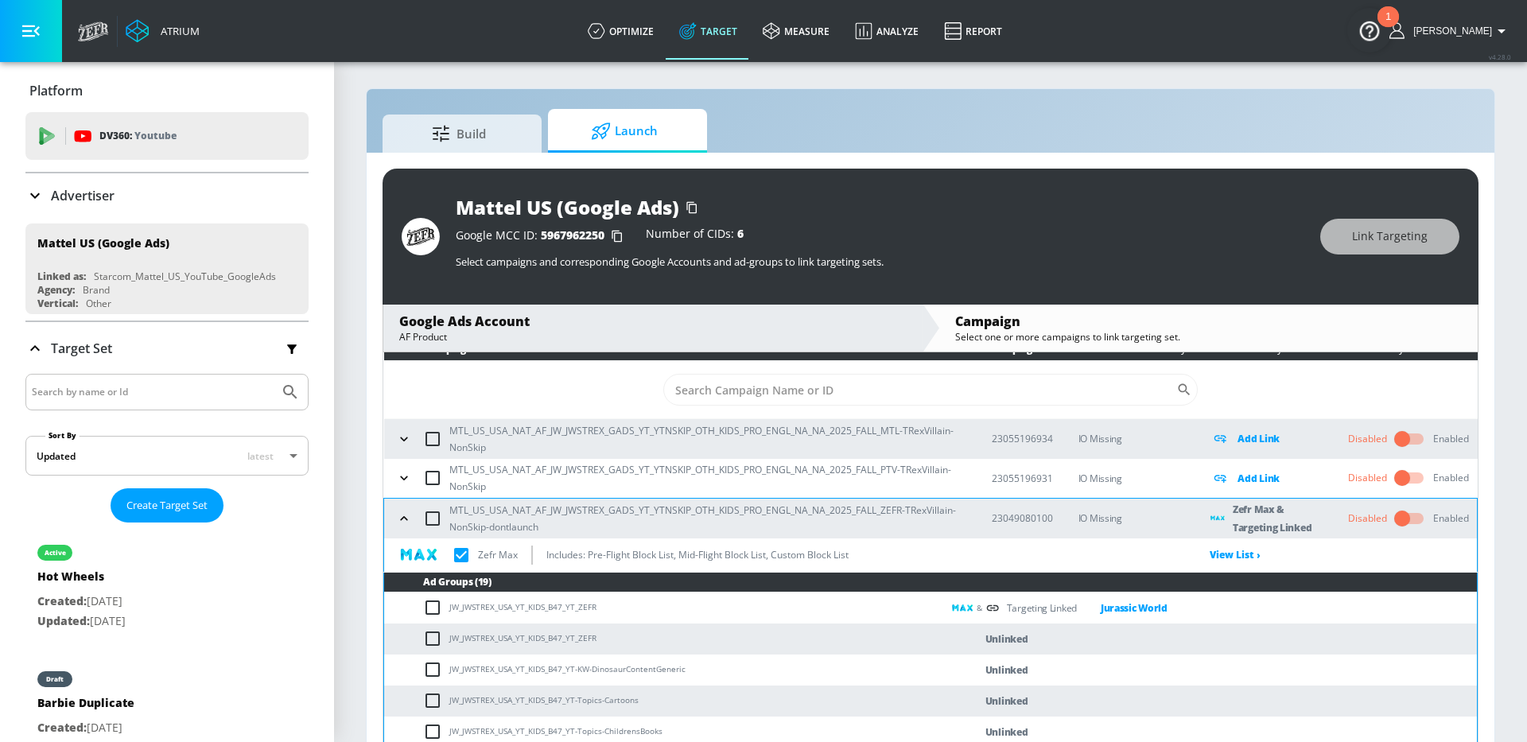
scroll to position [10, 0]
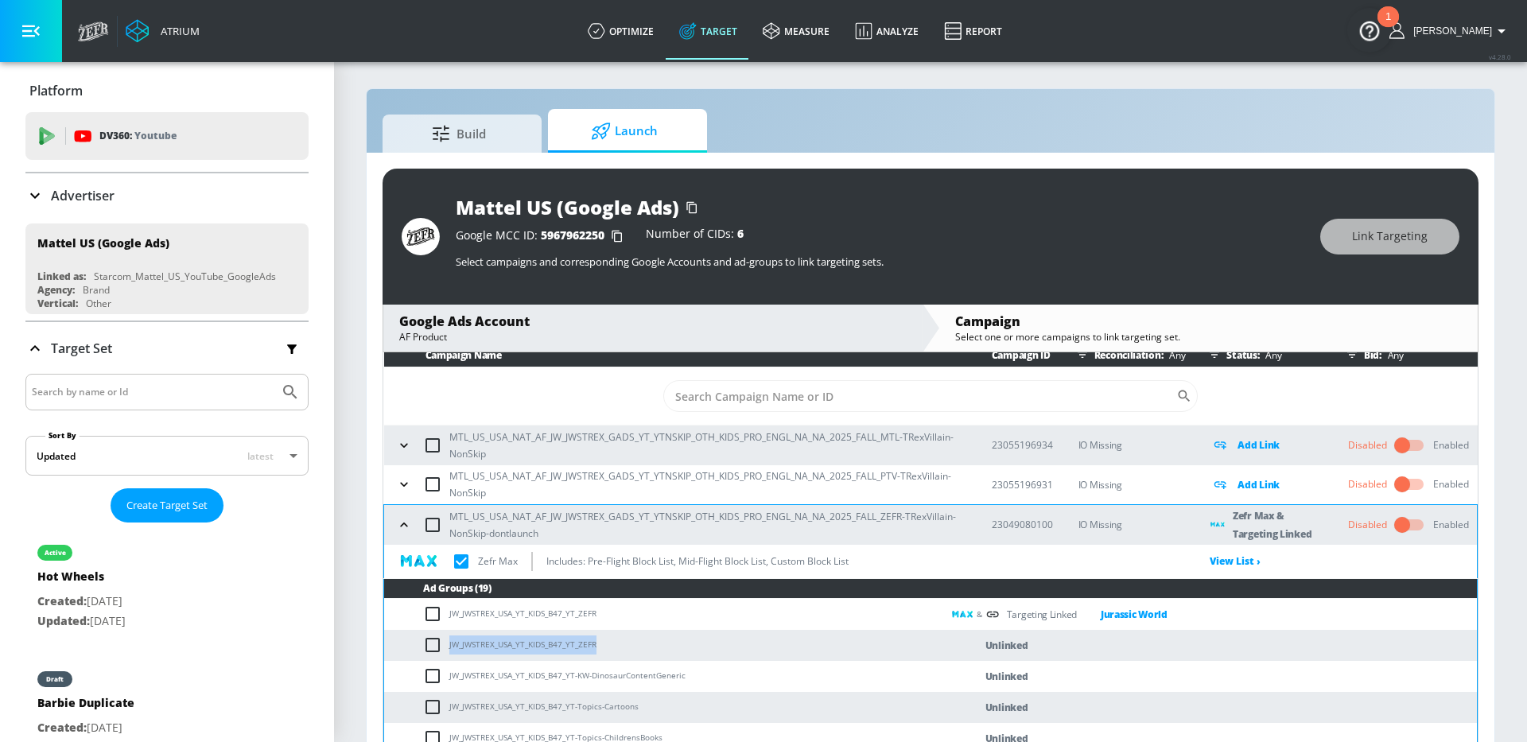
drag, startPoint x: 546, startPoint y: 643, endPoint x: 450, endPoint y: 642, distance: 96.3
click at [450, 642] on td "JW_JWSTREX_USA_YT_KIDS_B47_YT_ZEFR" at bounding box center [663, 645] width 558 height 31
copy td "JW_JWSTREX_USA_YT_KIDS_B47_YT_ZEFR"
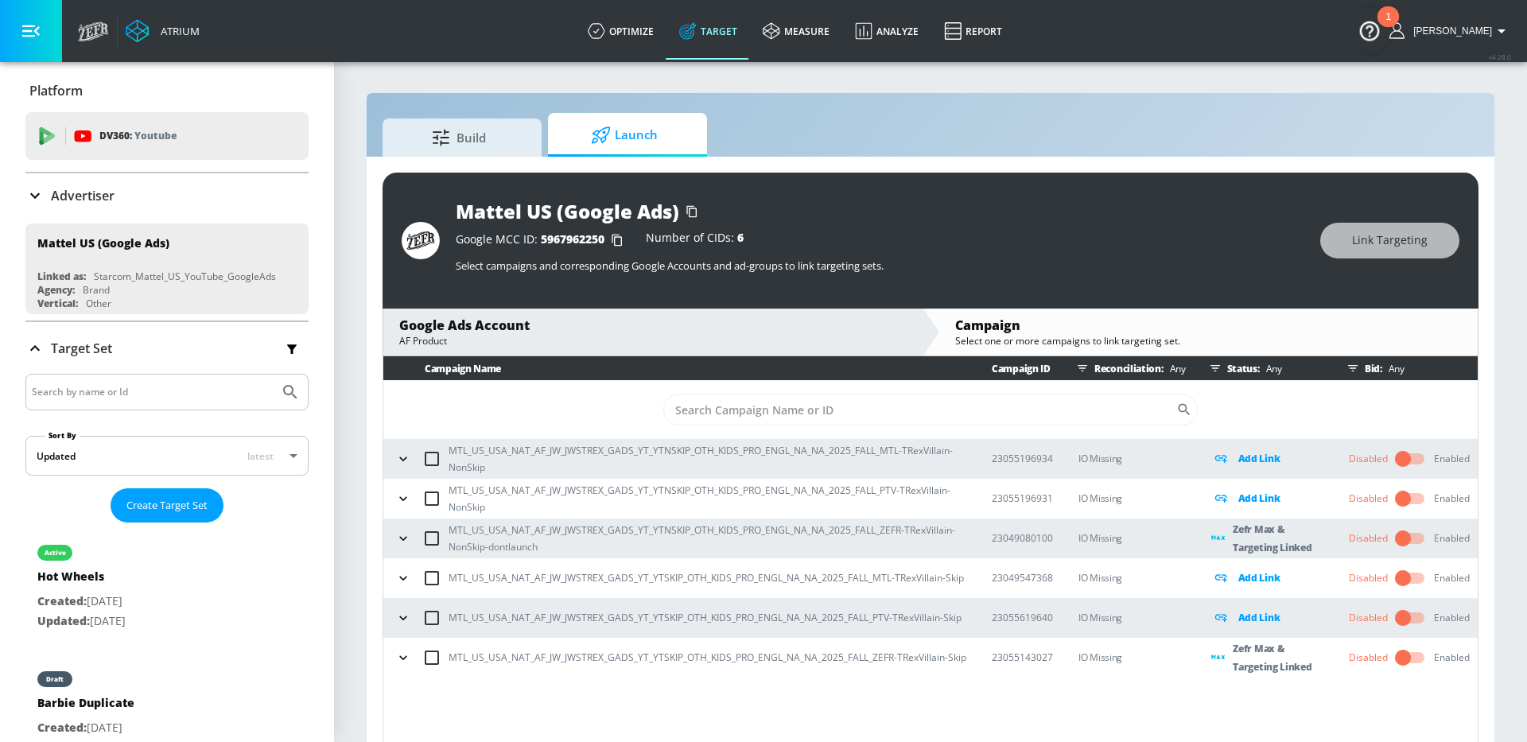
scroll to position [4, 0]
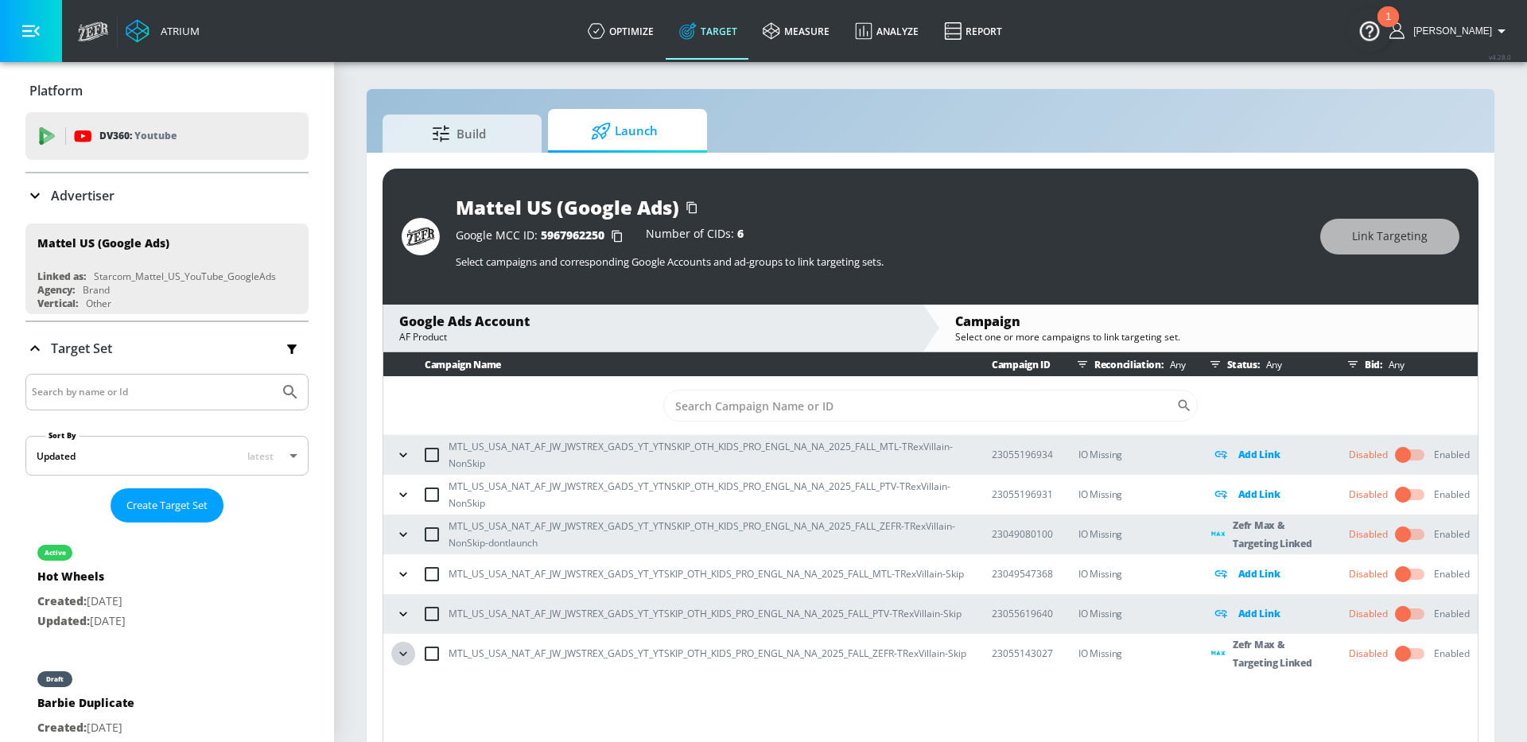
click at [399, 652] on icon "button" at bounding box center [402, 653] width 7 height 4
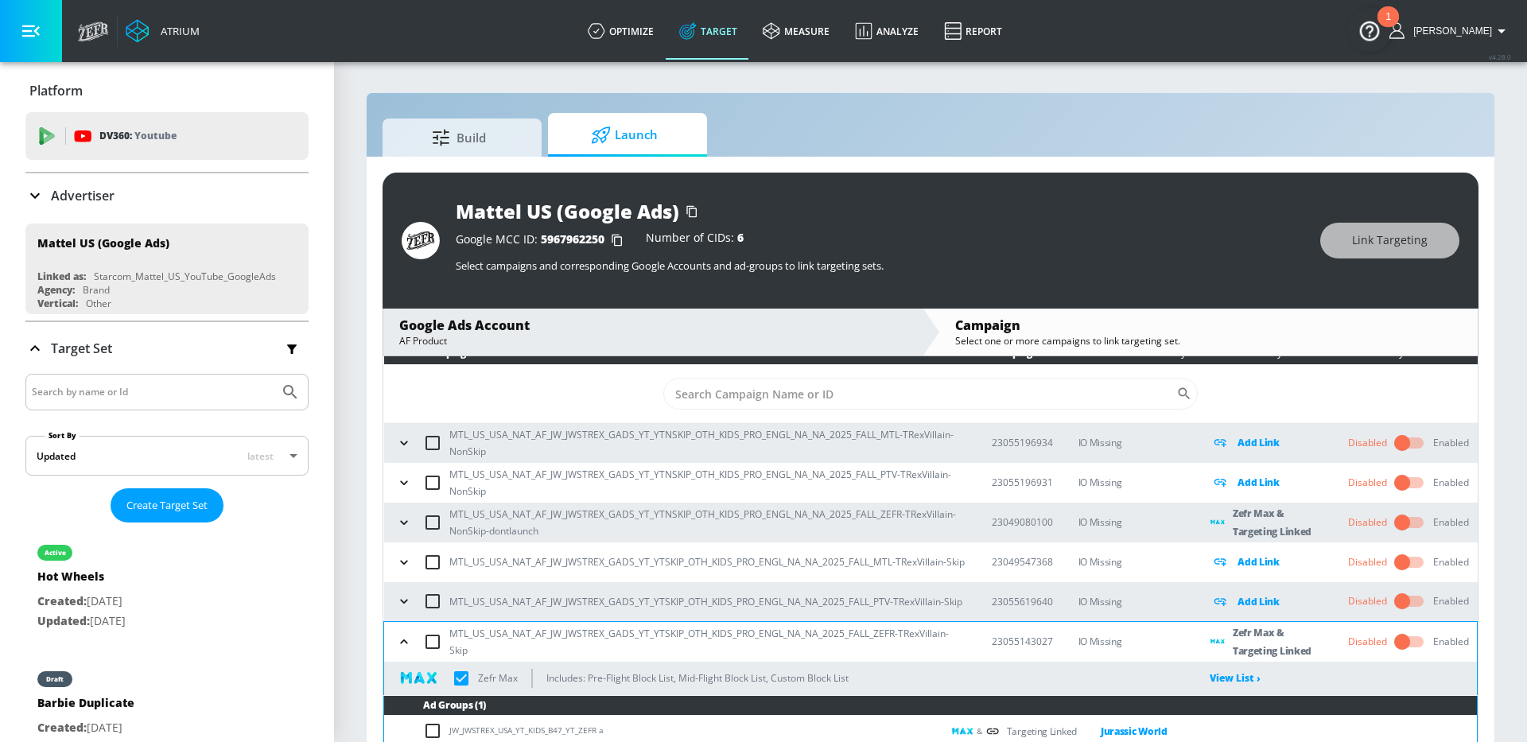
scroll to position [23, 0]
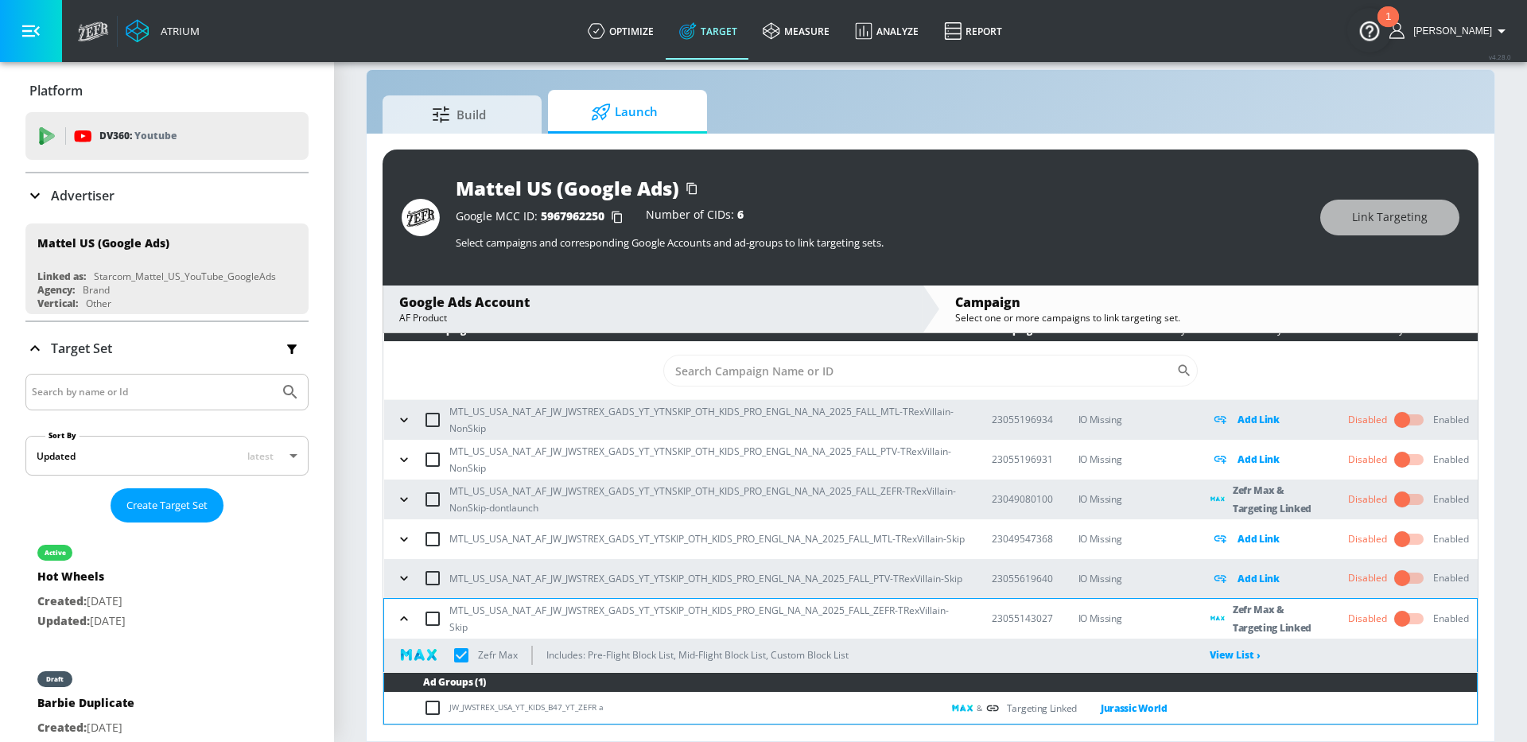
click at [400, 501] on icon "button" at bounding box center [404, 500] width 16 height 16
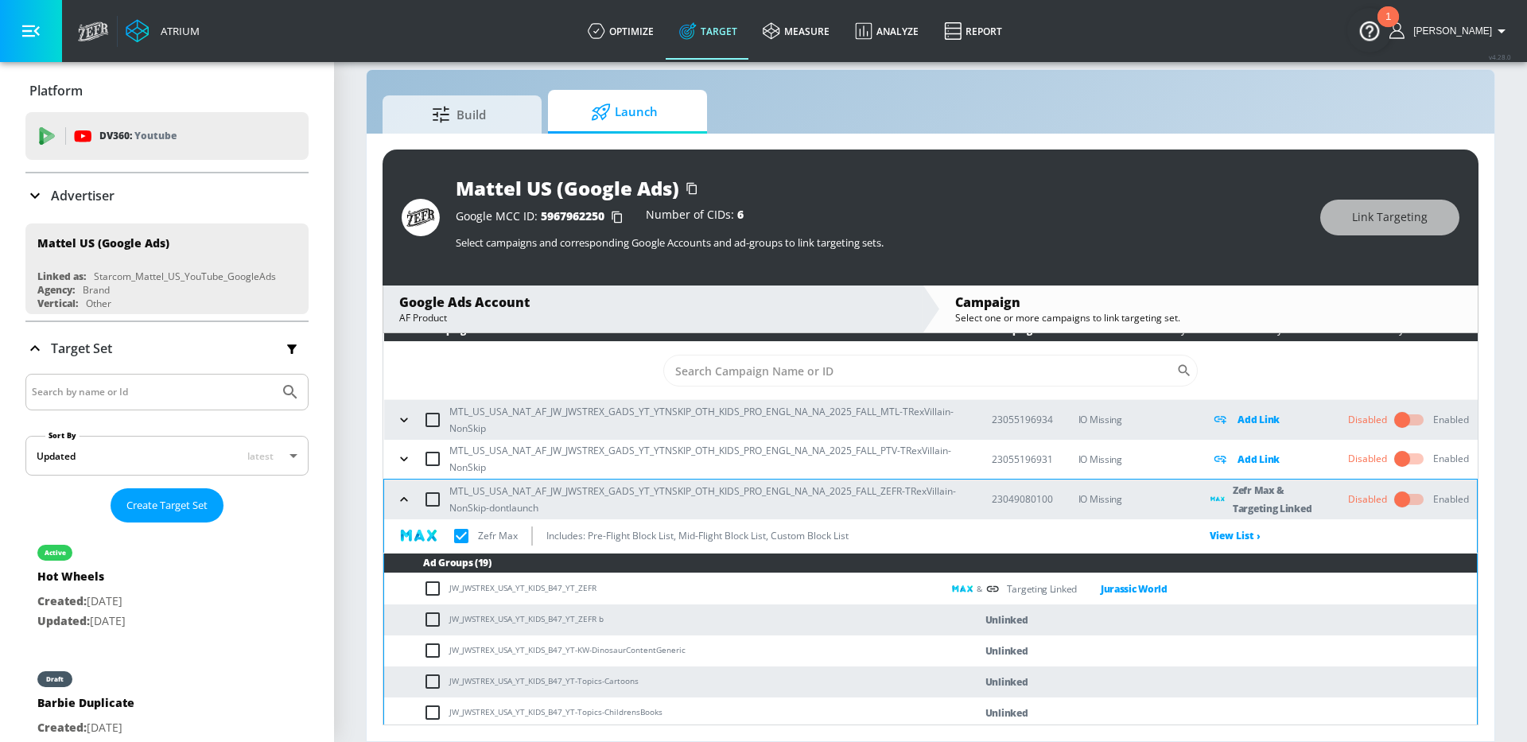
scroll to position [13, 0]
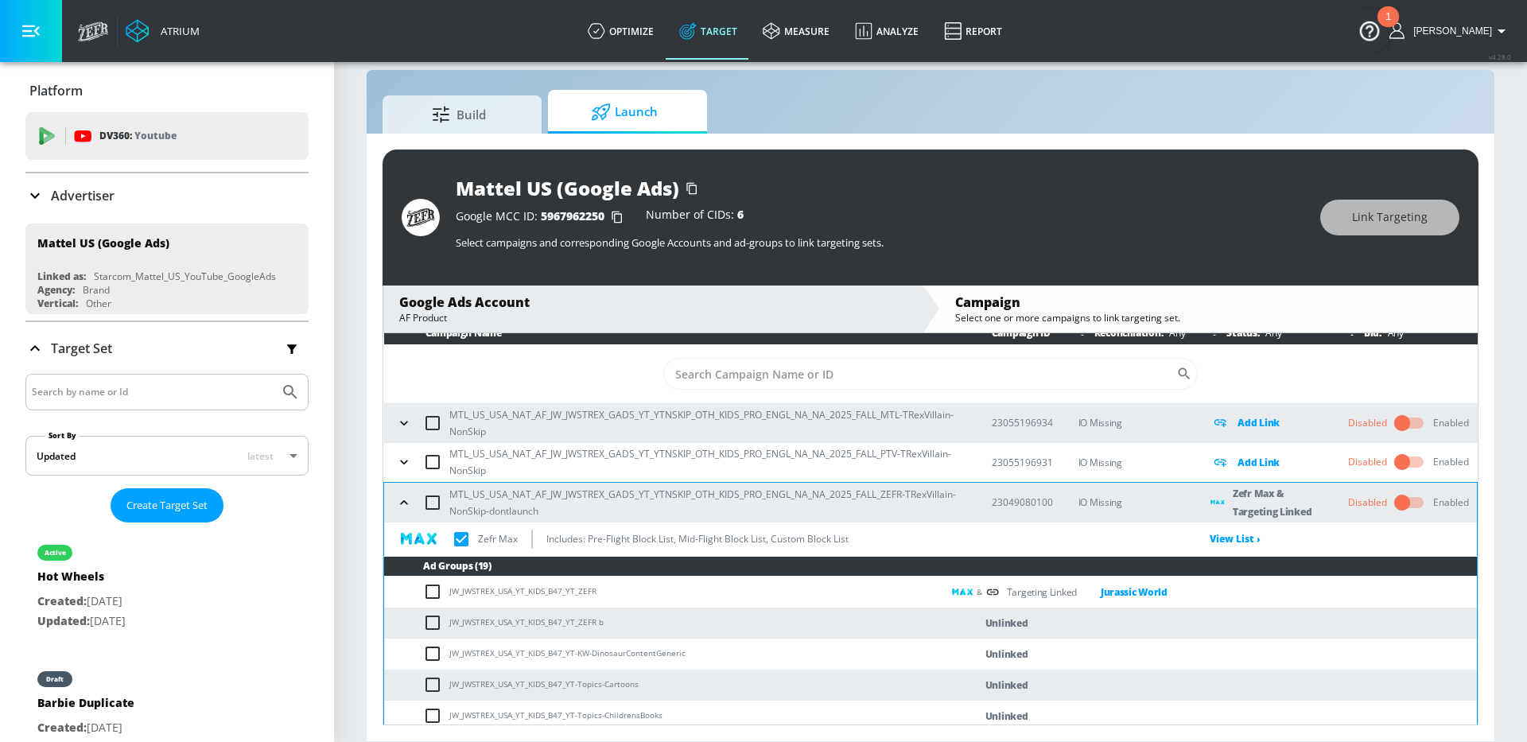
click at [427, 623] on input "checkbox" at bounding box center [436, 622] width 26 height 19
checkbox input "true"
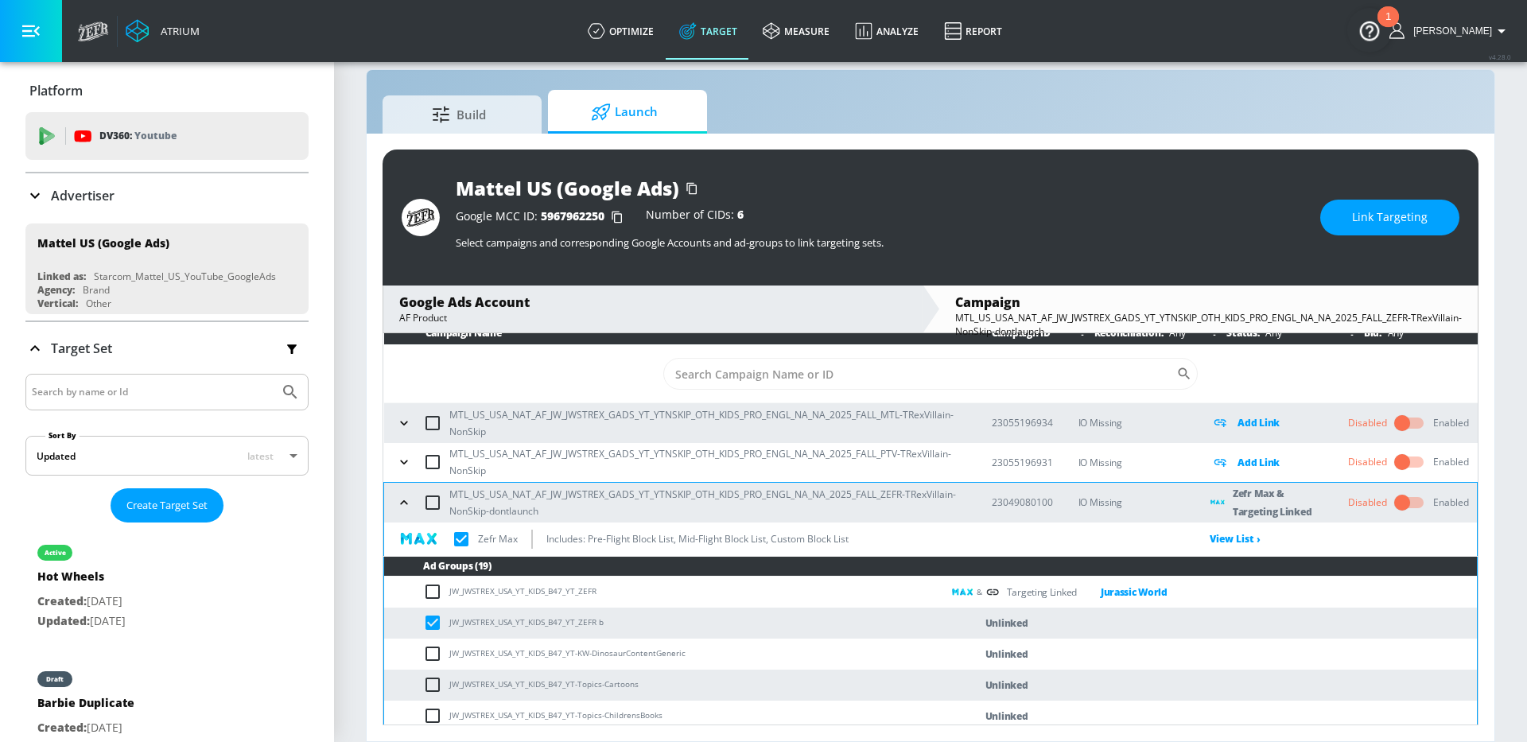
click at [1417, 226] on span "Link Targeting" at bounding box center [1390, 218] width 76 height 20
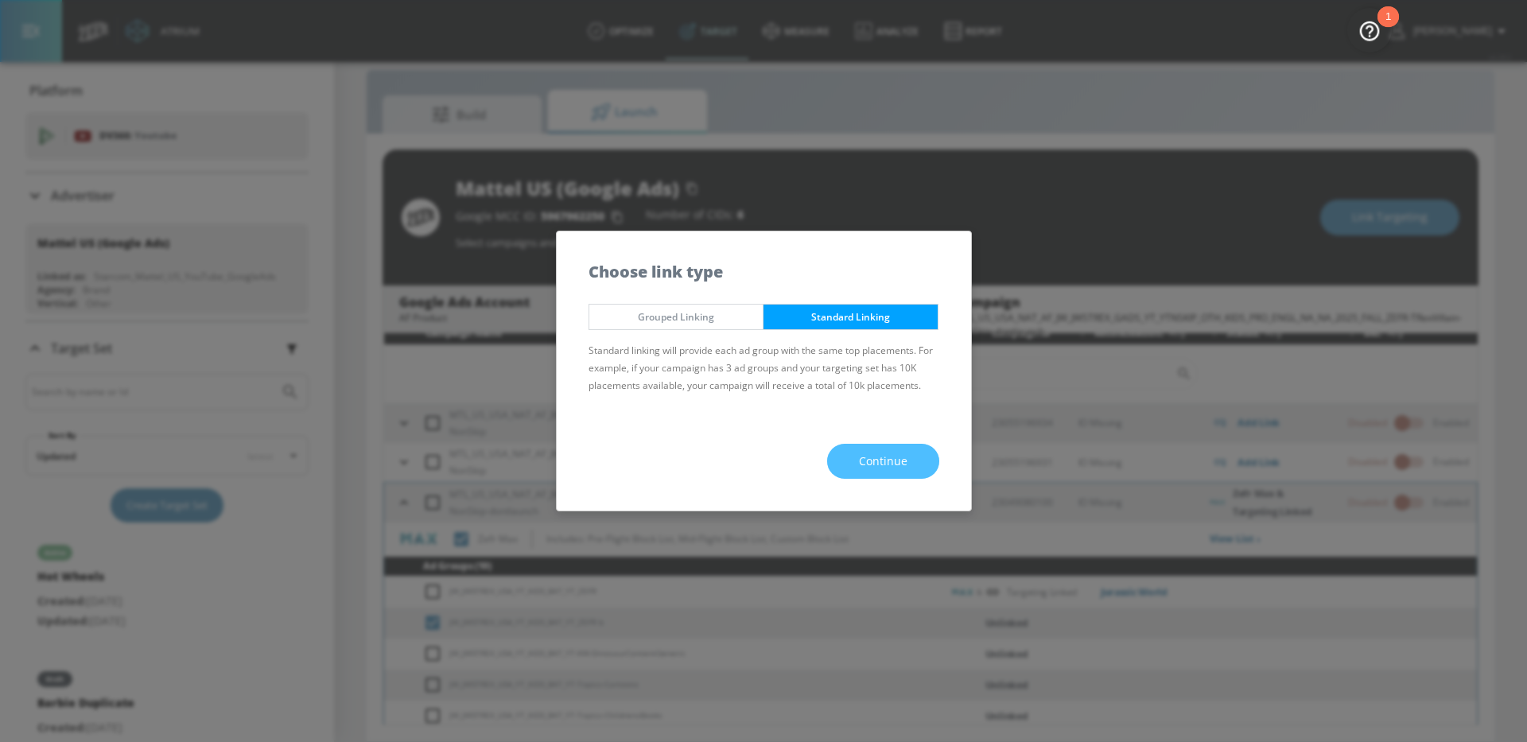
click at [863, 454] on span "Continue" at bounding box center [883, 462] width 49 height 20
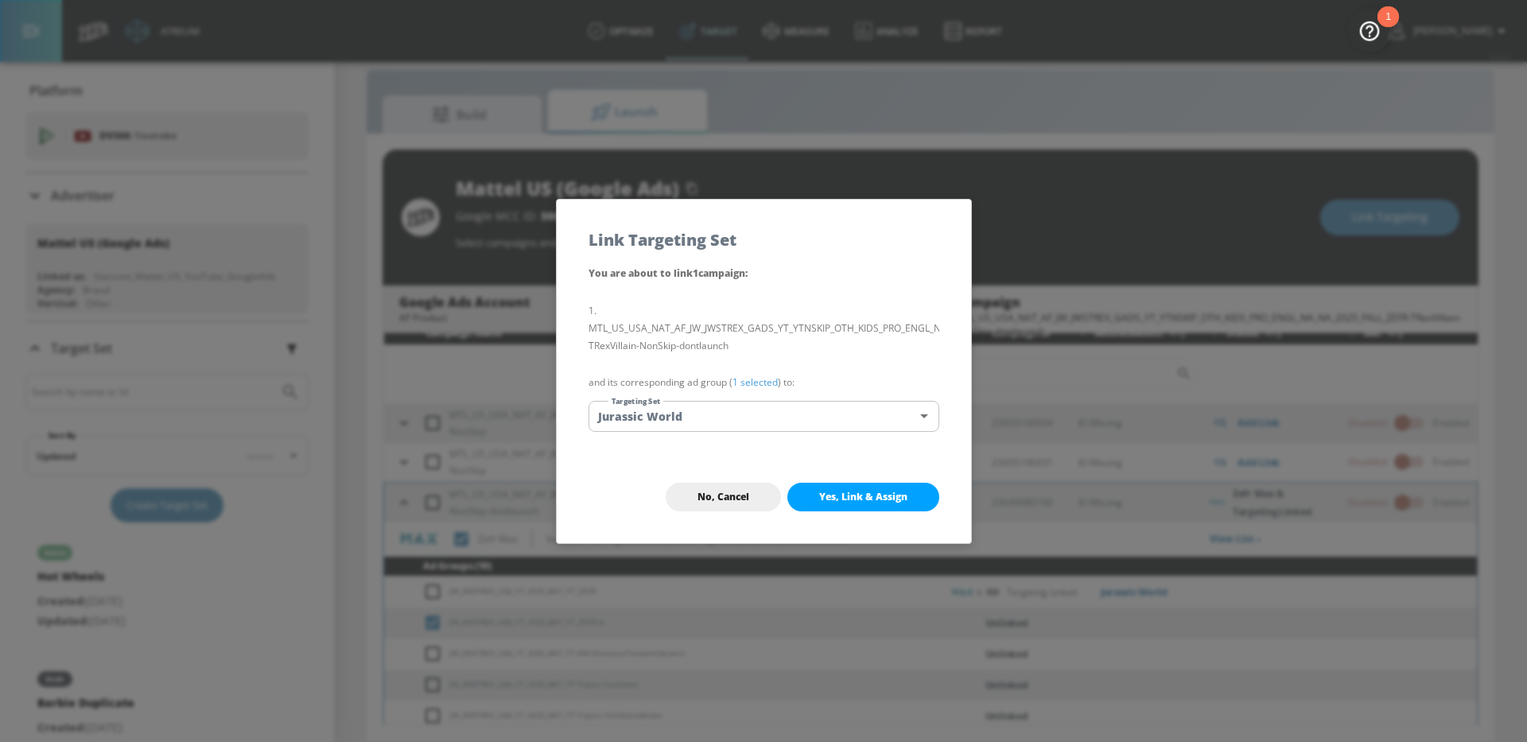
click at [877, 501] on span "Yes, Link & Assign" at bounding box center [863, 497] width 88 height 13
checkbox input "true"
checkbox input "false"
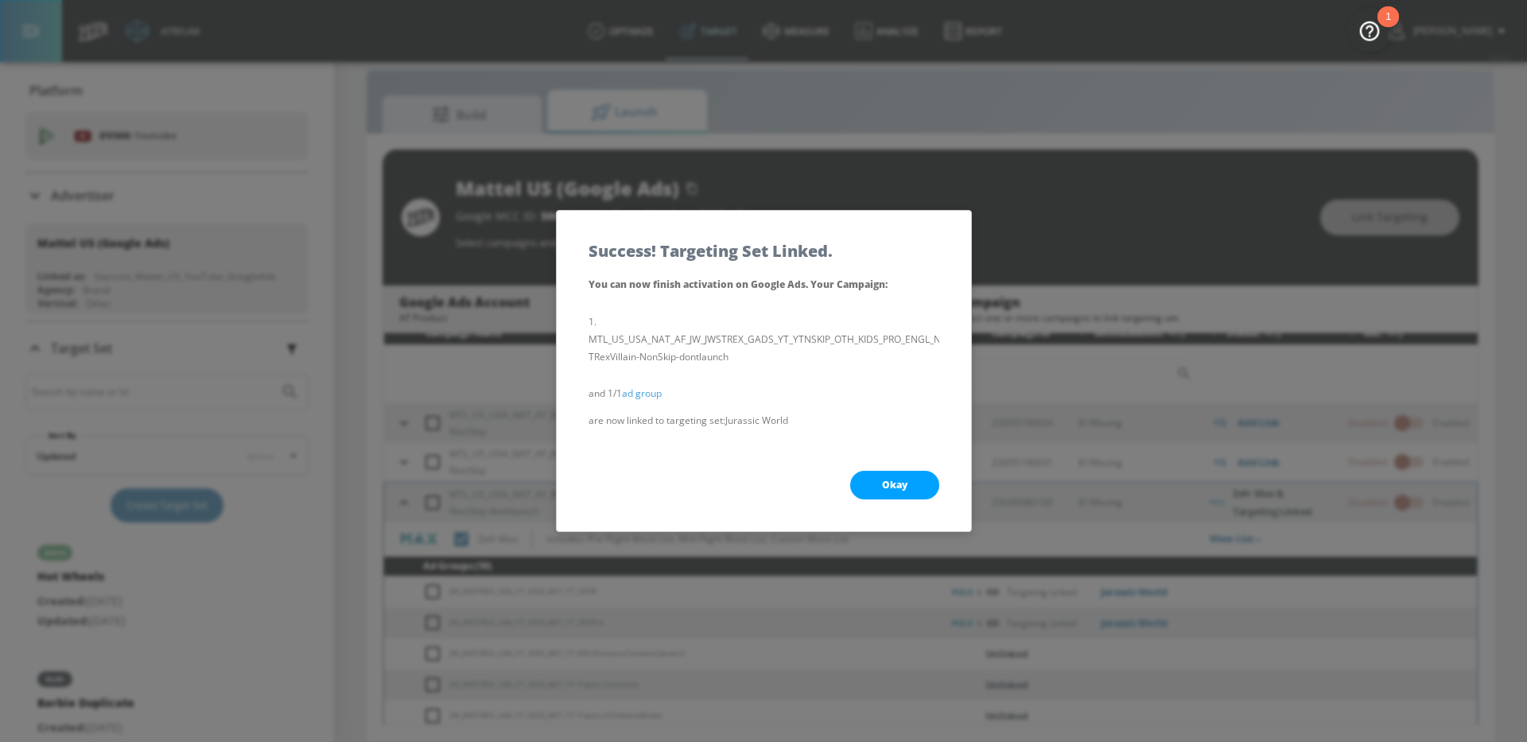
click at [894, 479] on span "Okay" at bounding box center [894, 485] width 25 height 13
checkbox input "true"
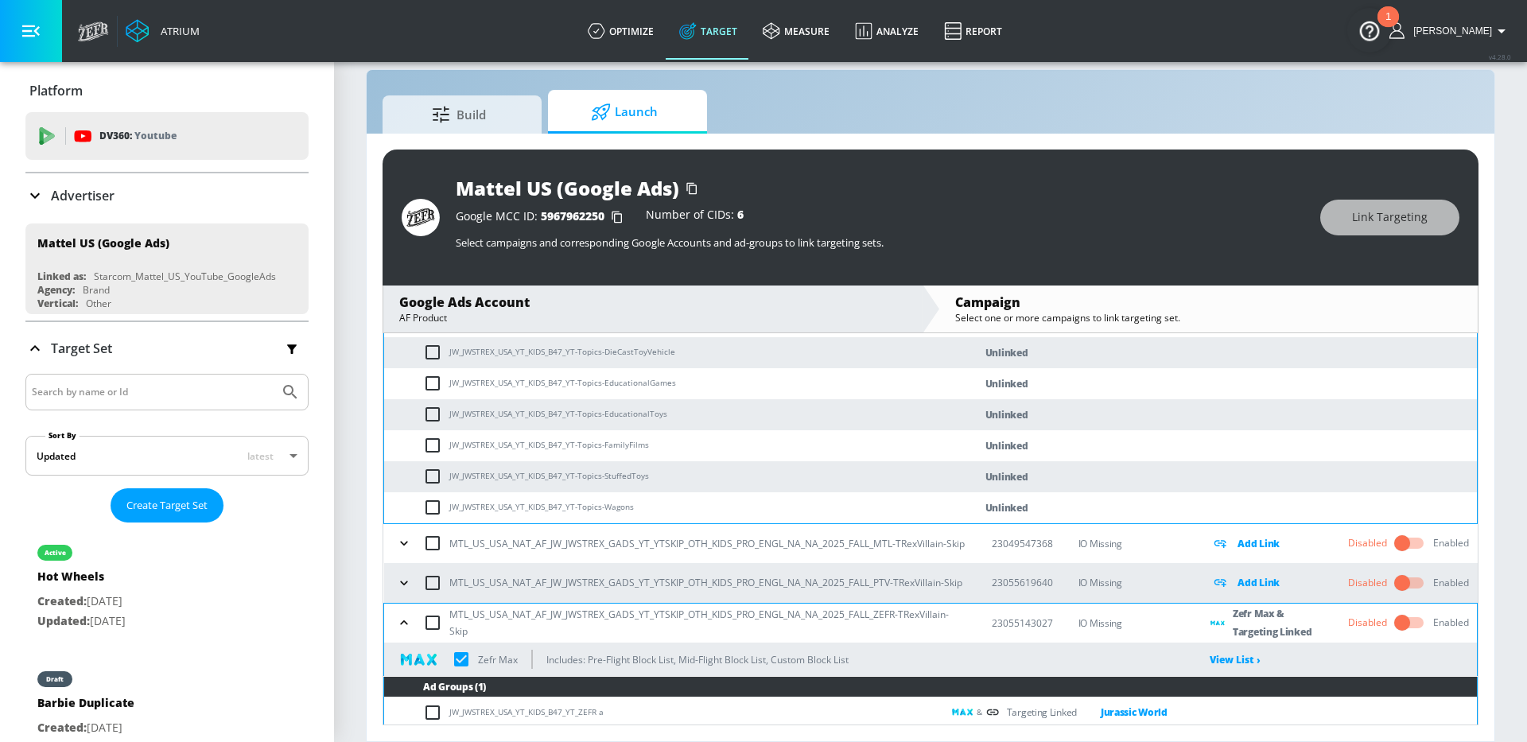
scroll to position [659, 0]
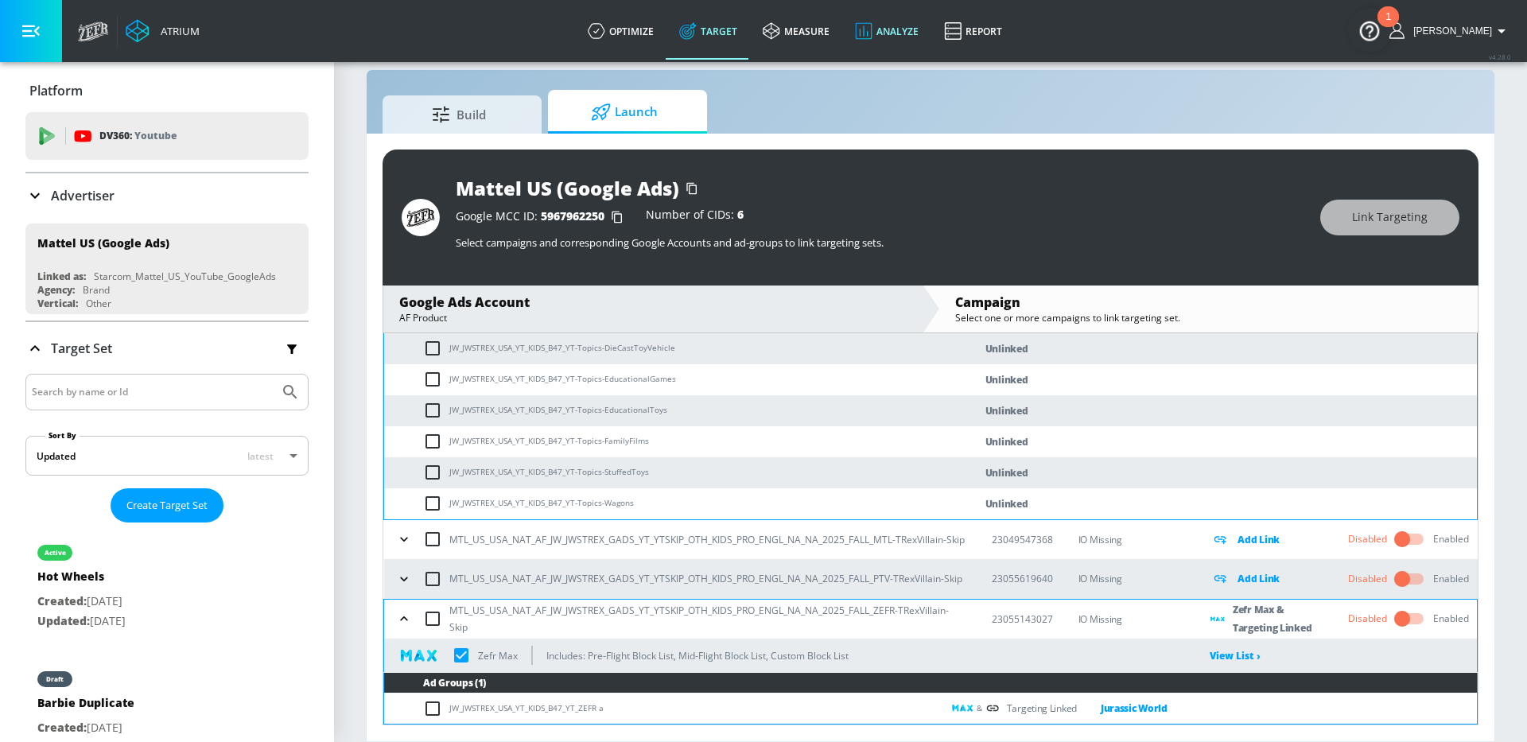
checkbox input "true"
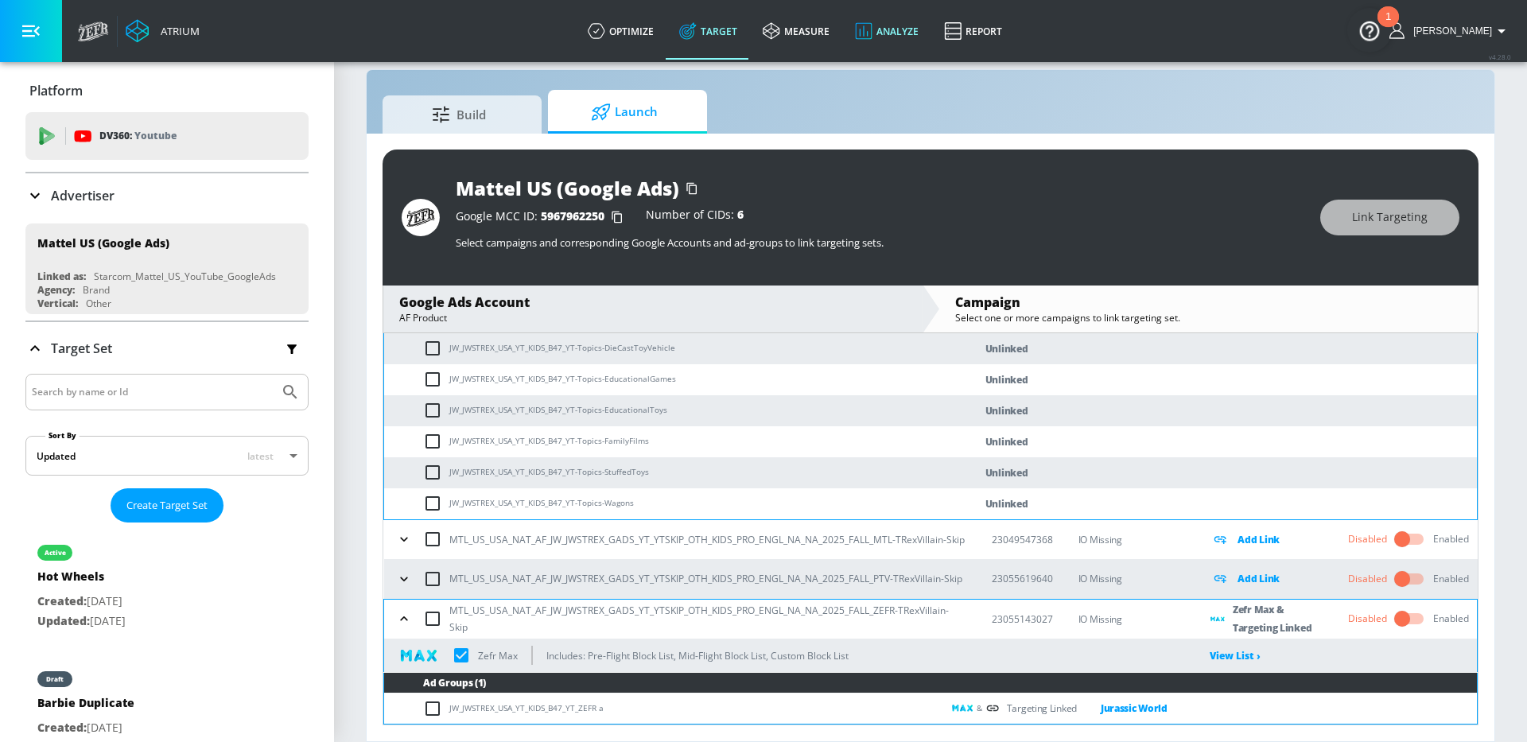
checkbox input "true"
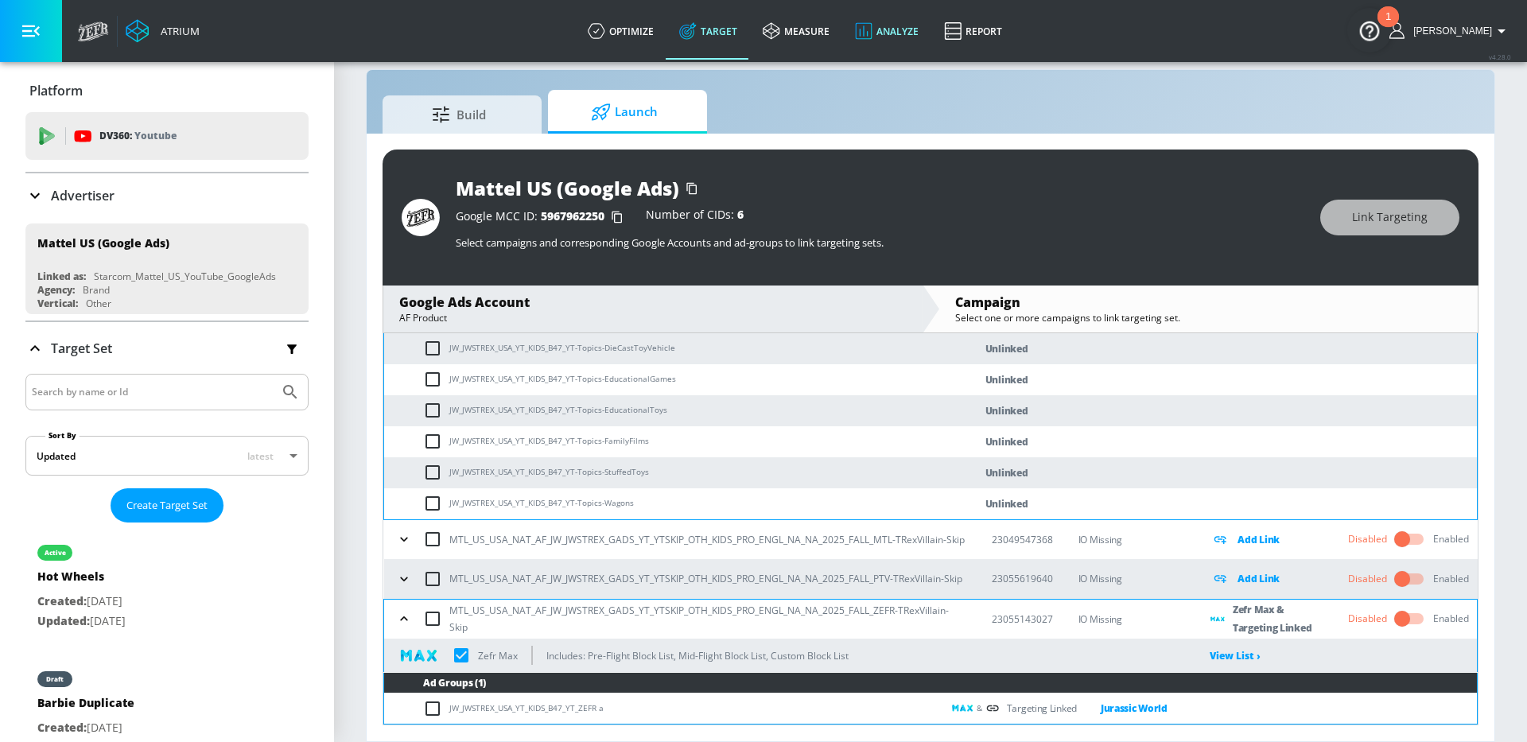
checkbox input "true"
